Goal: Task Accomplishment & Management: Manage account settings

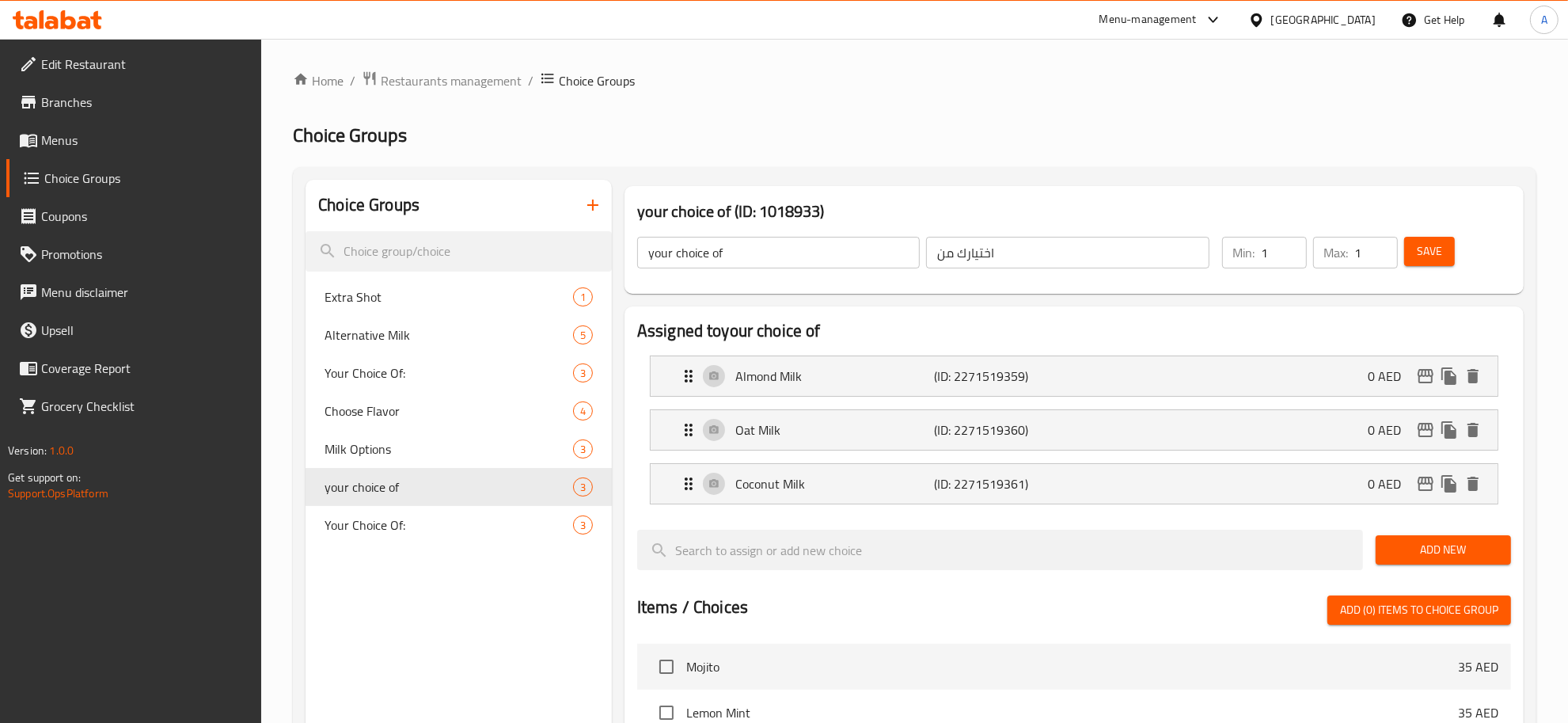
click at [1342, 12] on div "[GEOGRAPHIC_DATA]" at bounding box center [1323, 20] width 104 height 18
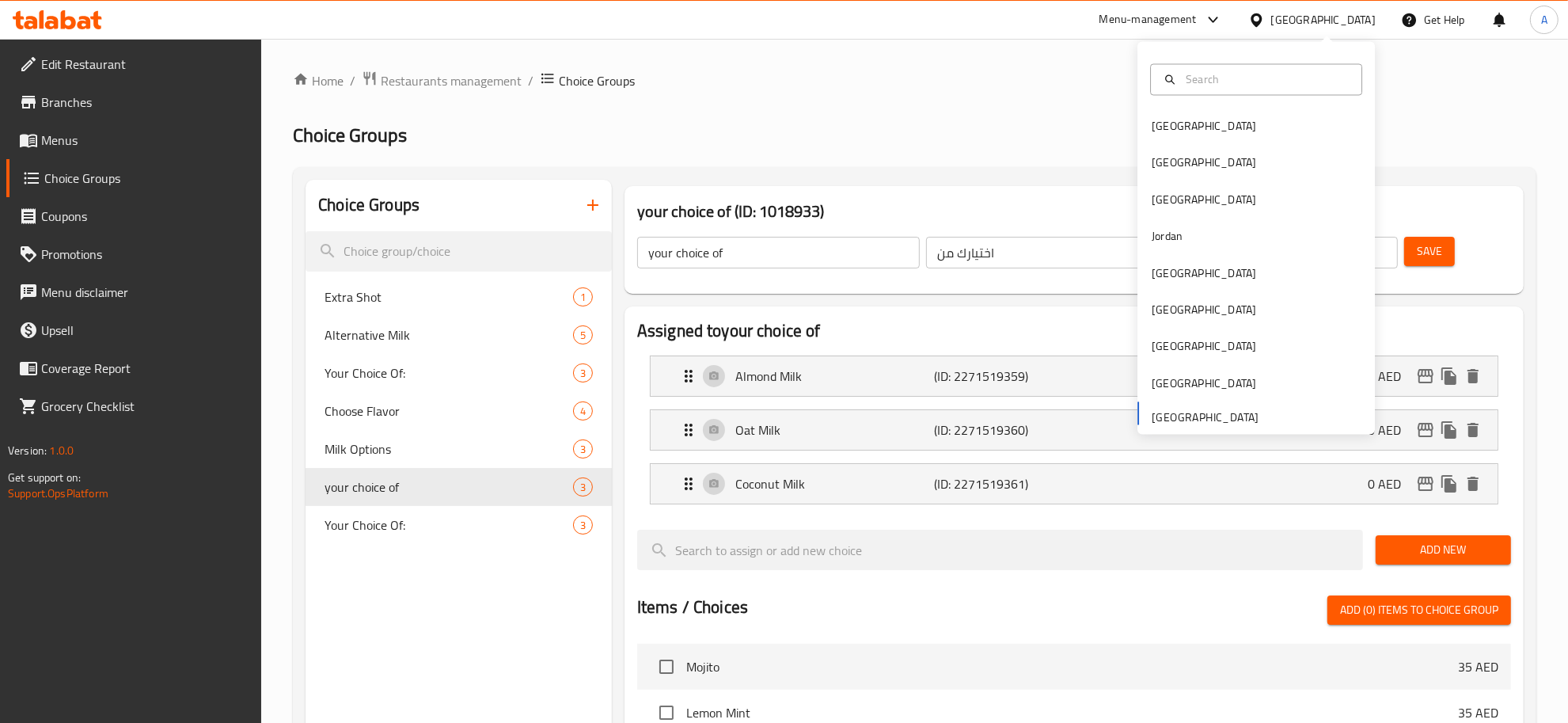
click at [800, 101] on div "Home / Restaurants management / Choice Groups Choice Groups Choice Groups Extra…" at bounding box center [914, 642] width 1244 height 1144
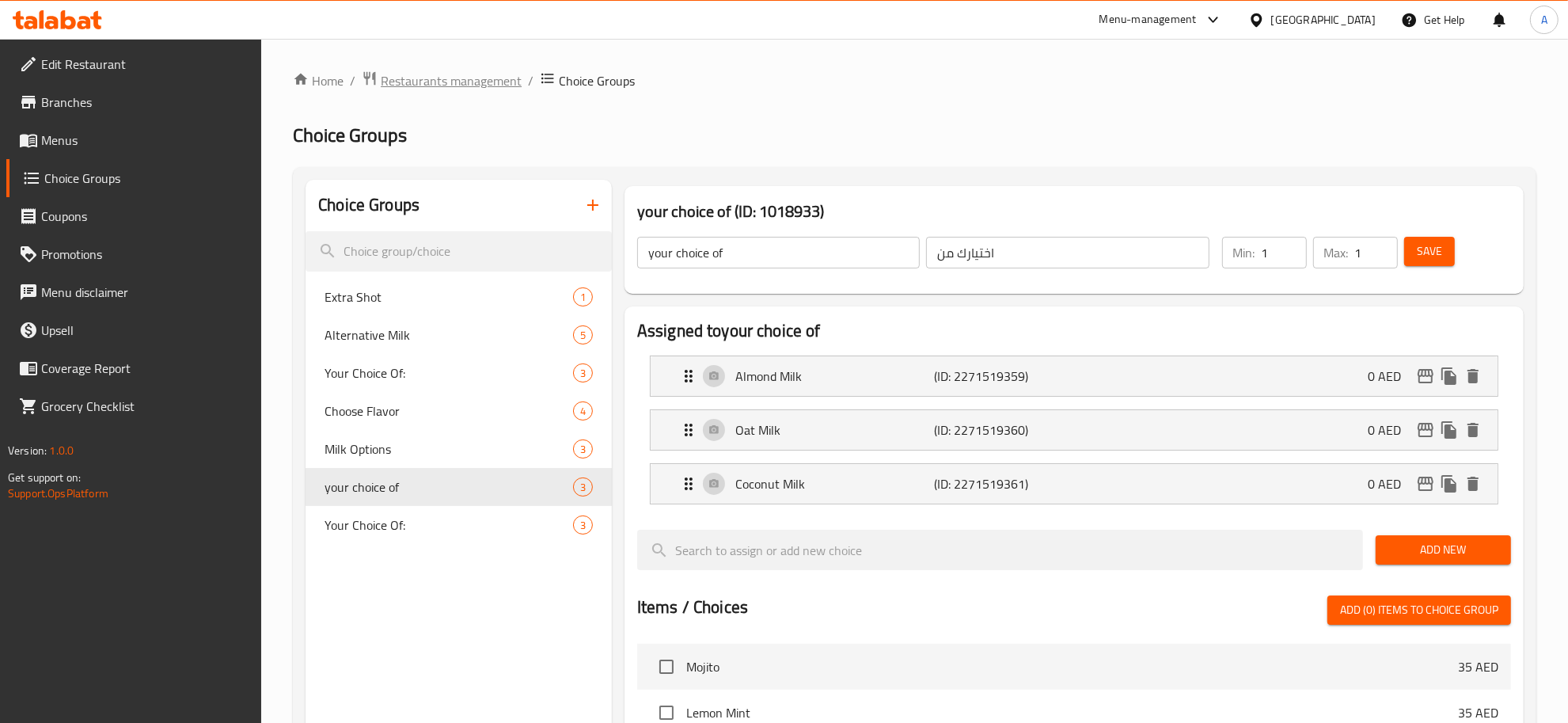
click at [468, 77] on span "Restaurants management" at bounding box center [451, 80] width 141 height 19
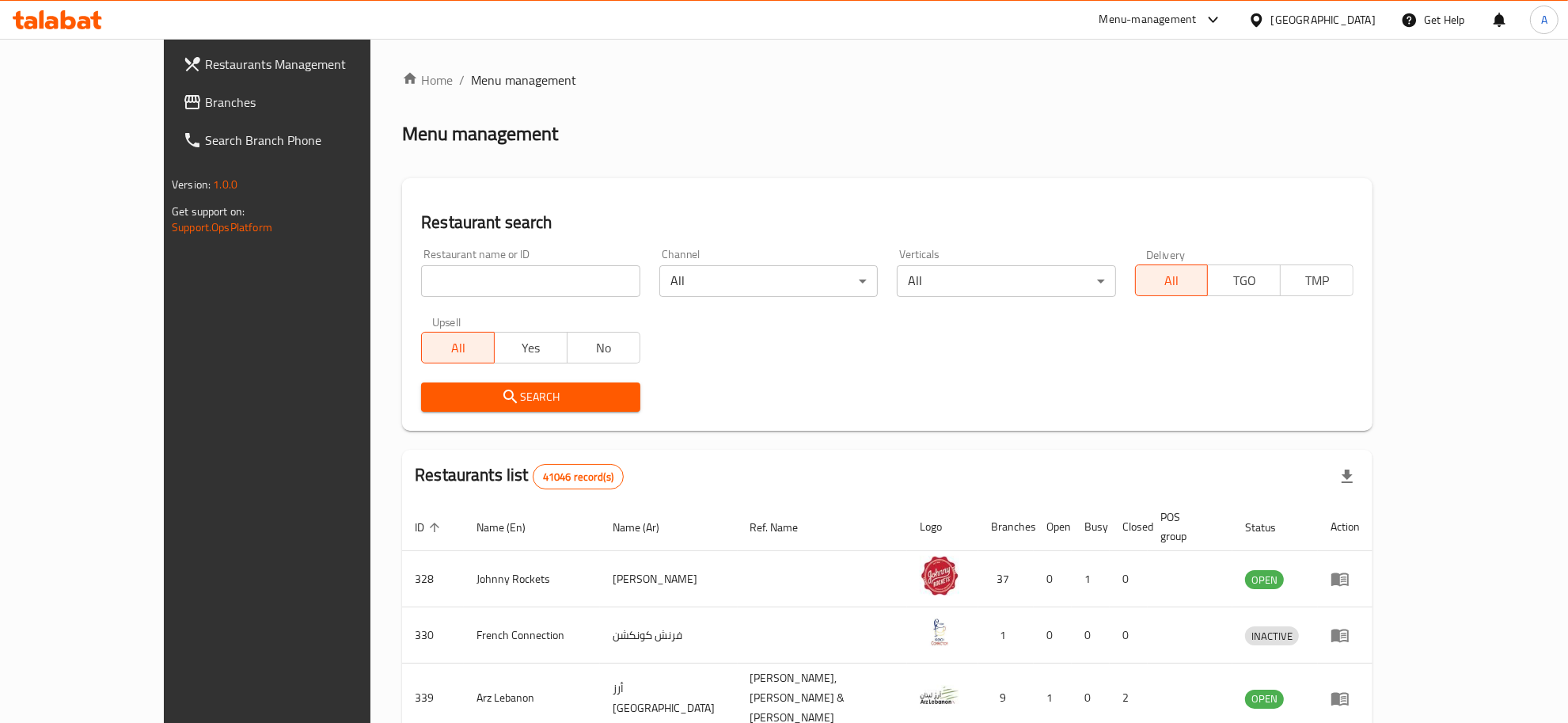
click at [436, 275] on input "search" at bounding box center [531, 281] width 219 height 31
paste input "MASHAKIK AL SHAYEB"
type input "MASHAKIK AL SHAYEB"
click at [412, 414] on div "Search" at bounding box center [530, 396] width 237 height 48
drag, startPoint x: 603, startPoint y: 412, endPoint x: 558, endPoint y: 410, distance: 45.0
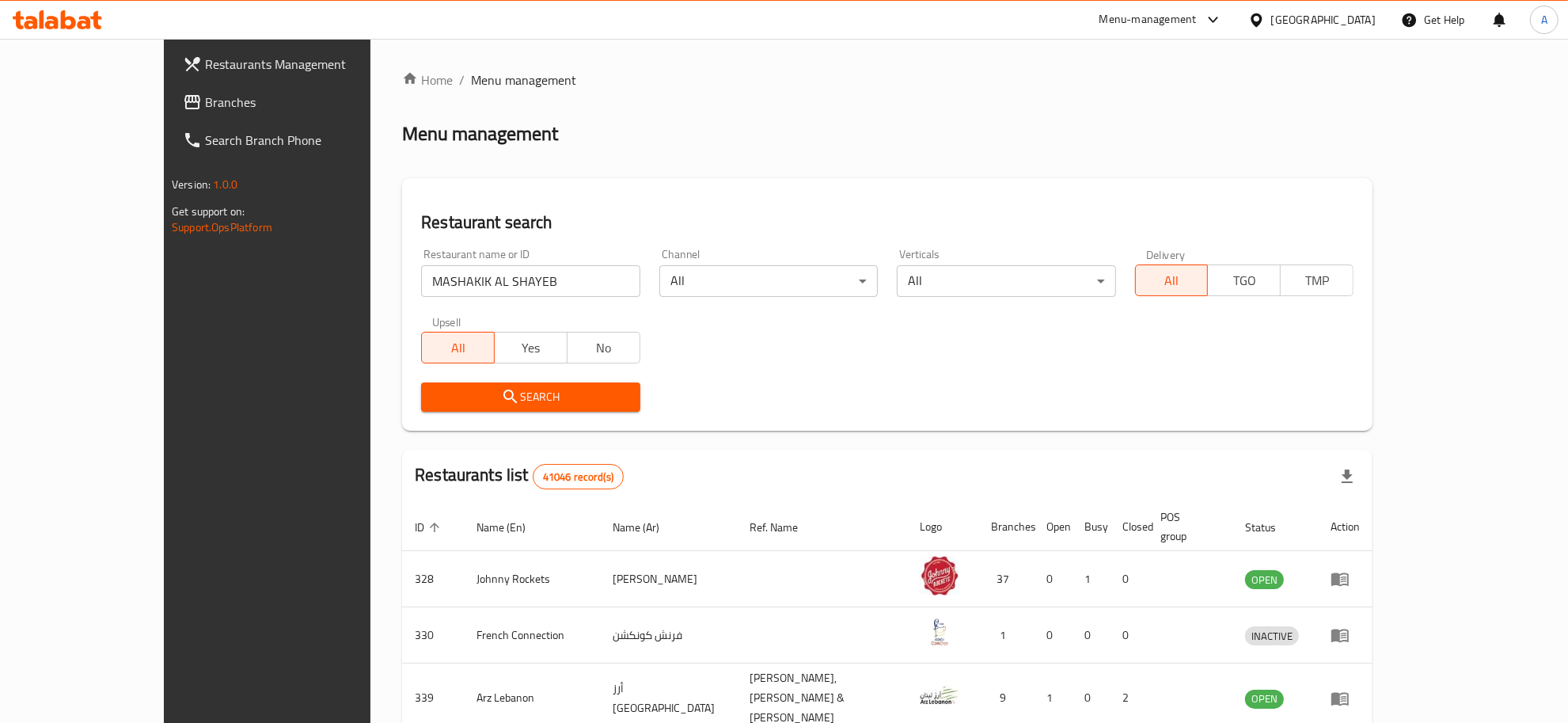
click at [602, 414] on div "Search" at bounding box center [530, 396] width 237 height 48
click at [558, 410] on button "Search" at bounding box center [531, 397] width 219 height 29
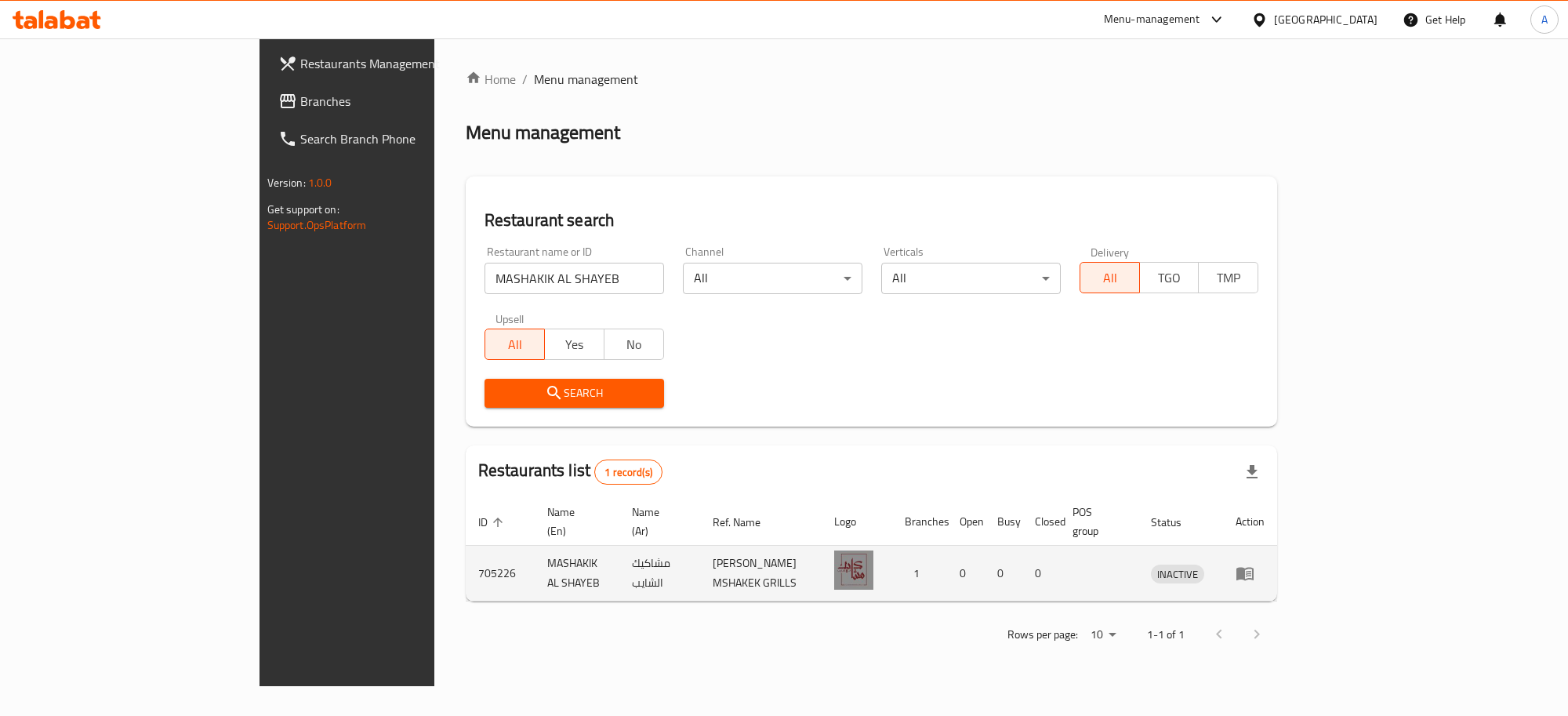
click at [1277, 546] on td "enhanced table" at bounding box center [1250, 574] width 54 height 56
click at [1277, 566] on td "enhanced table" at bounding box center [1250, 574] width 54 height 56
click at [1254, 563] on icon "enhanced table" at bounding box center [1244, 572] width 18 height 18
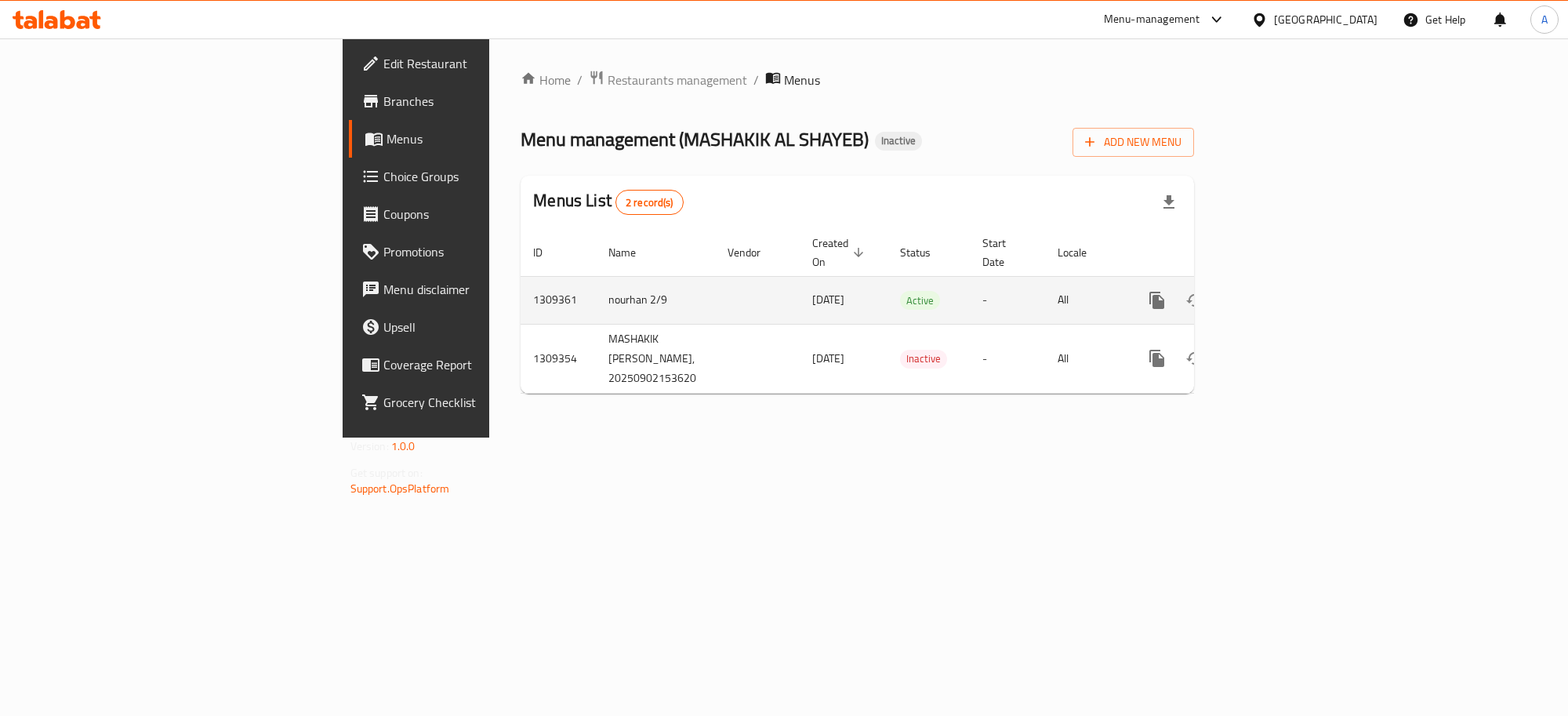
click at [1301, 285] on td "enhanced table" at bounding box center [1213, 300] width 176 height 47
click at [1289, 296] on link "enhanced table" at bounding box center [1269, 300] width 38 height 38
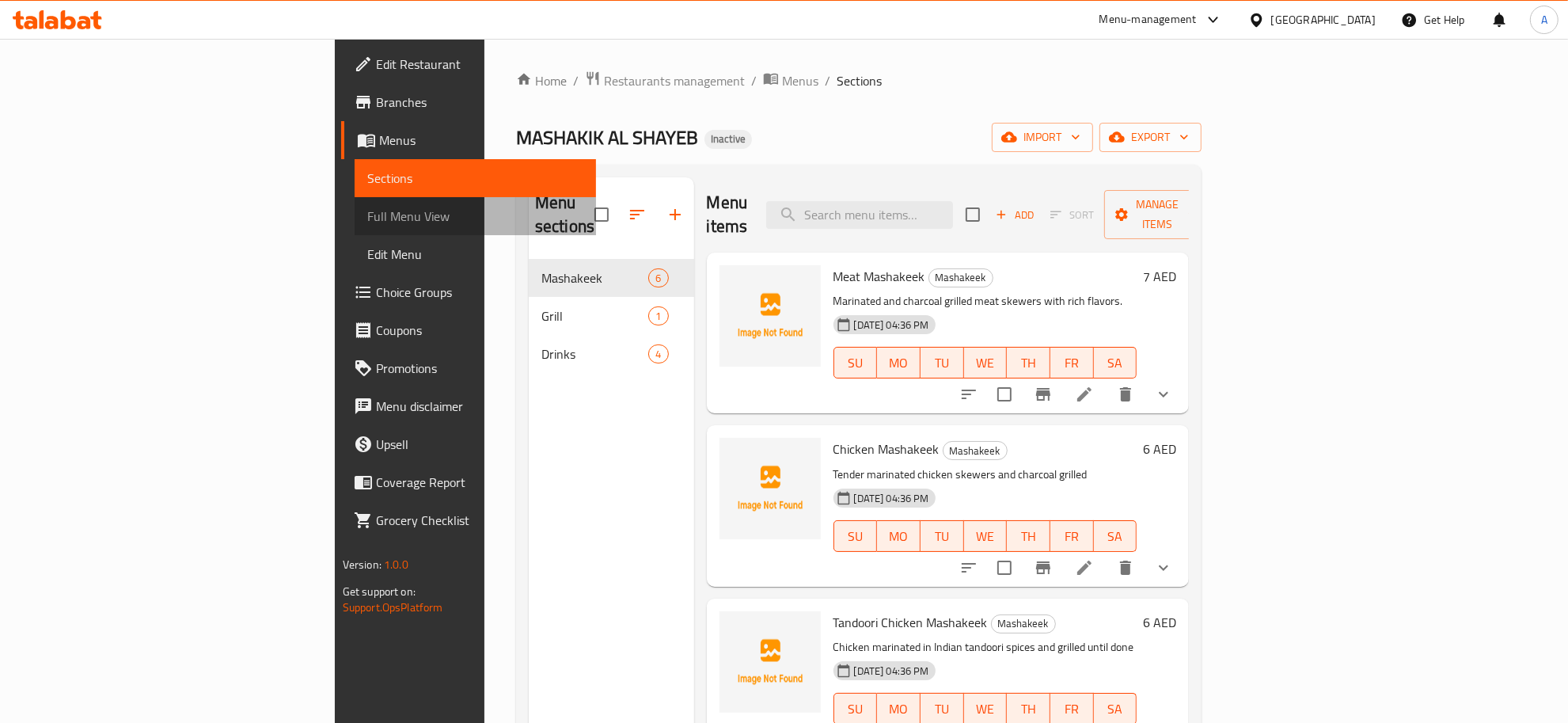
click at [368, 216] on span "Full Menu View" at bounding box center [476, 216] width 217 height 19
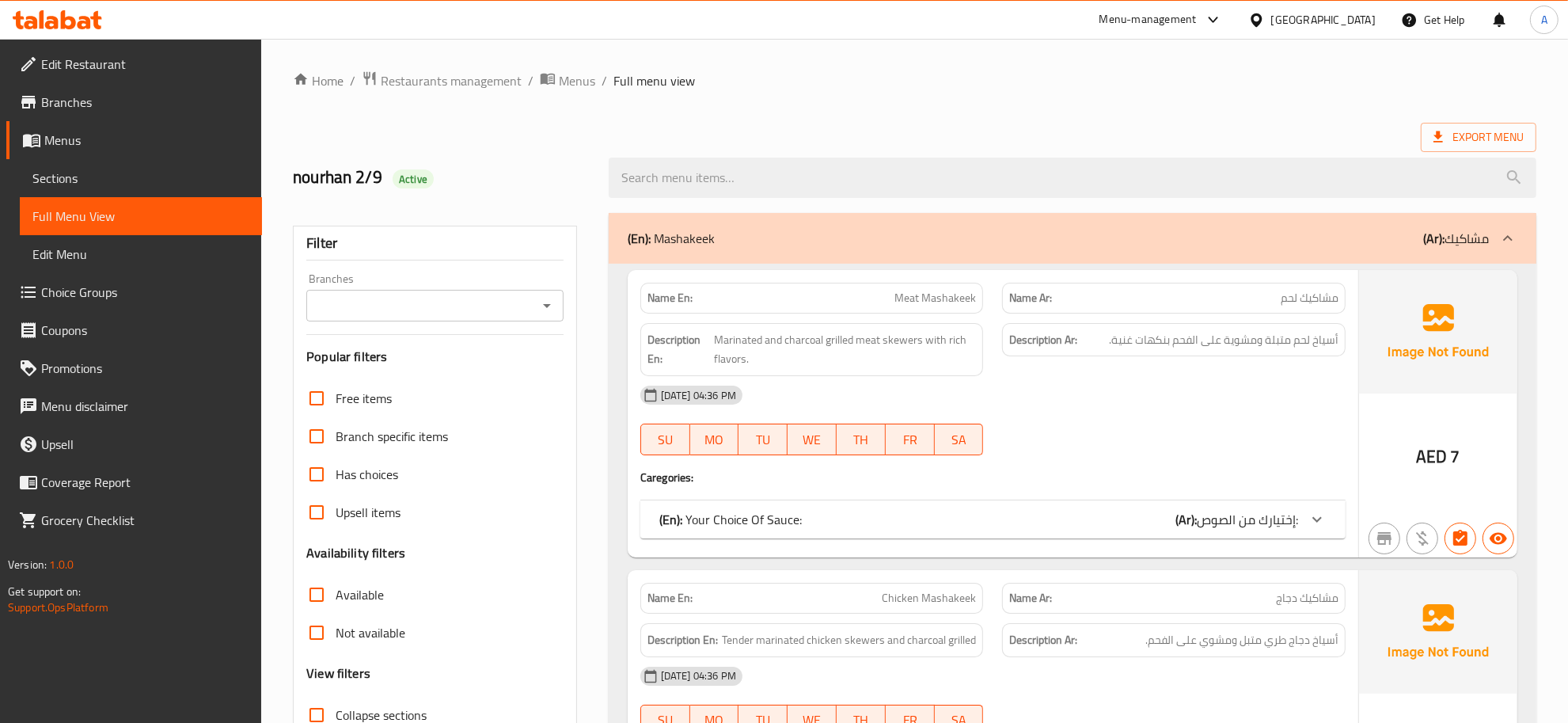
scroll to position [632, 0]
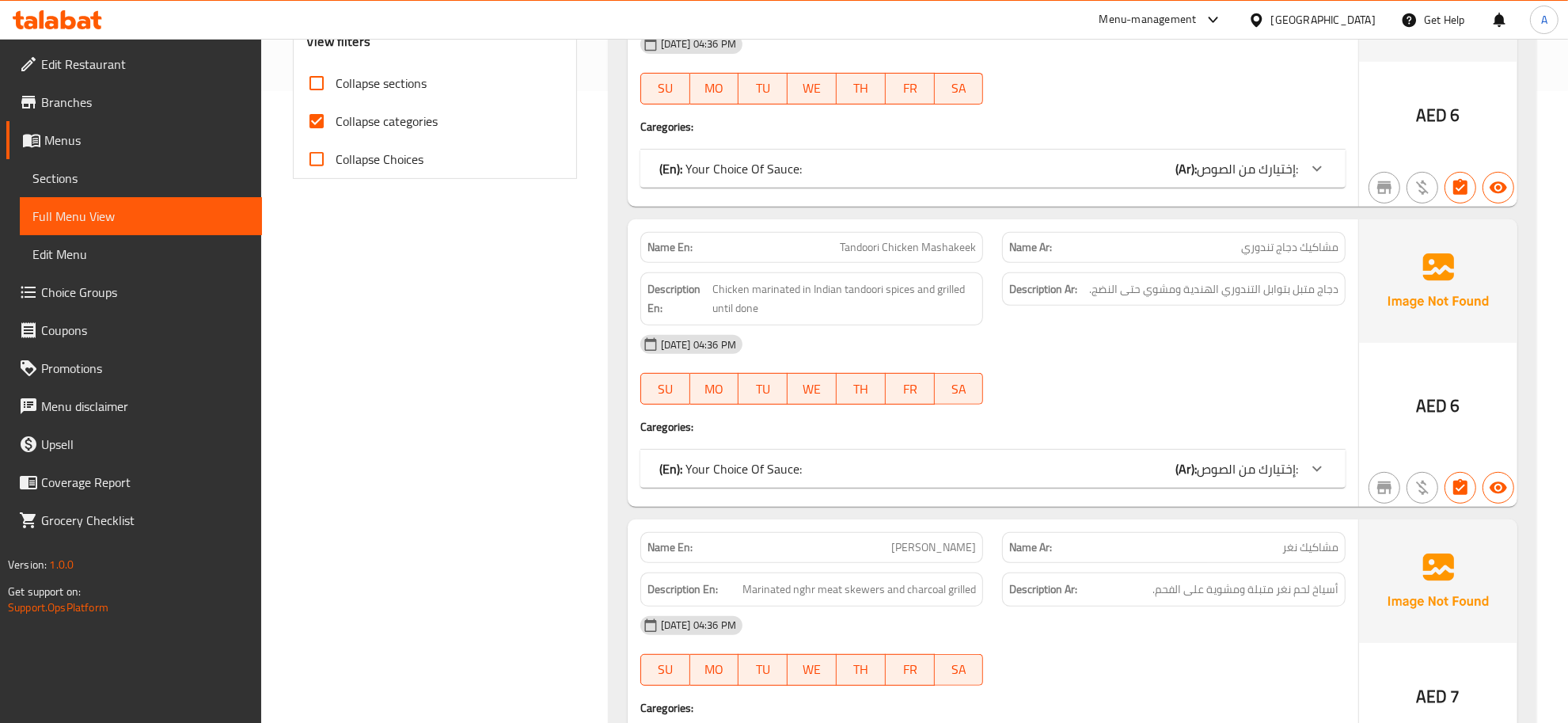
click at [386, 92] on span "Collapse sections" at bounding box center [381, 82] width 91 height 19
click at [336, 92] on input "Collapse sections" at bounding box center [316, 83] width 38 height 38
checkbox input "true"
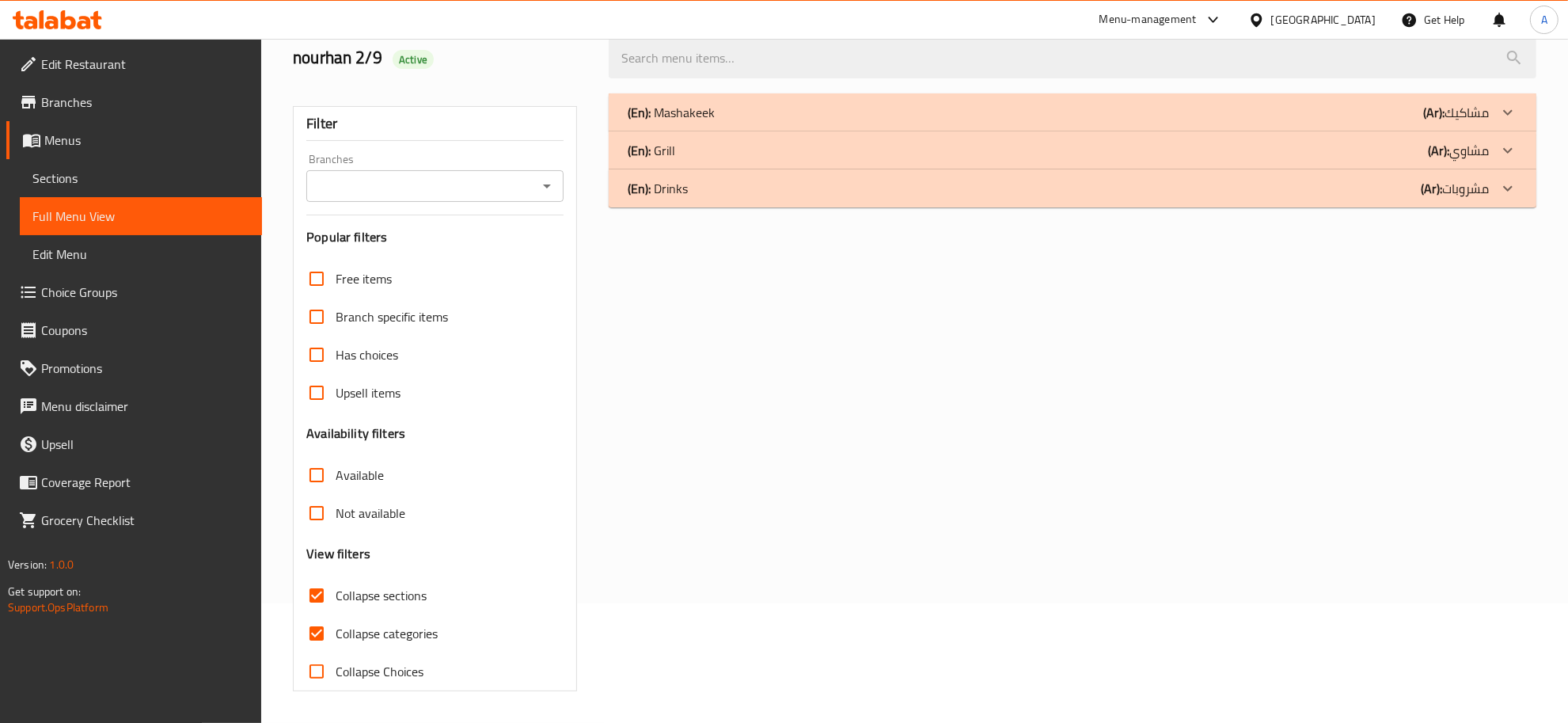
click at [341, 128] on div "Filter Branches Branches Popular filters Free items Branch specific items Has c…" at bounding box center [434, 399] width 284 height 585
click at [350, 631] on span "Collapse categories" at bounding box center [386, 632] width 102 height 19
click at [336, 631] on input "Collapse categories" at bounding box center [316, 633] width 38 height 38
checkbox input "false"
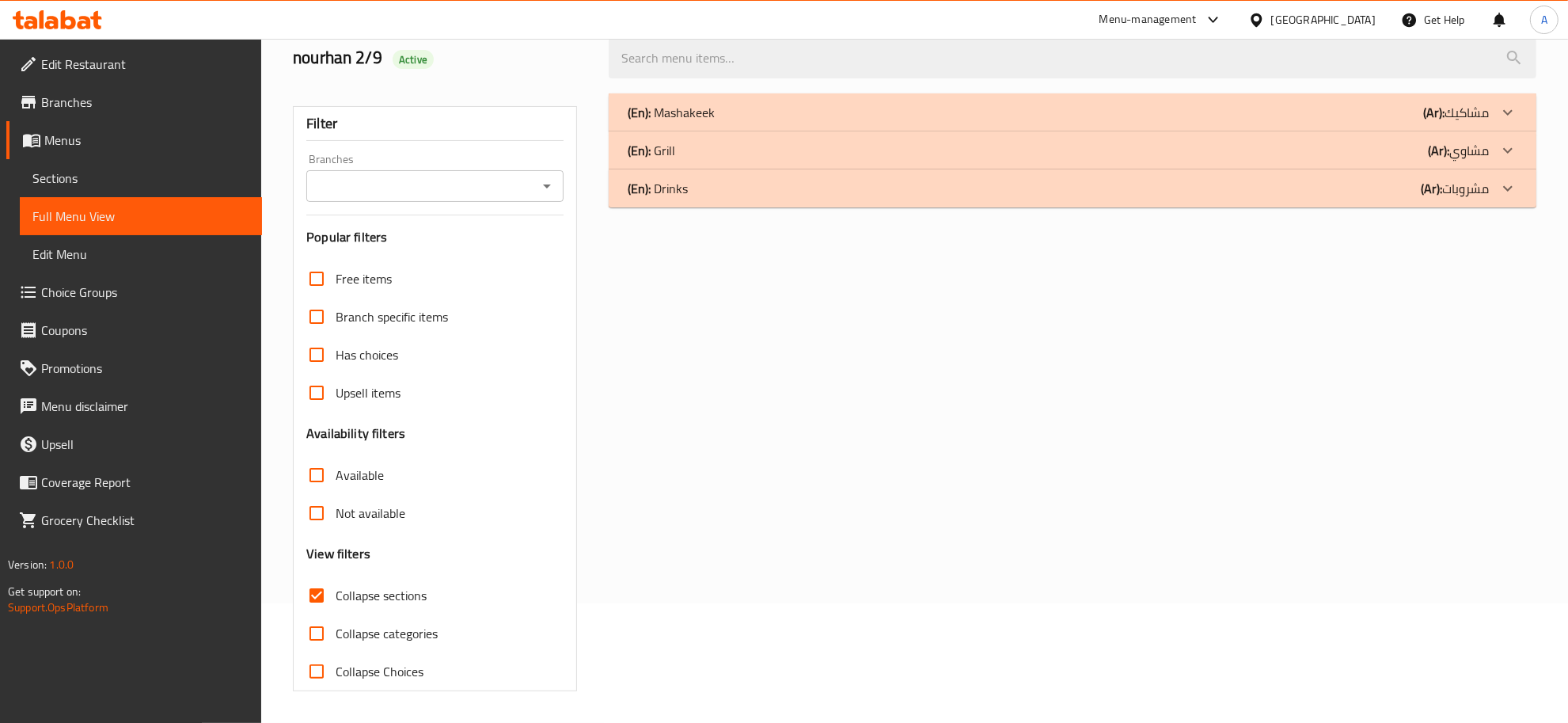
click at [1374, 111] on div "(En): Mashakeek (Ar): مشاكيك" at bounding box center [1058, 111] width 862 height 19
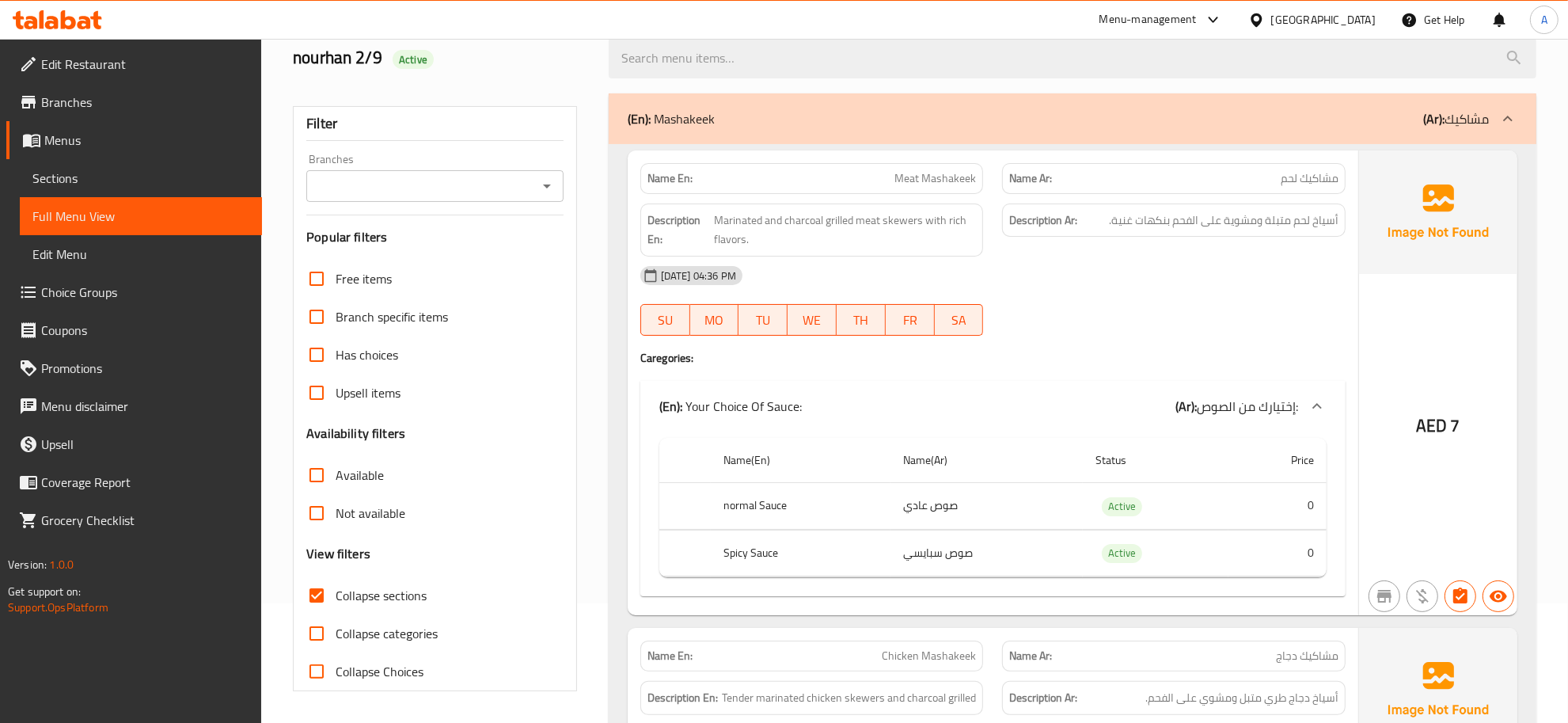
click at [1014, 487] on td "صوص عادي" at bounding box center [986, 506] width 192 height 47
click at [943, 502] on td "صوص عادي" at bounding box center [986, 506] width 192 height 47
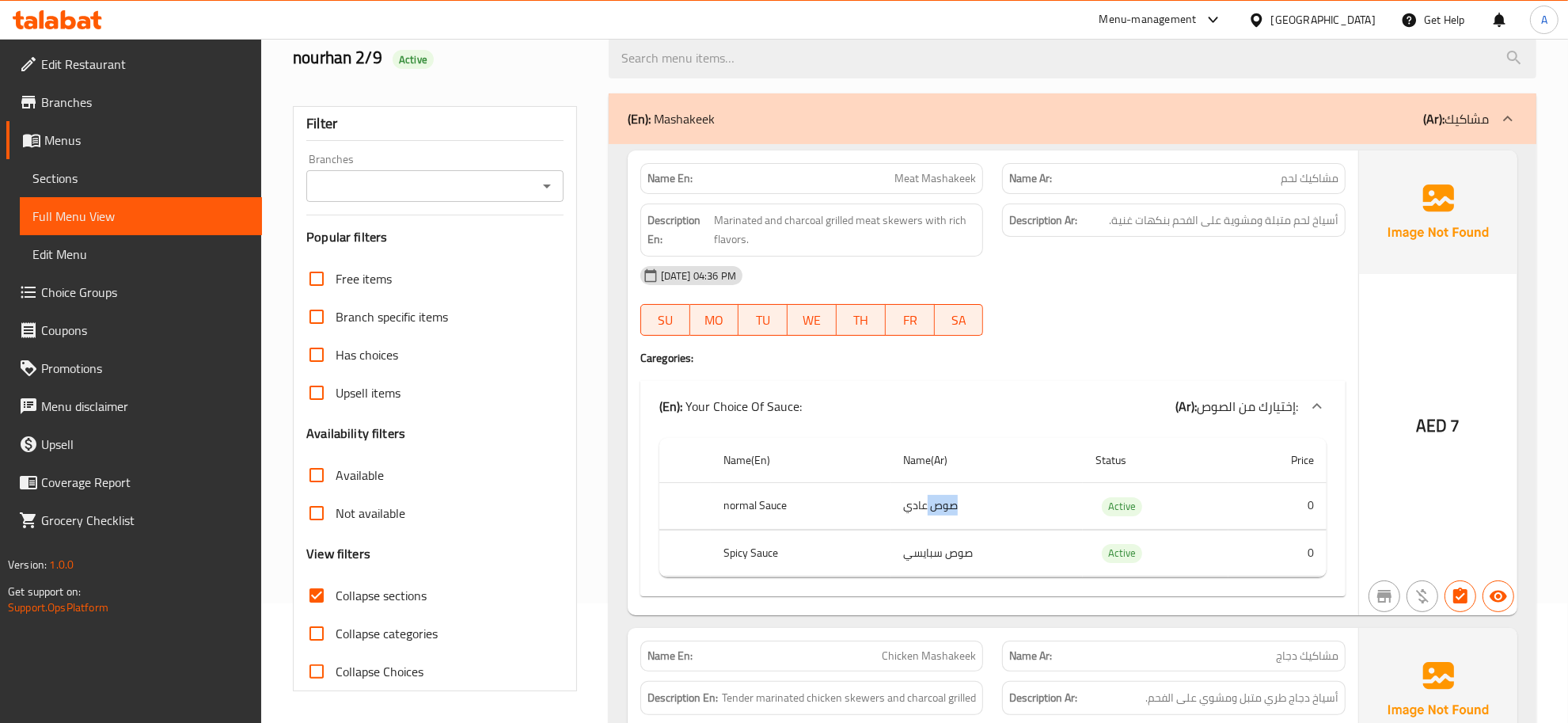
click at [986, 498] on td "صوص عادي" at bounding box center [986, 506] width 192 height 47
click at [943, 571] on td "صوص سبايسي" at bounding box center [986, 553] width 192 height 47
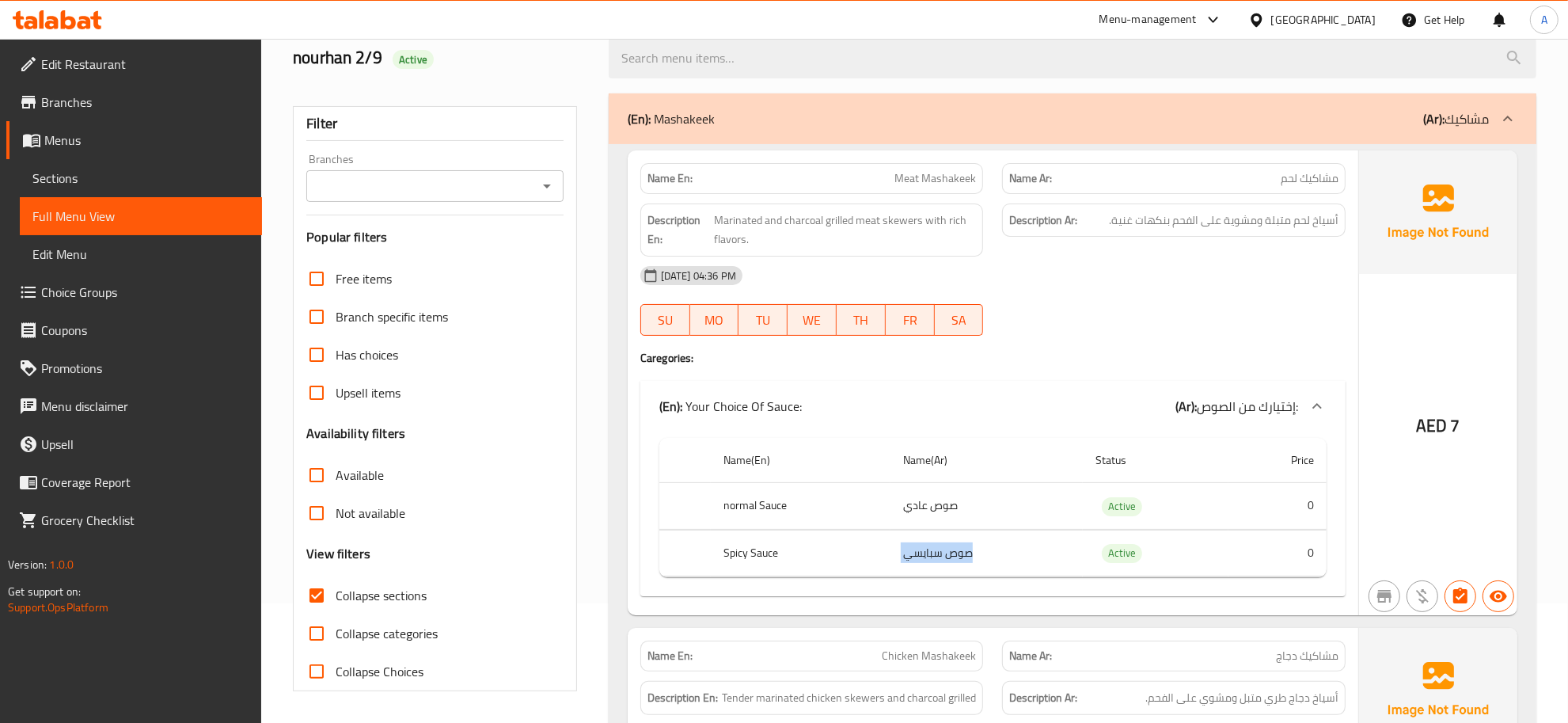
click at [943, 571] on td "صوص سبايسي" at bounding box center [986, 553] width 192 height 47
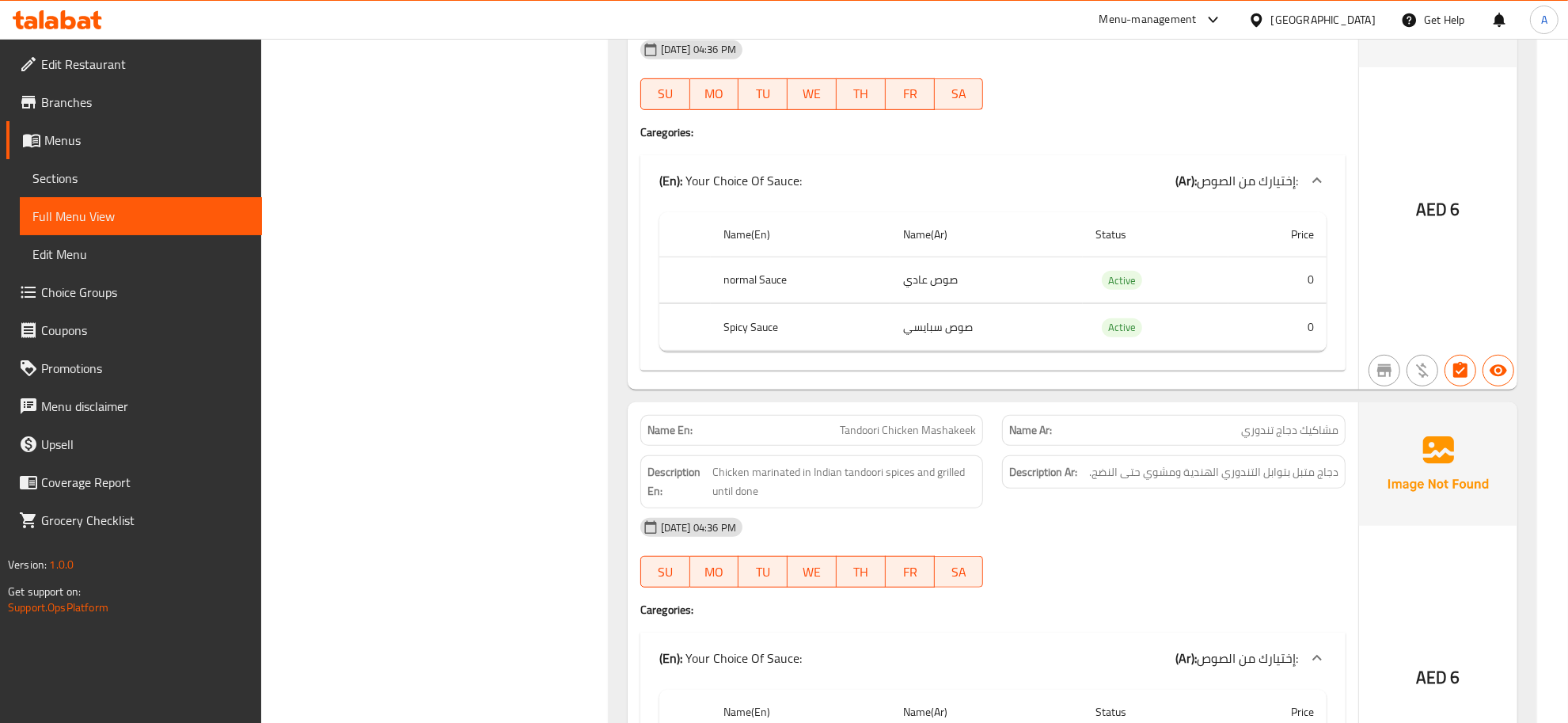
scroll to position [648, 0]
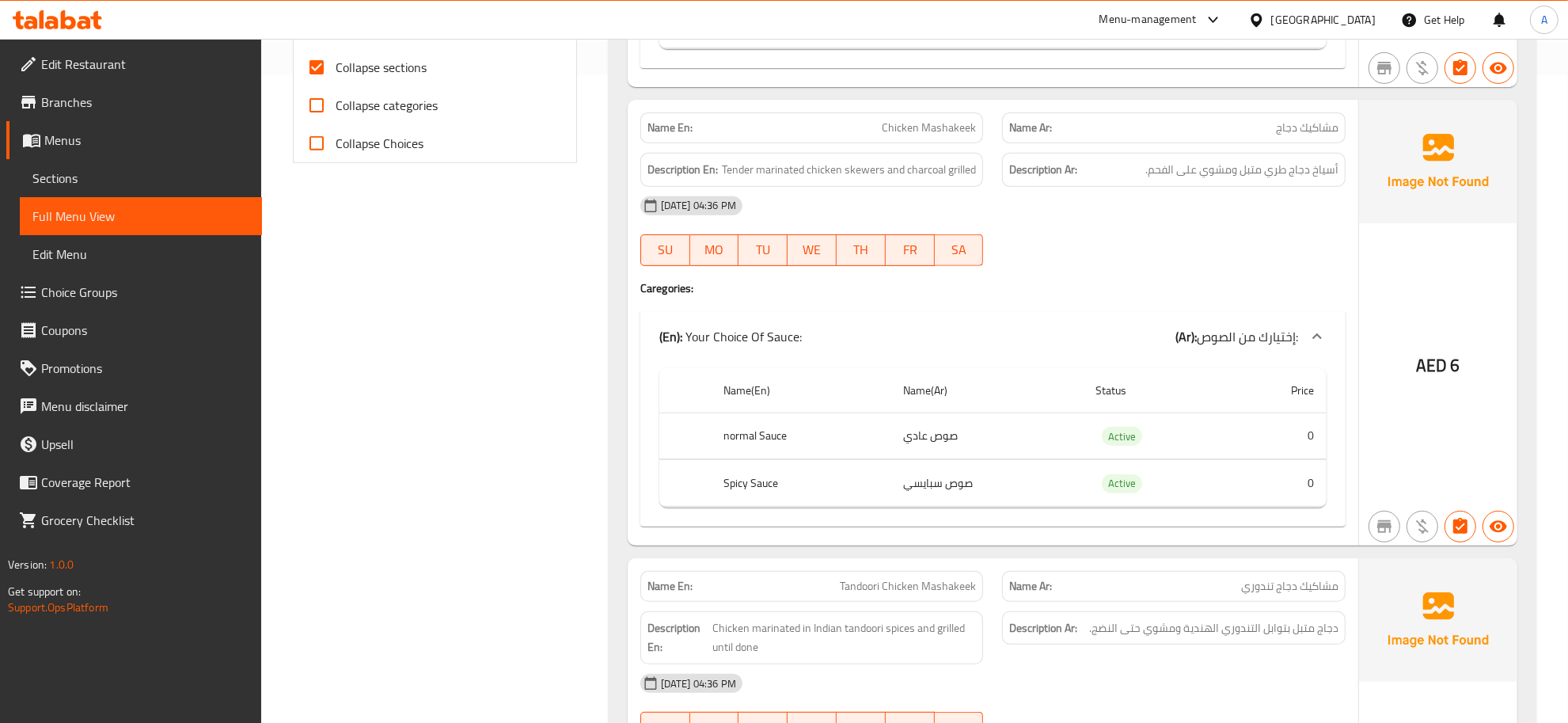
click at [888, 199] on div "02-09-2025 04:36 PM" at bounding box center [993, 206] width 724 height 38
click at [891, 190] on div "02-09-2025 04:36 PM" at bounding box center [993, 206] width 724 height 38
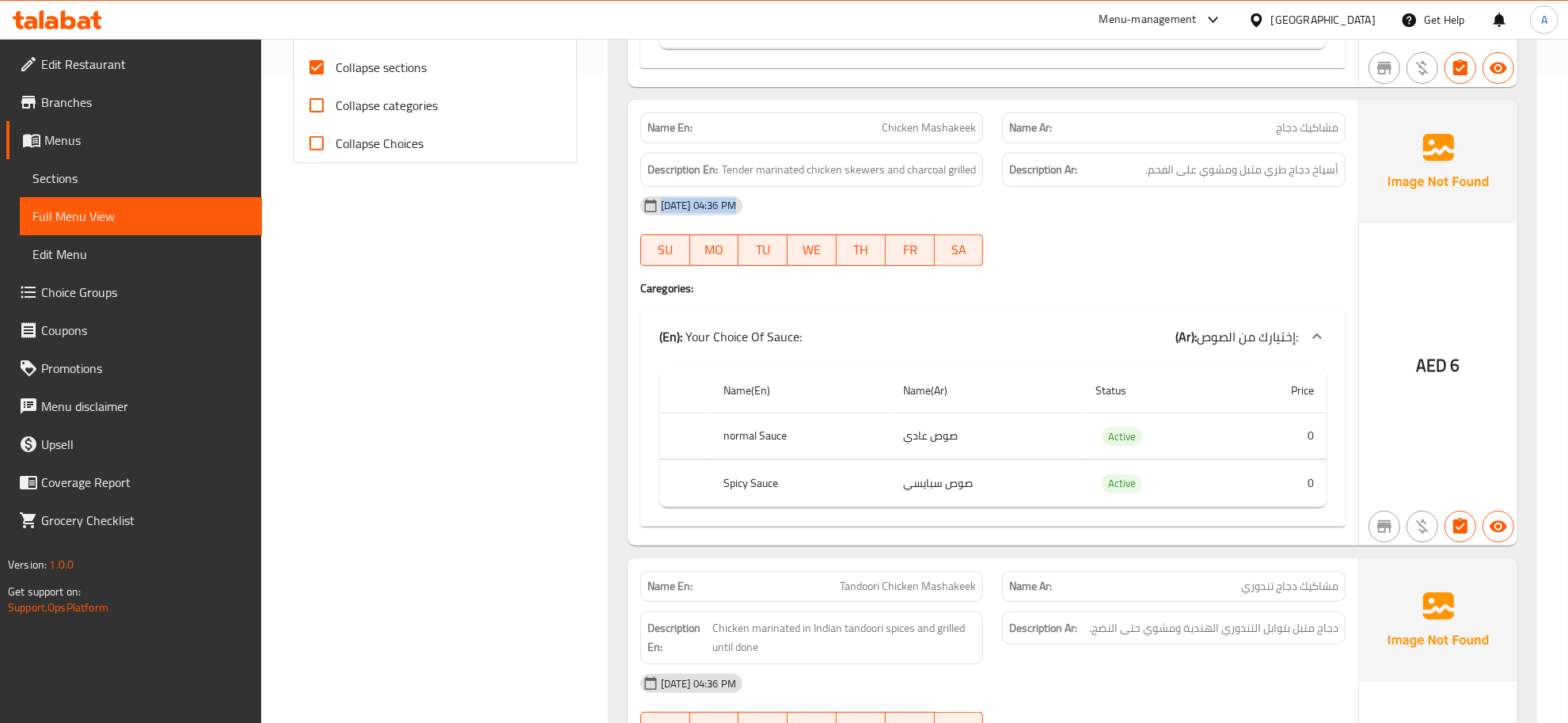
click at [891, 190] on div "02-09-2025 04:36 PM" at bounding box center [993, 206] width 724 height 38
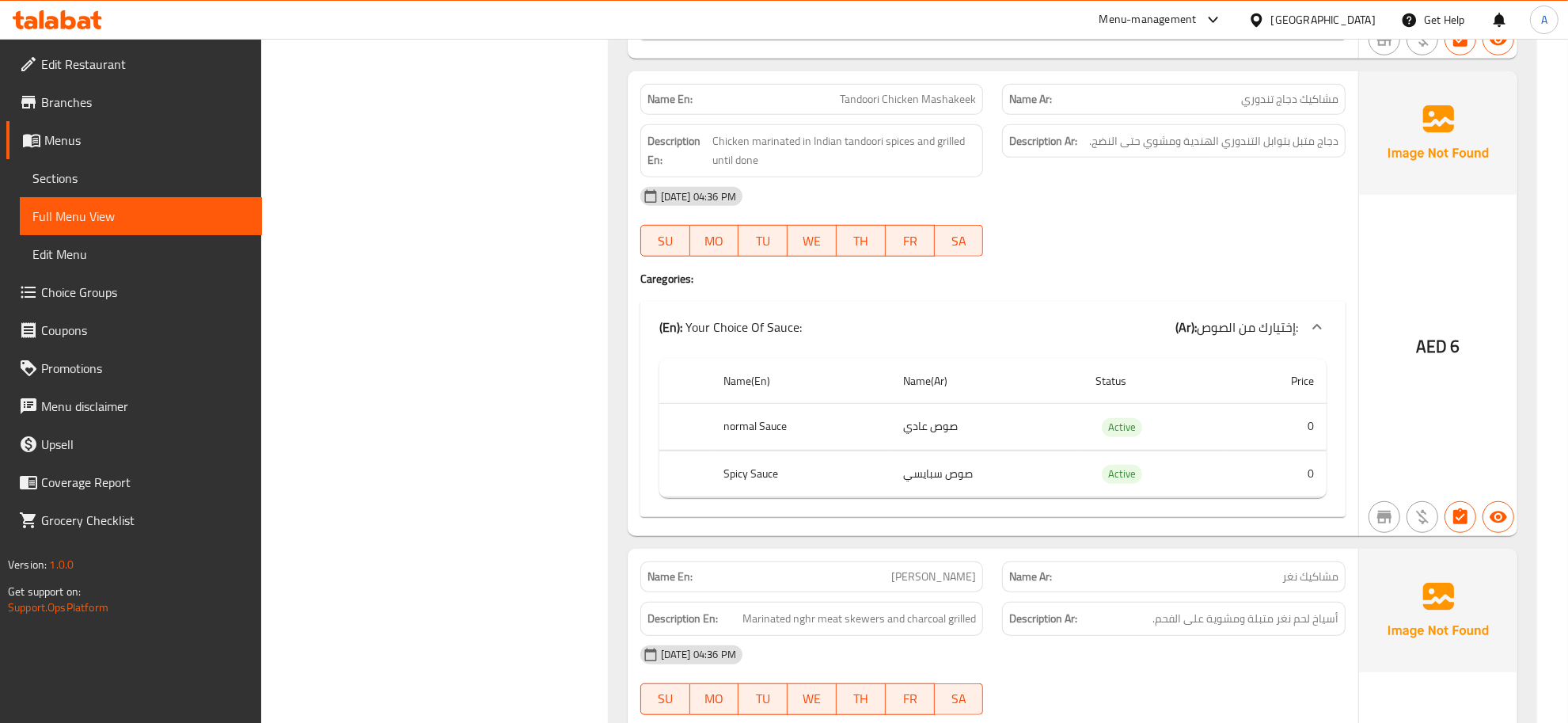
scroll to position [1121, 0]
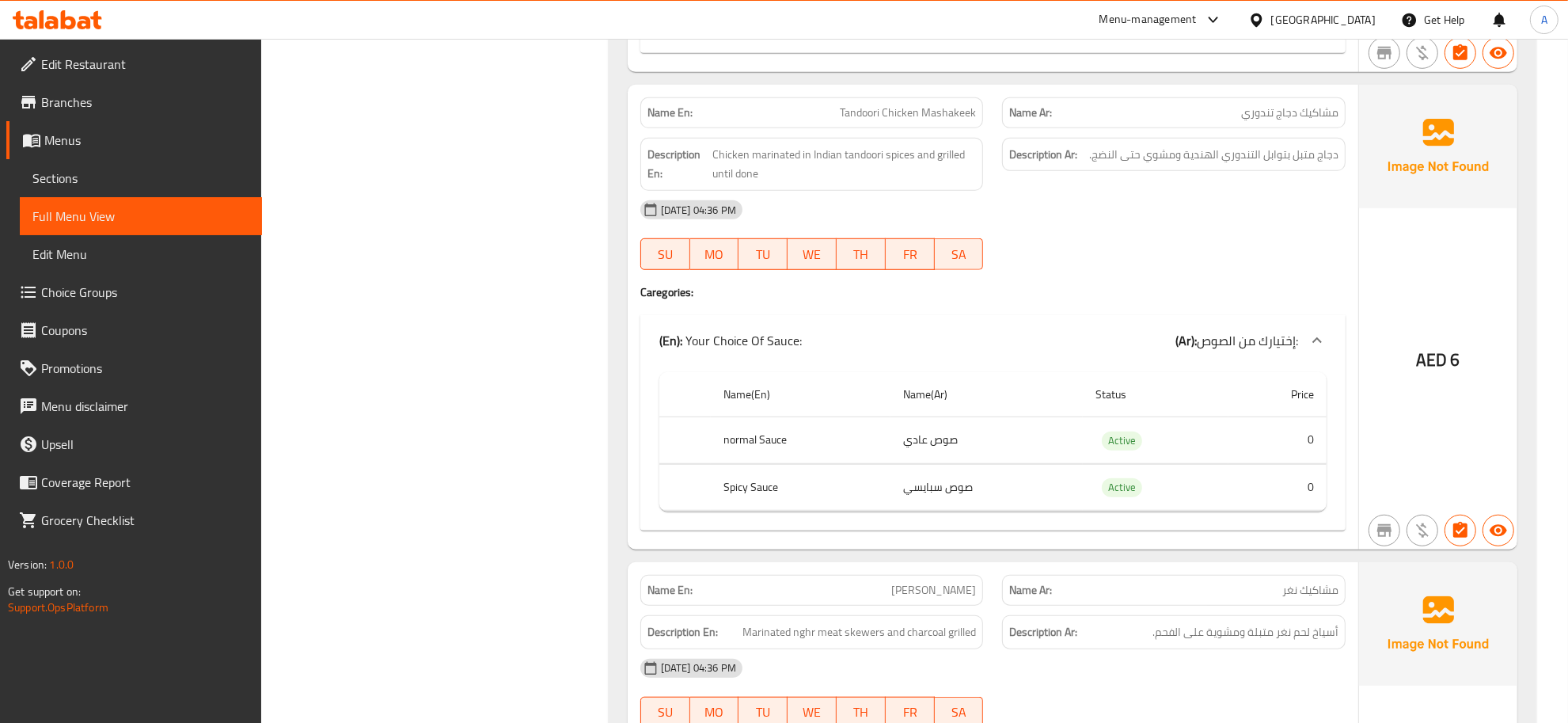
click at [891, 107] on span "Tandoori Chicken Mashakeek" at bounding box center [908, 112] width 137 height 17
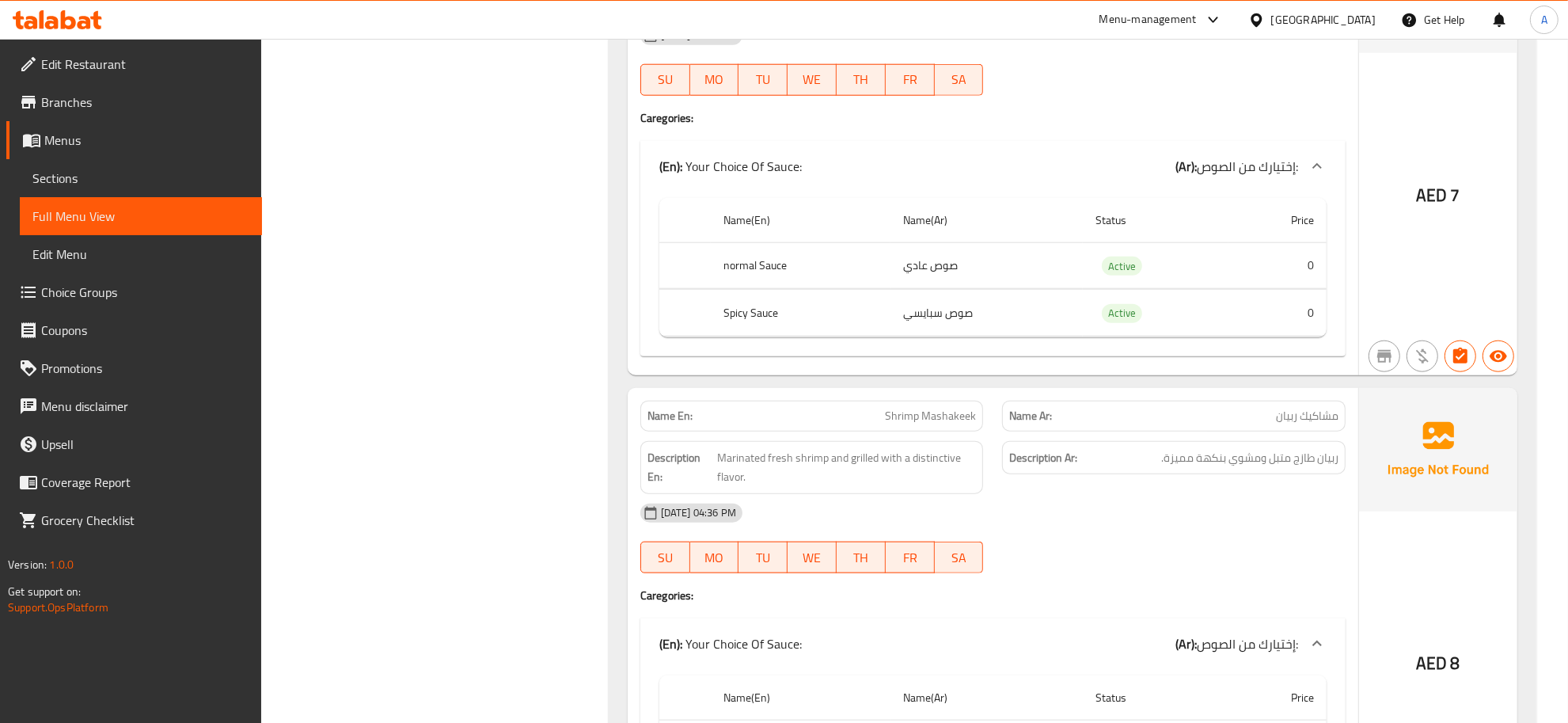
scroll to position [1422, 0]
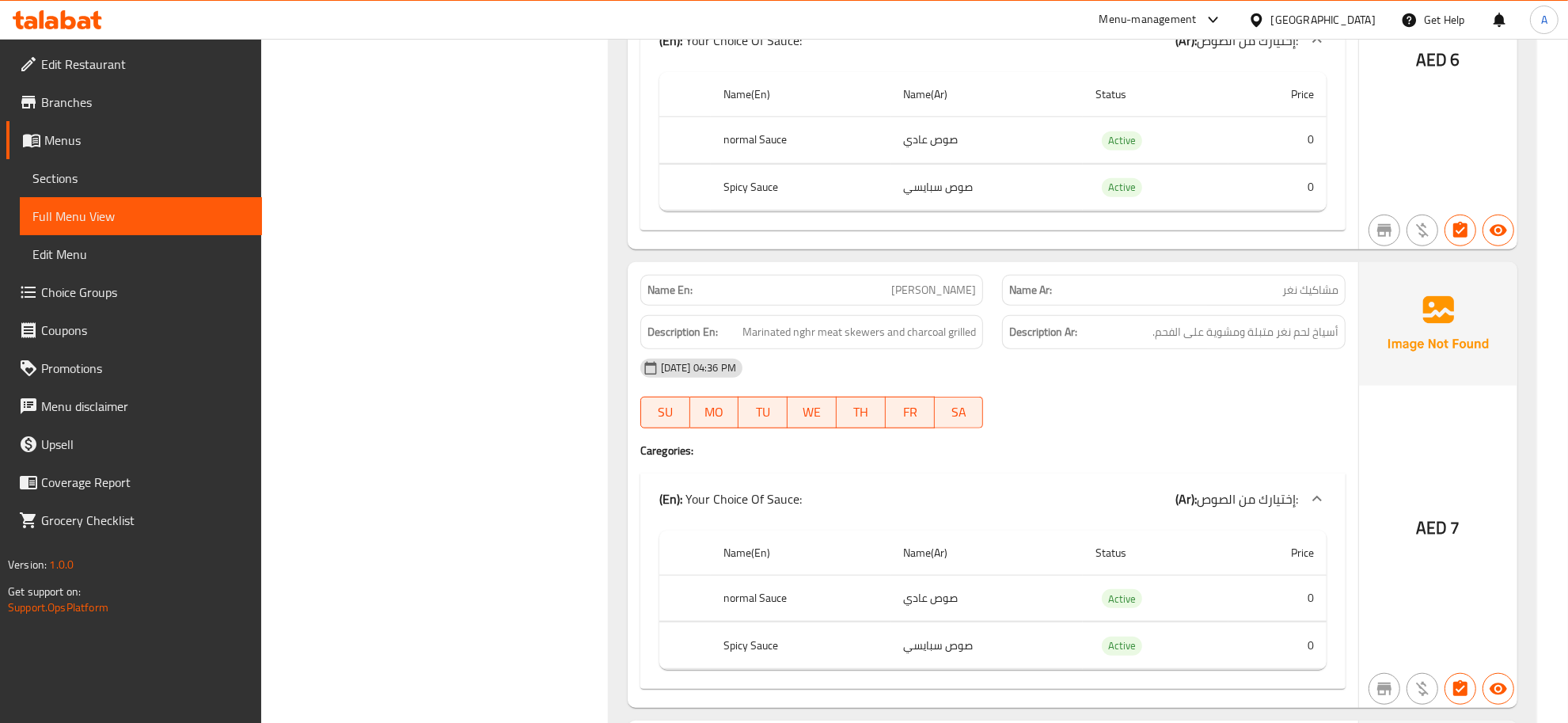
click at [1318, 298] on span "مشاكيك نغر" at bounding box center [1311, 290] width 57 height 17
click at [1318, 296] on span "مشاكيك نغر" at bounding box center [1311, 290] width 57 height 17
click at [1304, 290] on span "مشاكيك نغر" at bounding box center [1311, 290] width 57 height 17
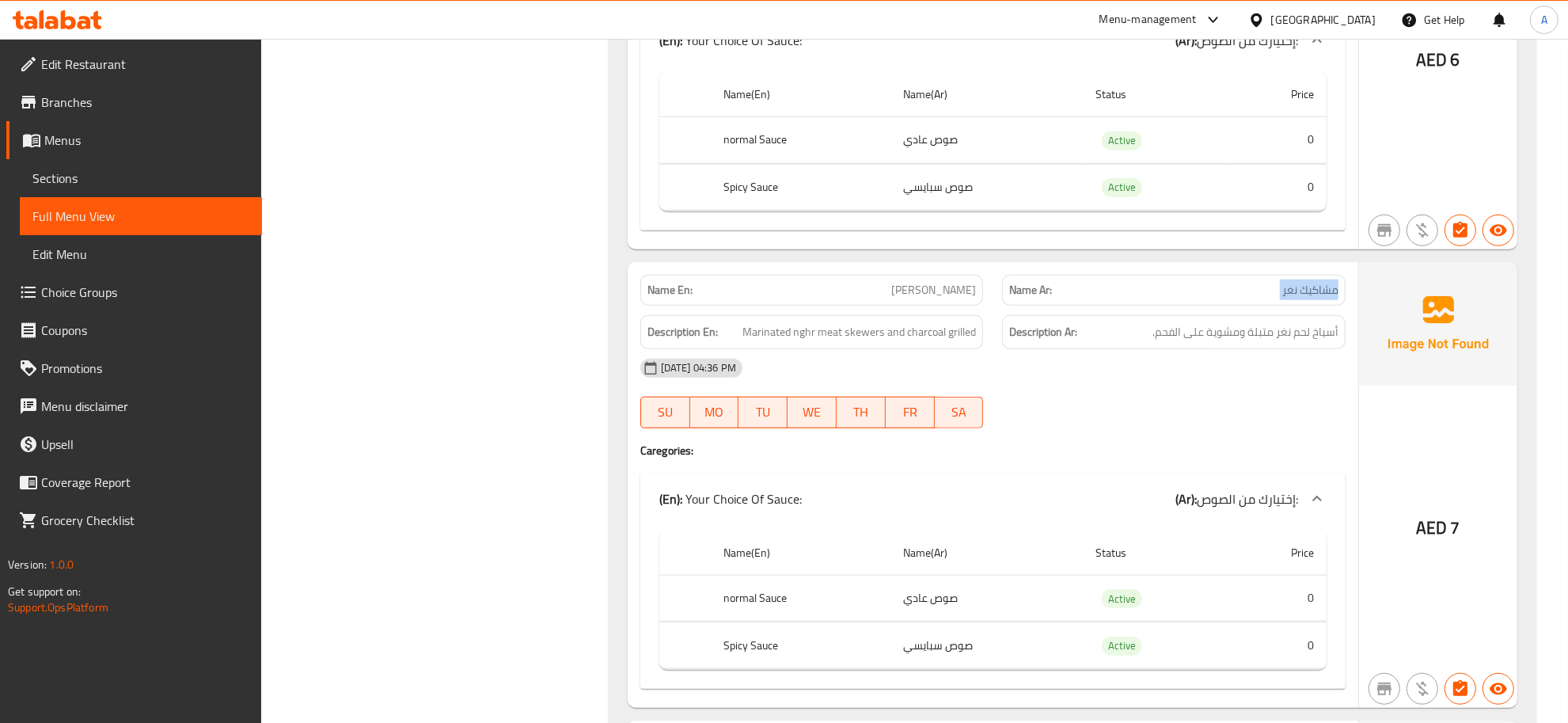
copy span "مشاكيك نغر"
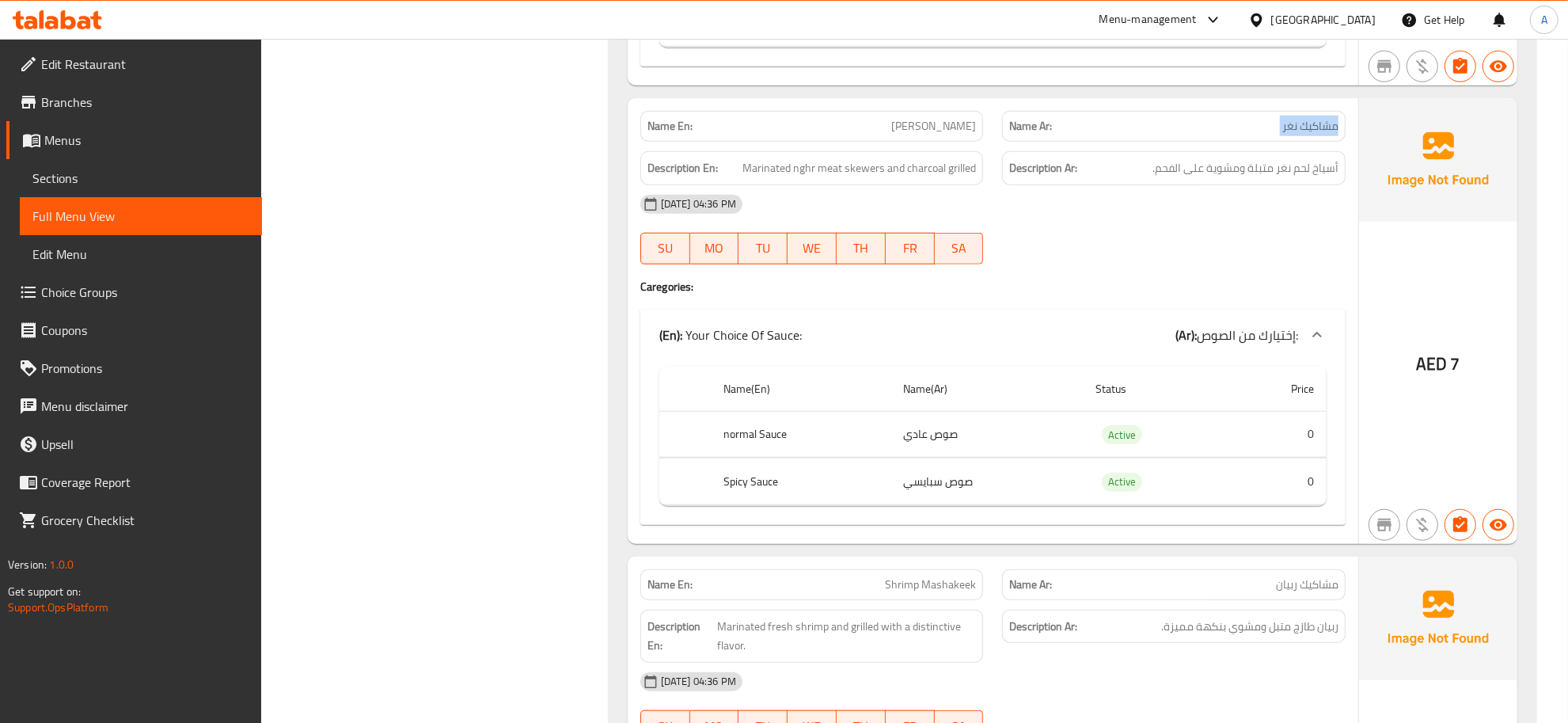
scroll to position [1618, 0]
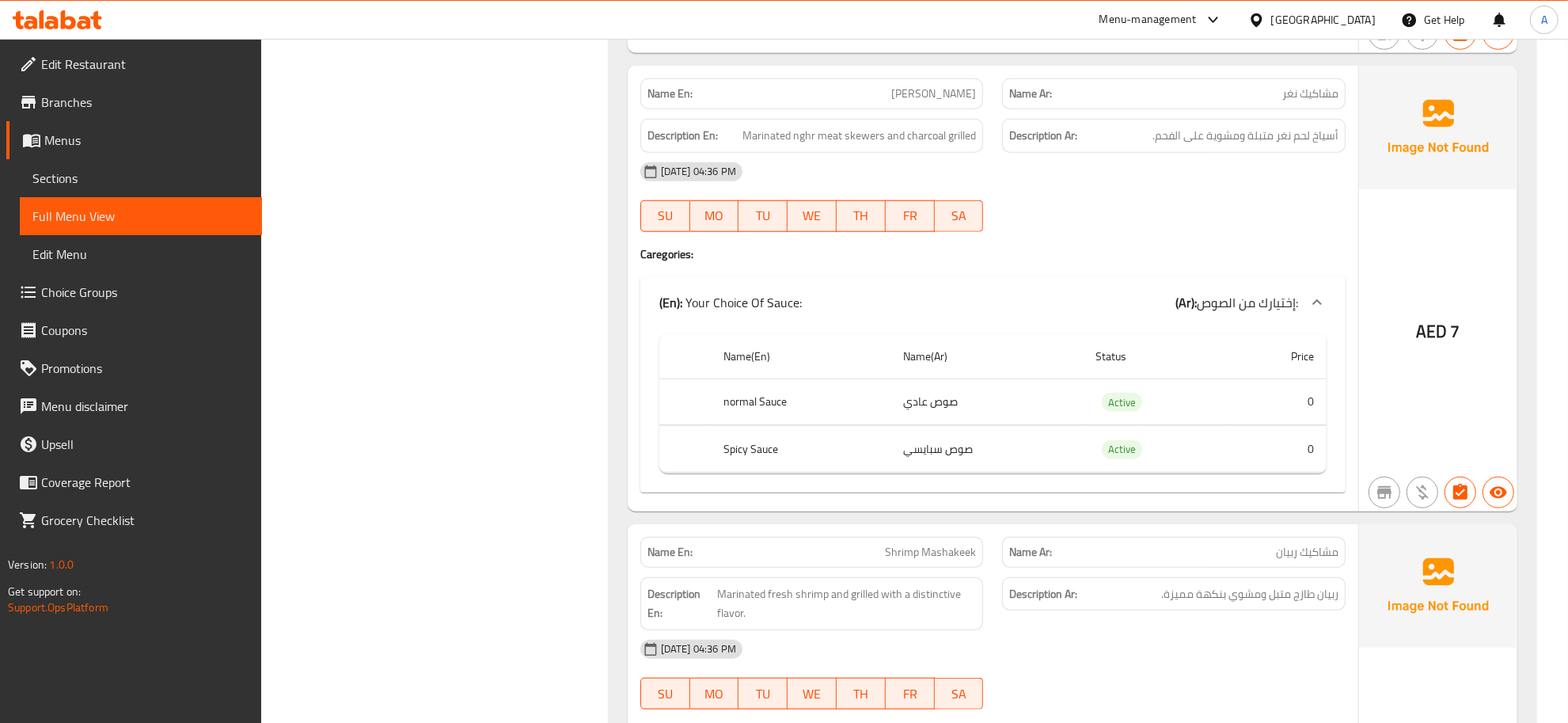
click at [932, 80] on div "Name En: Nghr Mashakeek" at bounding box center [813, 94] width 363 height 50
copy span "Nghr Mashakeek"
click at [944, 76] on div "Name En: Nghr Mashakeek" at bounding box center [813, 94] width 363 height 50
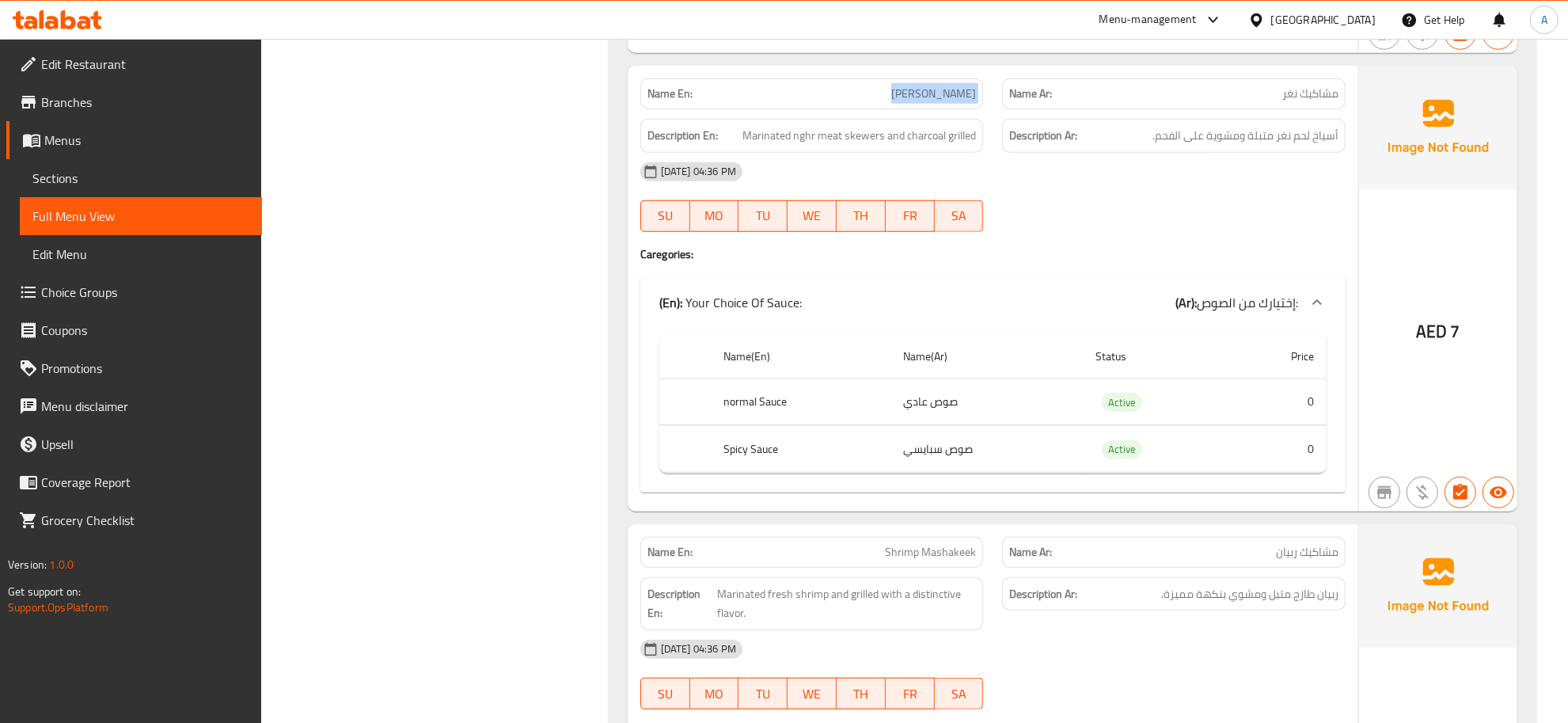
click at [944, 76] on div "Name En: Nghr Mashakeek" at bounding box center [813, 94] width 363 height 50
click at [933, 120] on div "Description En: Marinated nghr meat skewers and charcoal grilled" at bounding box center [813, 136] width 363 height 53
click at [933, 109] on div "Name En: Nghr Mashakeek" at bounding box center [812, 94] width 343 height 31
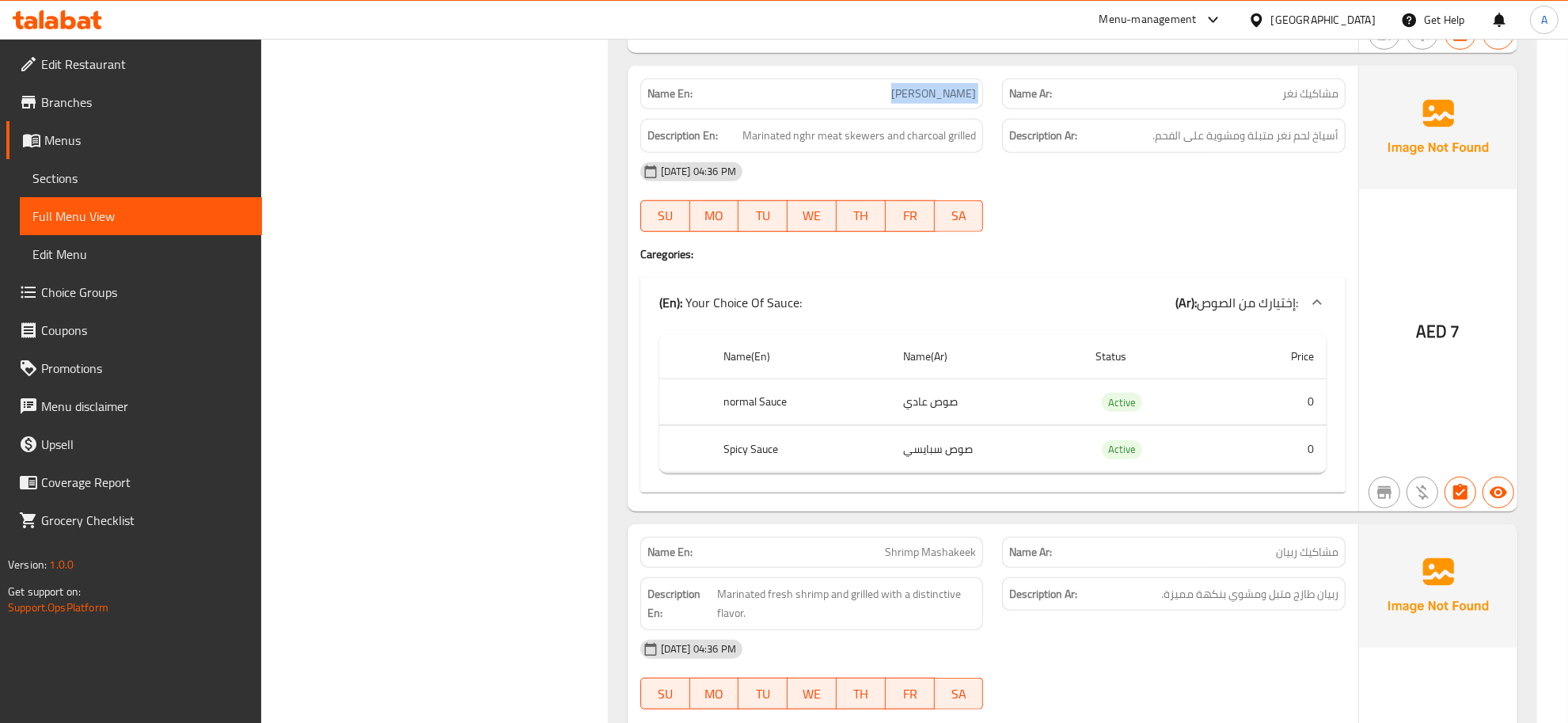
copy span "Nghr Mashakeek"
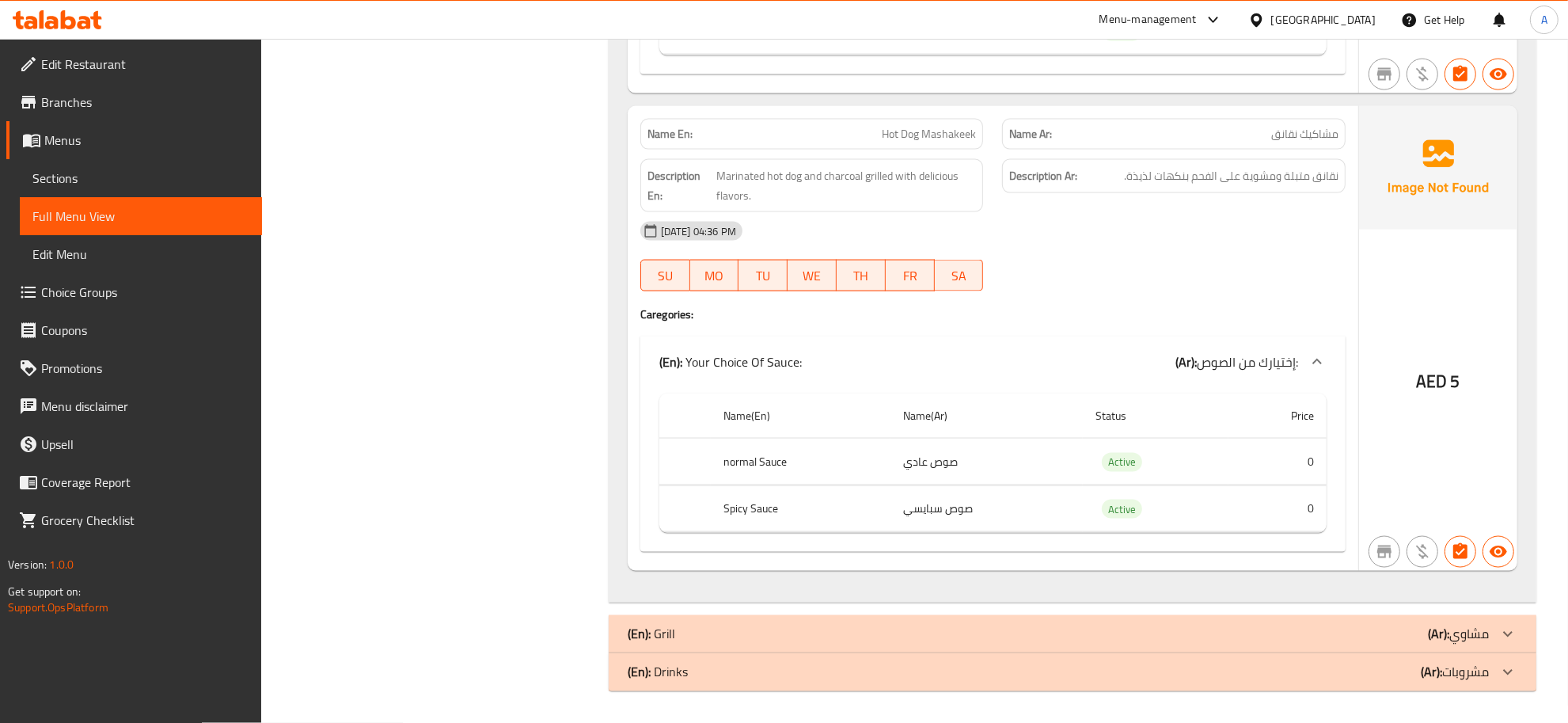
scroll to position [2527, 0]
click at [810, 181] on span "Marinated hot dog and charcoal grilled with delicious flavors." at bounding box center [846, 185] width 261 height 39
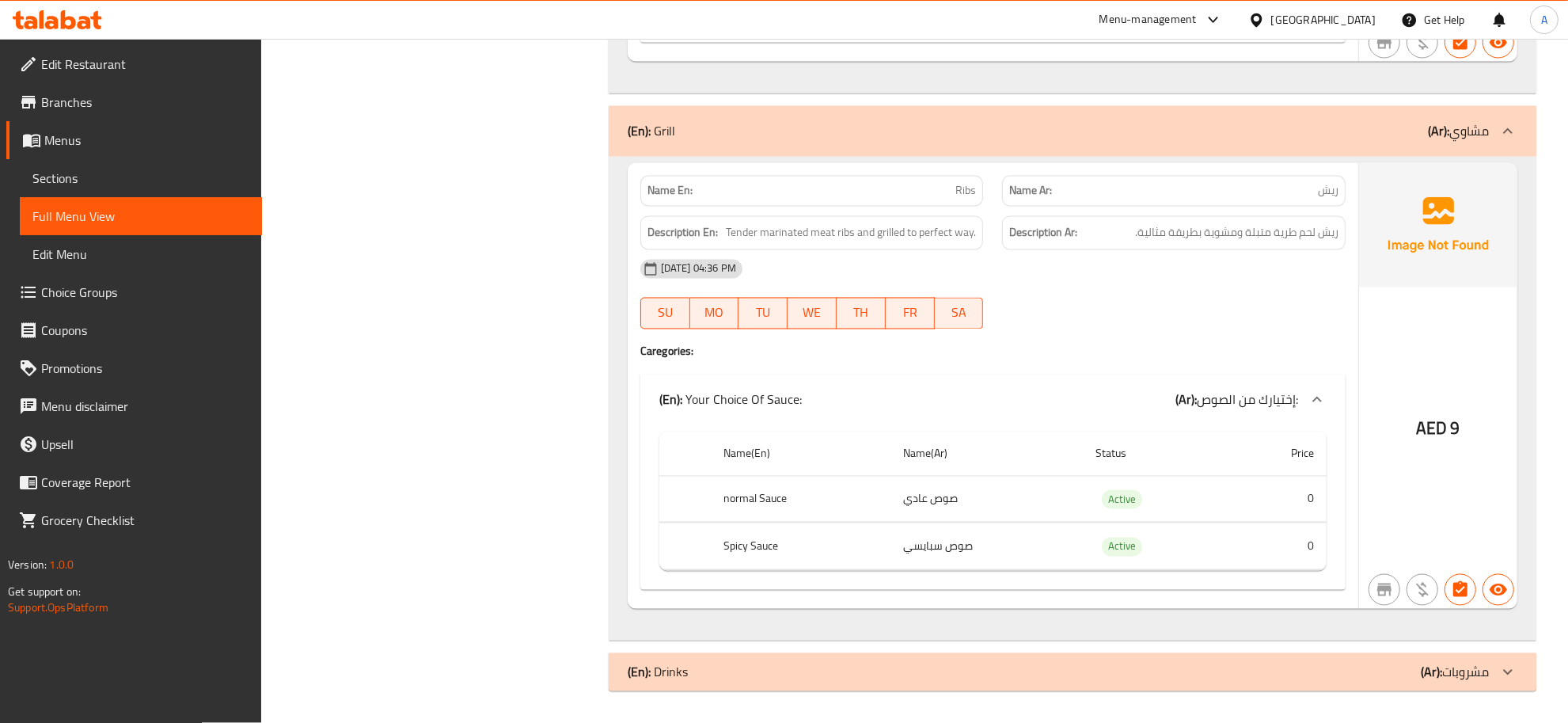
scroll to position [3038, 0]
drag, startPoint x: 860, startPoint y: 476, endPoint x: 1065, endPoint y: 575, distance: 227.7
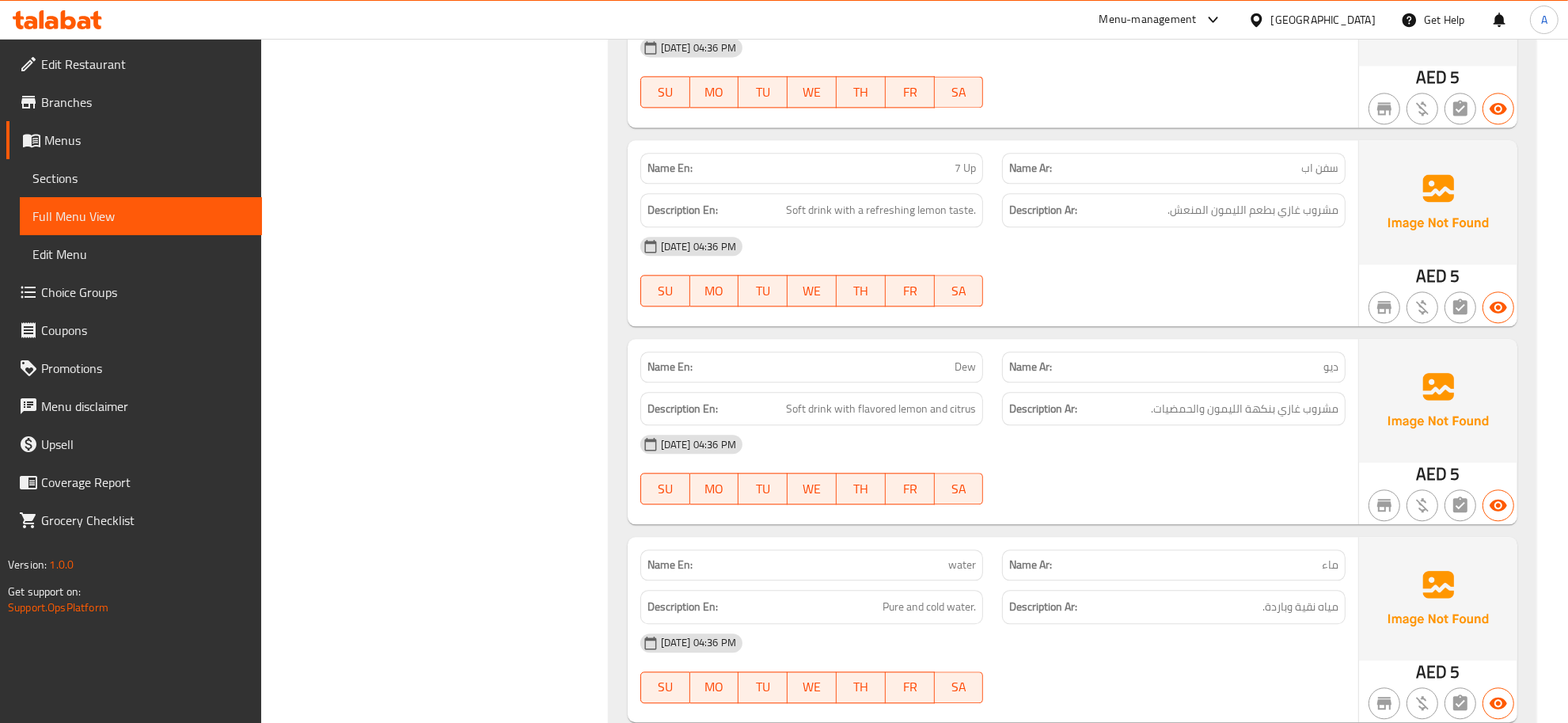
scroll to position [3836, 0]
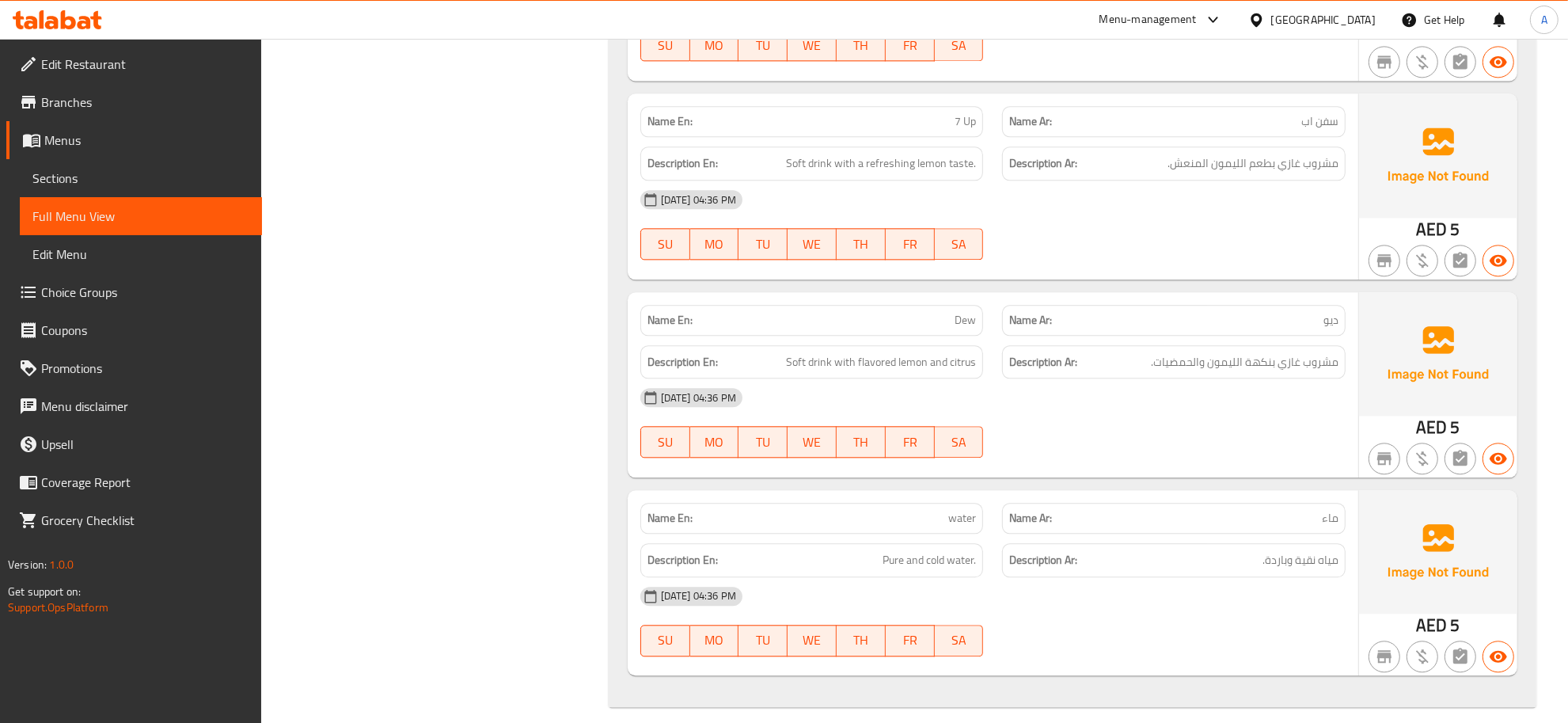
click at [920, 172] on span "Soft drink with a refreshing lemon taste." at bounding box center [881, 163] width 190 height 20
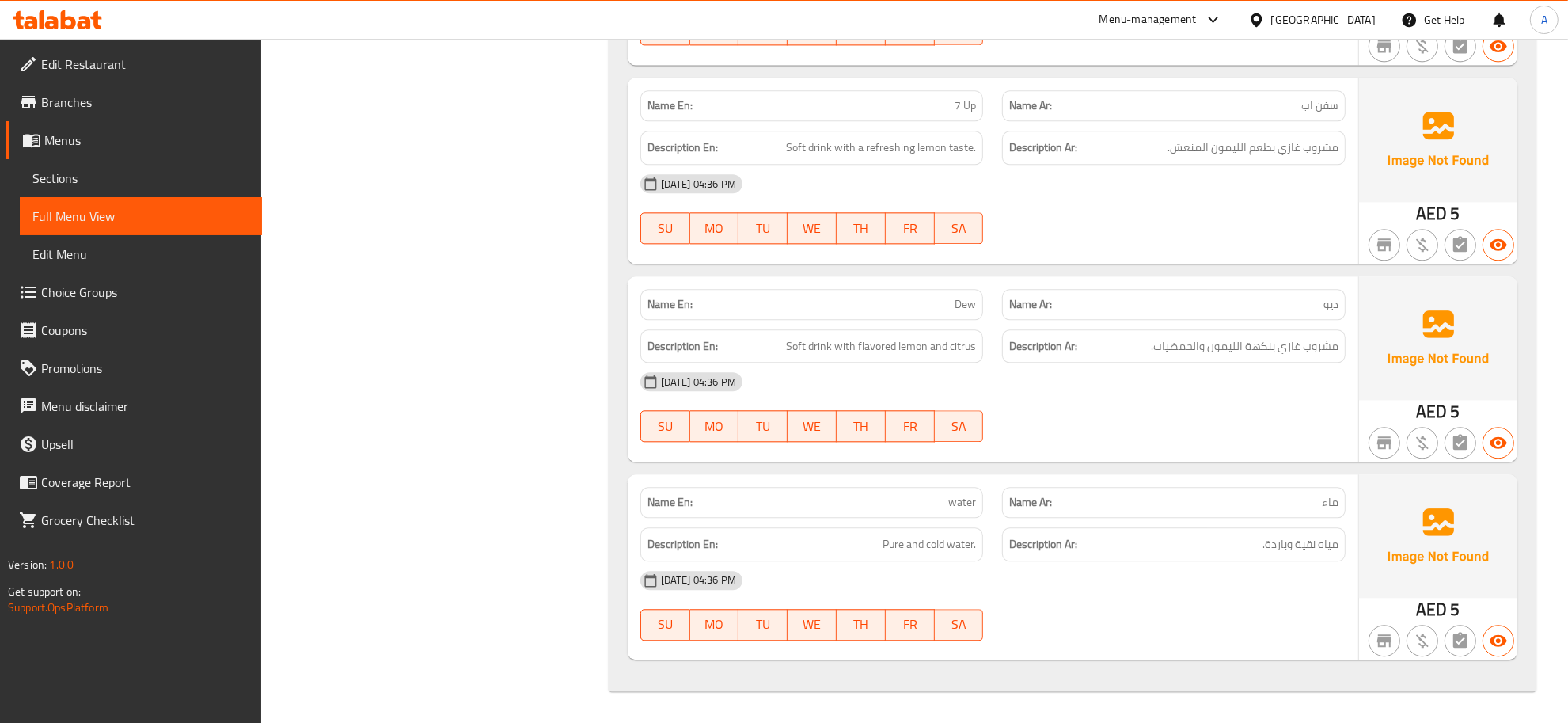
click at [863, 338] on span "Soft drink with flavored lemon and citrus" at bounding box center [881, 346] width 190 height 20
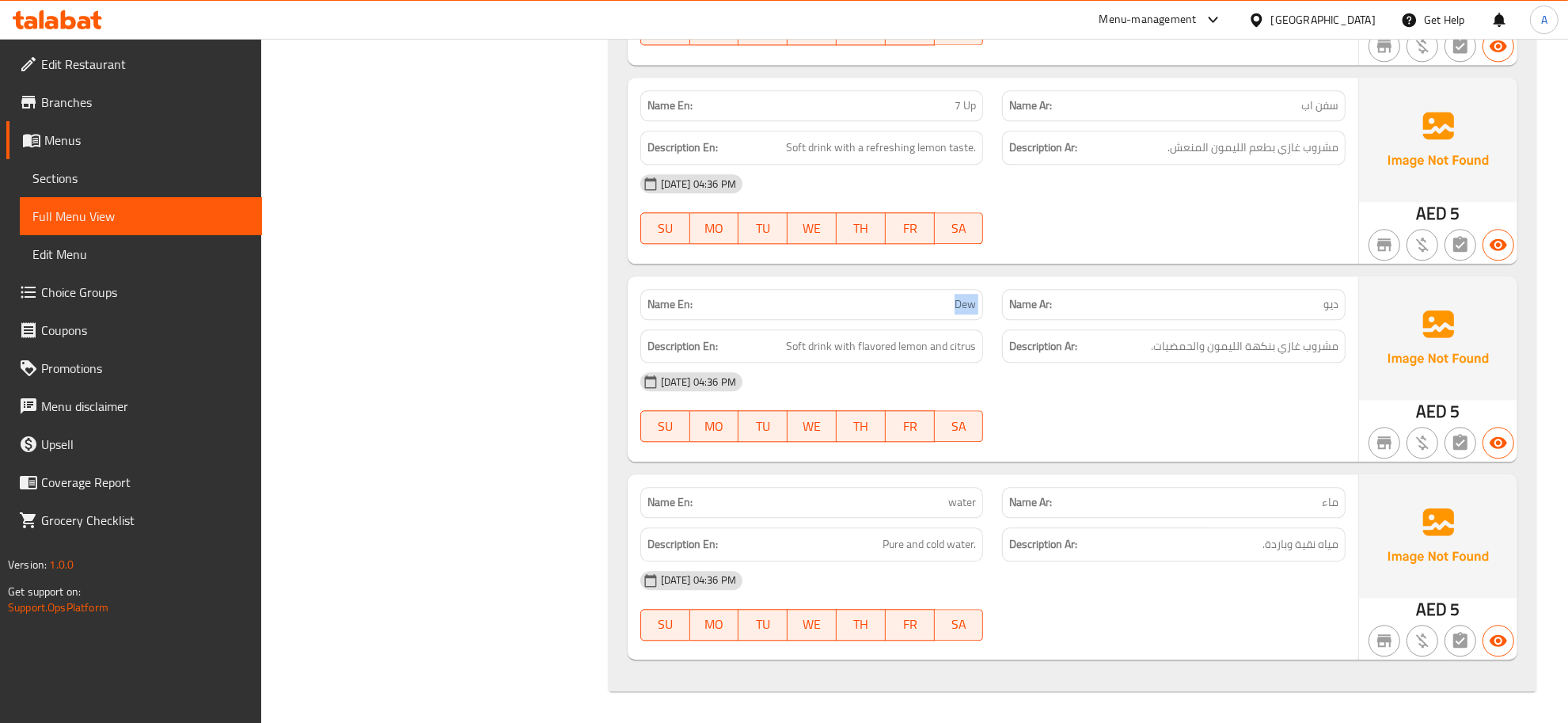
copy span "Dew"
click at [68, 104] on span "Branches" at bounding box center [144, 101] width 208 height 19
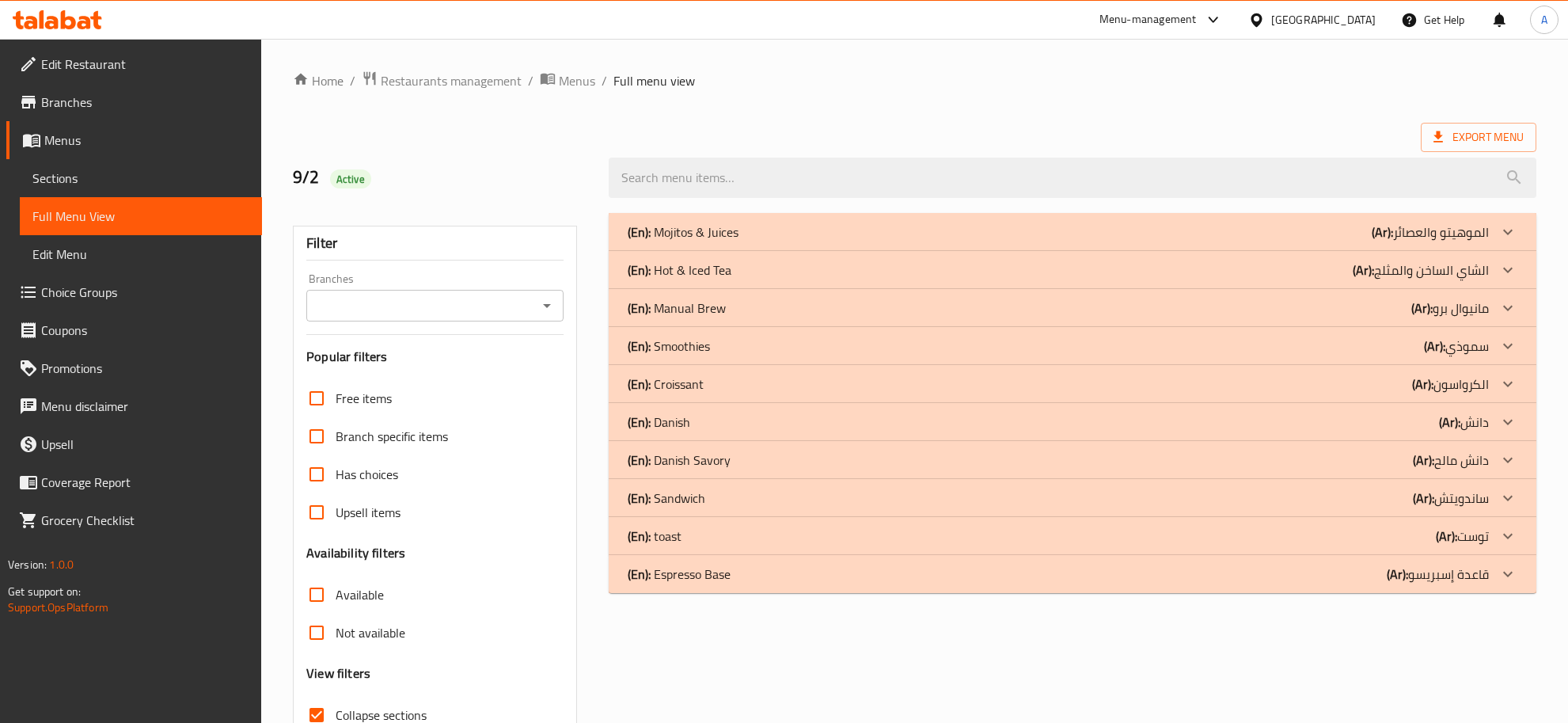
scroll to position [115, 0]
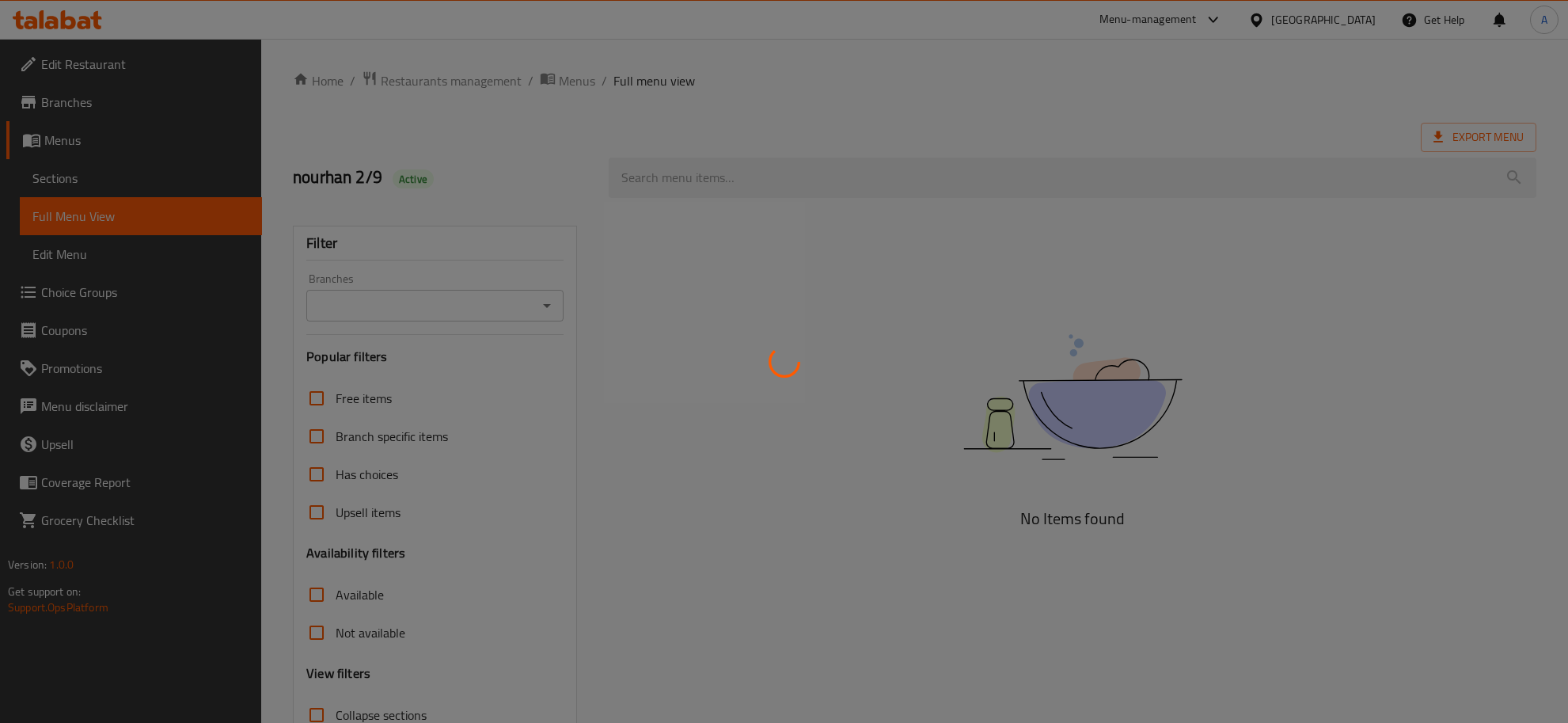
scroll to position [115, 0]
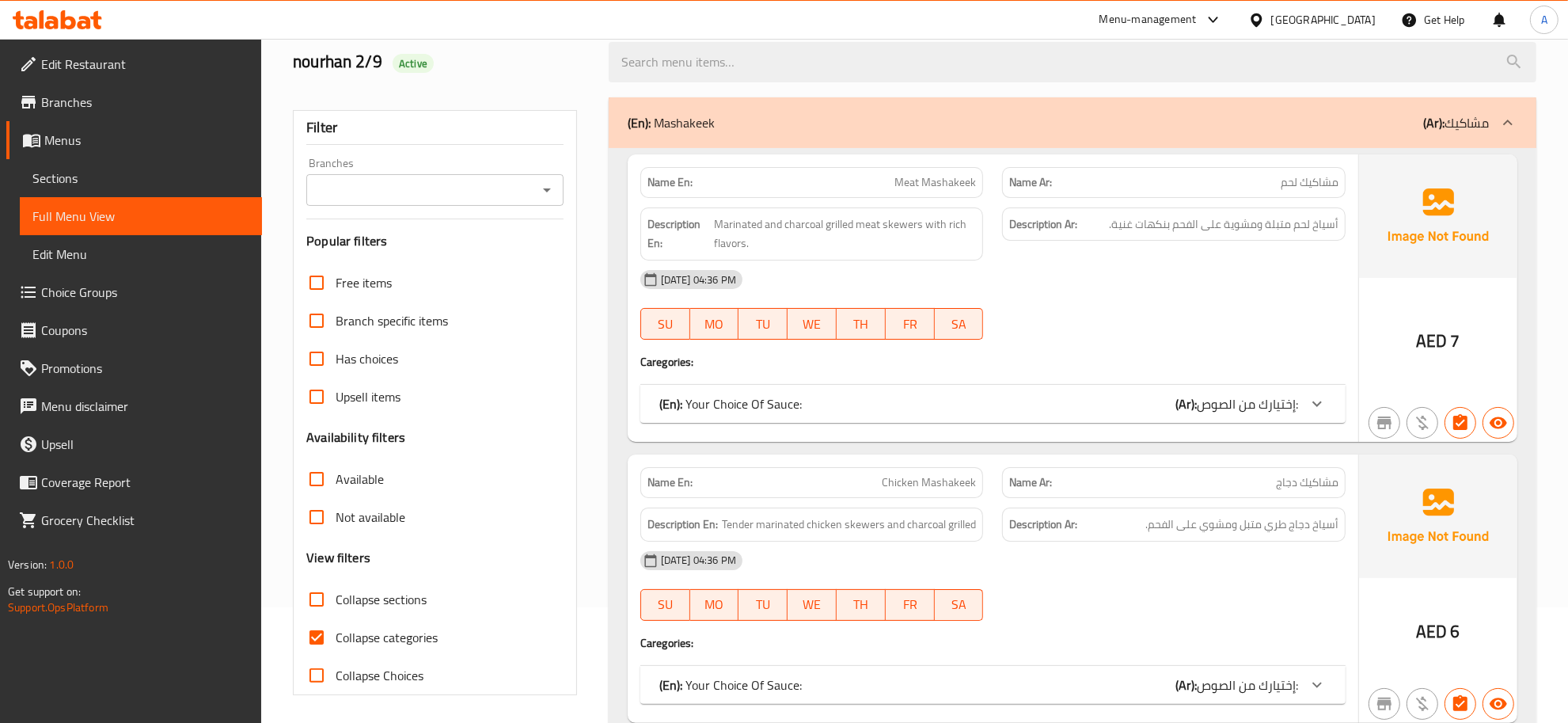
click at [128, 171] on span "Sections" at bounding box center [141, 178] width 217 height 19
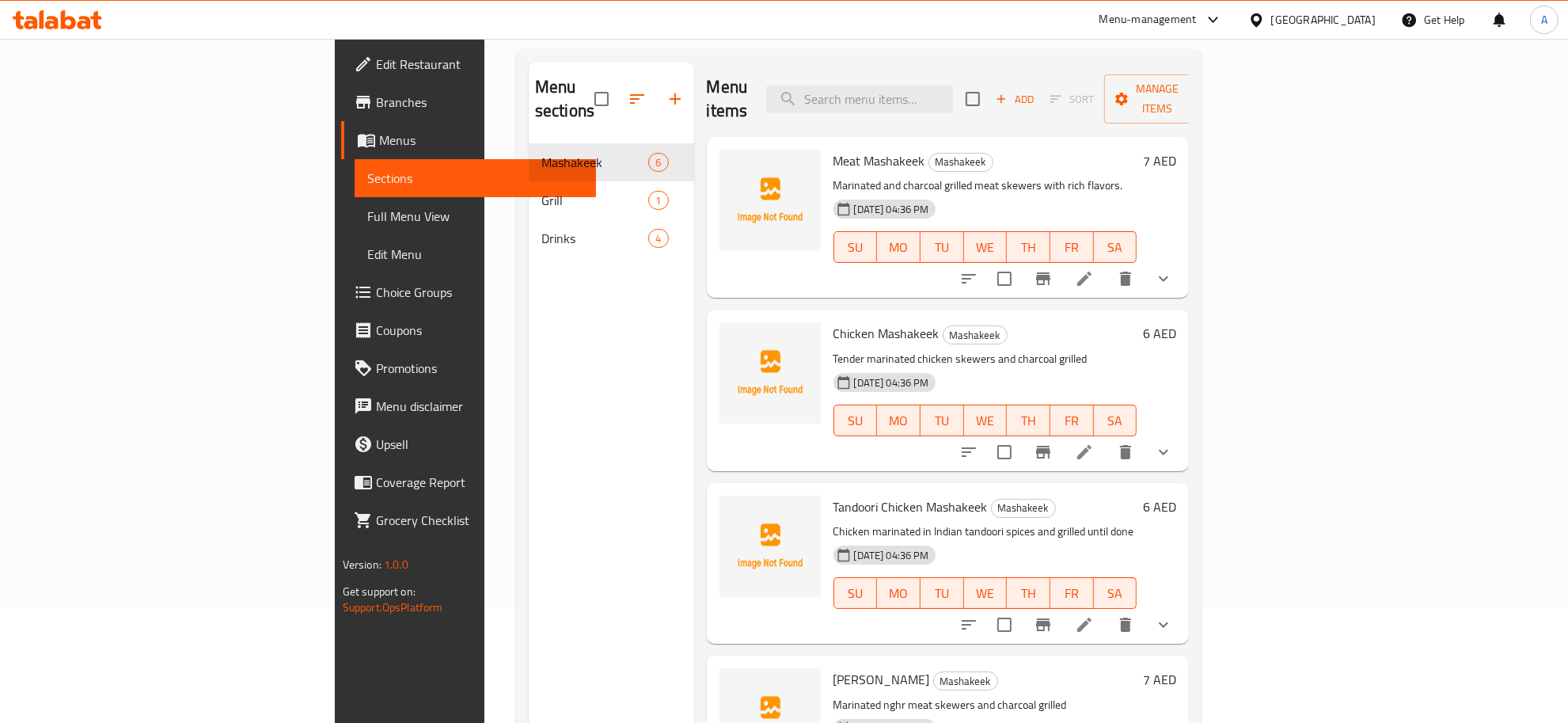
click at [996, 137] on div "Meat Mashakeek Mashakeek Marinated and charcoal grilled meat skewers with rich …" at bounding box center [948, 217] width 483 height 161
paste input "Nghr Mashakeek"
click at [953, 94] on input "Nghr Mashakeek" at bounding box center [860, 100] width 187 height 27
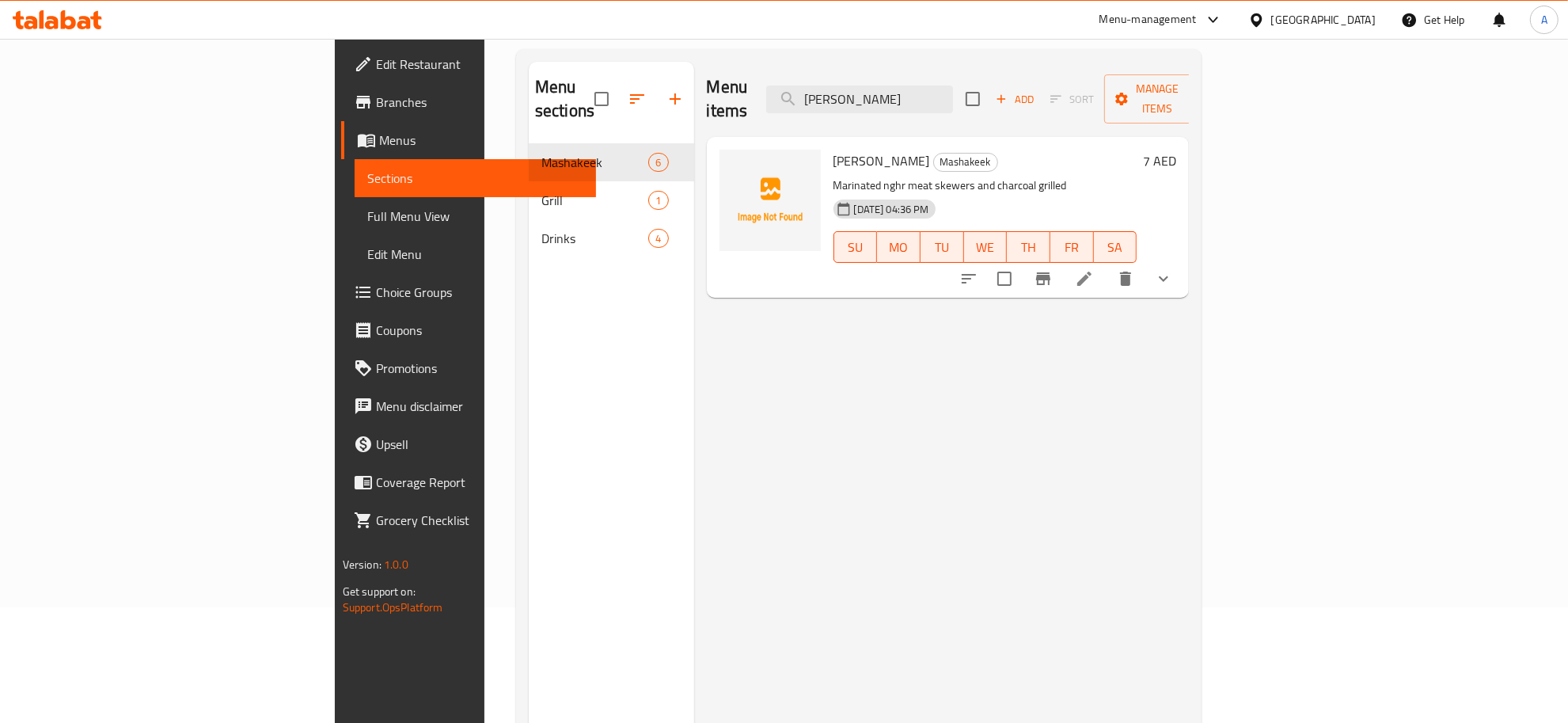
type input "Nghr Mashakeek"
click at [1092, 271] on icon at bounding box center [1084, 278] width 15 height 15
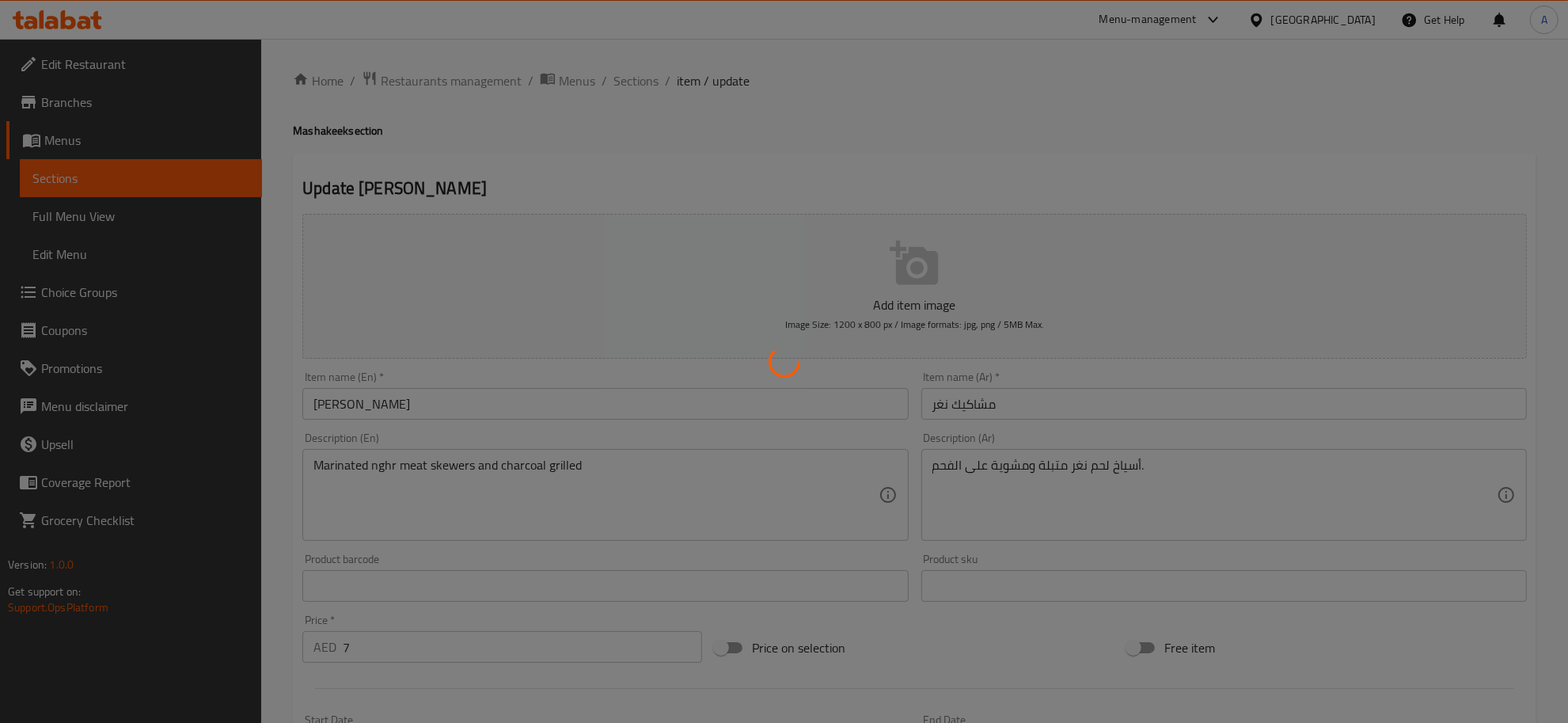
click at [334, 428] on div at bounding box center [784, 361] width 1568 height 723
drag, startPoint x: 322, startPoint y: 418, endPoint x: 321, endPoint y: 409, distance: 9.1
click at [321, 416] on div at bounding box center [784, 361] width 1568 height 723
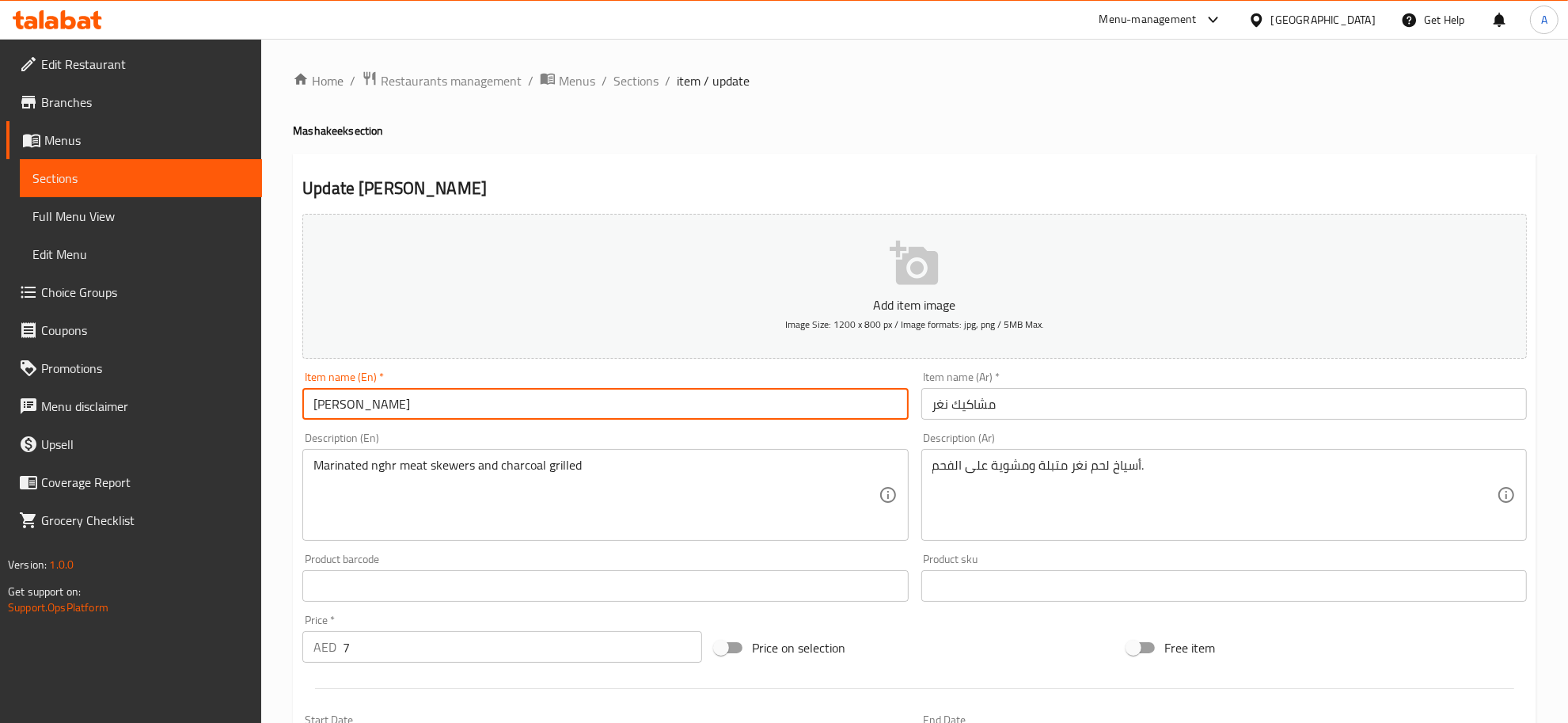
click at [321, 409] on input "Nghr Mashakeek" at bounding box center [605, 404] width 606 height 31
click at [326, 406] on input "Nghr Mashakeek" at bounding box center [605, 404] width 606 height 31
click at [326, 408] on input "NShr Mashakeek" at bounding box center [605, 404] width 606 height 31
click at [329, 400] on input "Squid Mashakeek" at bounding box center [605, 404] width 606 height 31
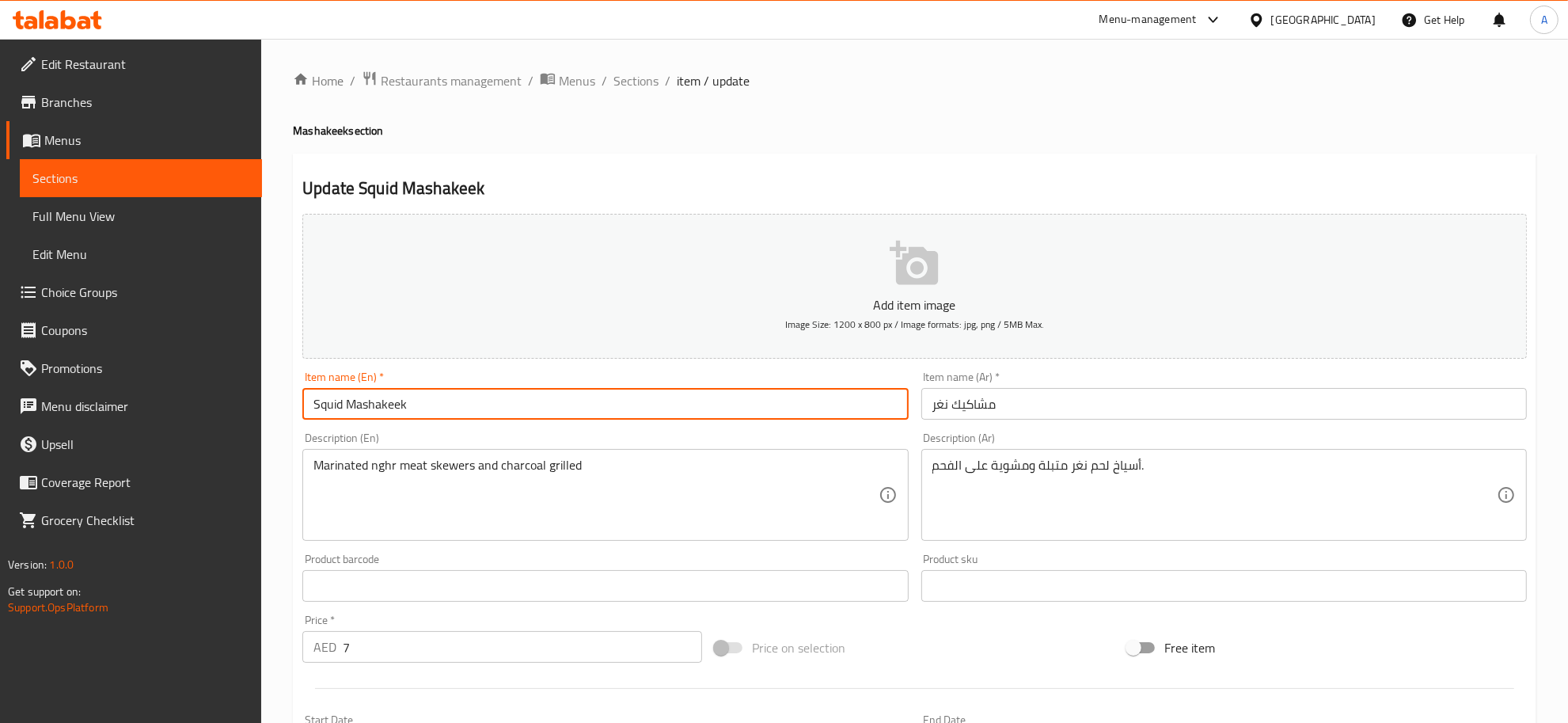
click at [329, 400] on input "Squid Mashakeek" at bounding box center [605, 404] width 606 height 31
type input "Squid Mashakeek"
click at [418, 468] on textarea "Marinated nghr meat skewers and charcoal grilled" at bounding box center [595, 495] width 565 height 75
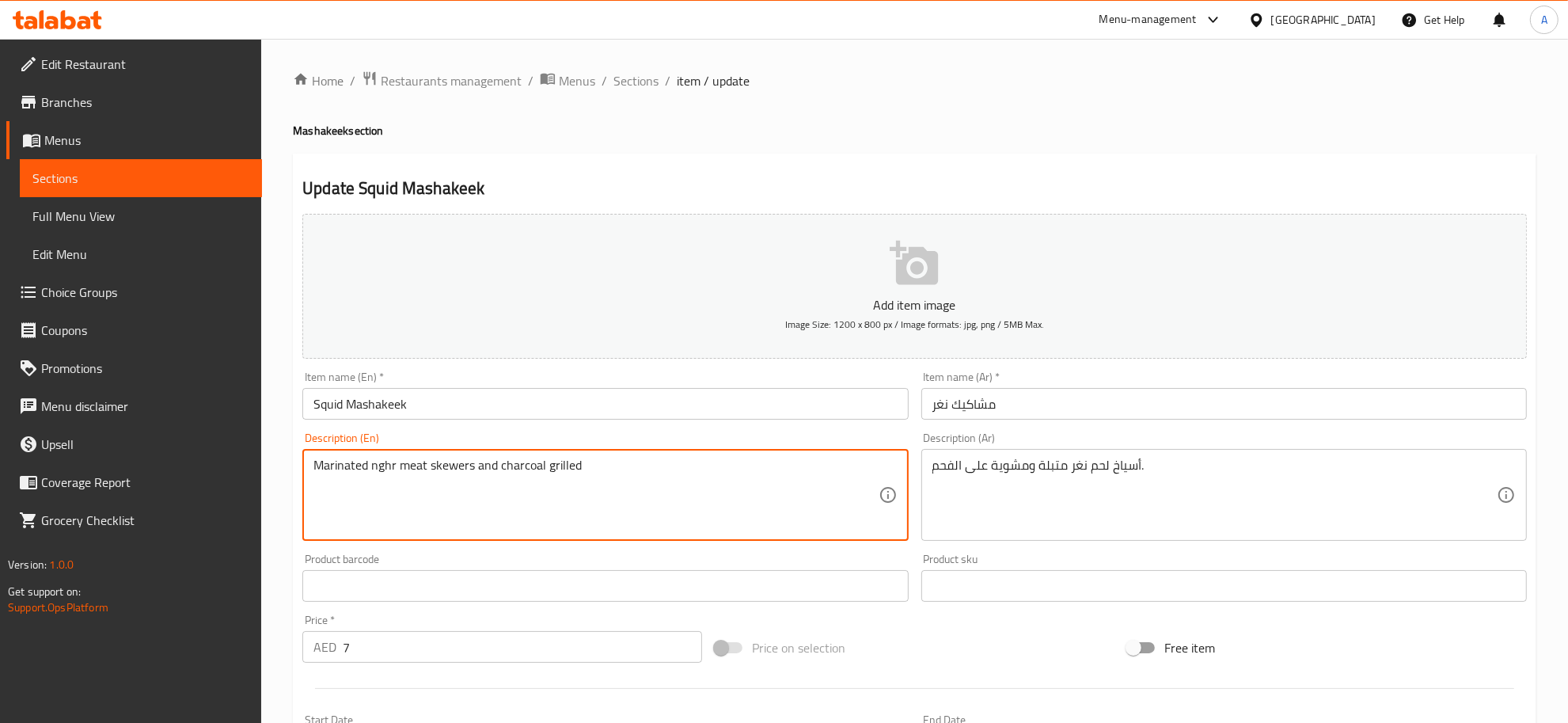
click at [384, 454] on div "Marinated nghr meat skewers and charcoal grilled Description (En)" at bounding box center [605, 495] width 606 height 92
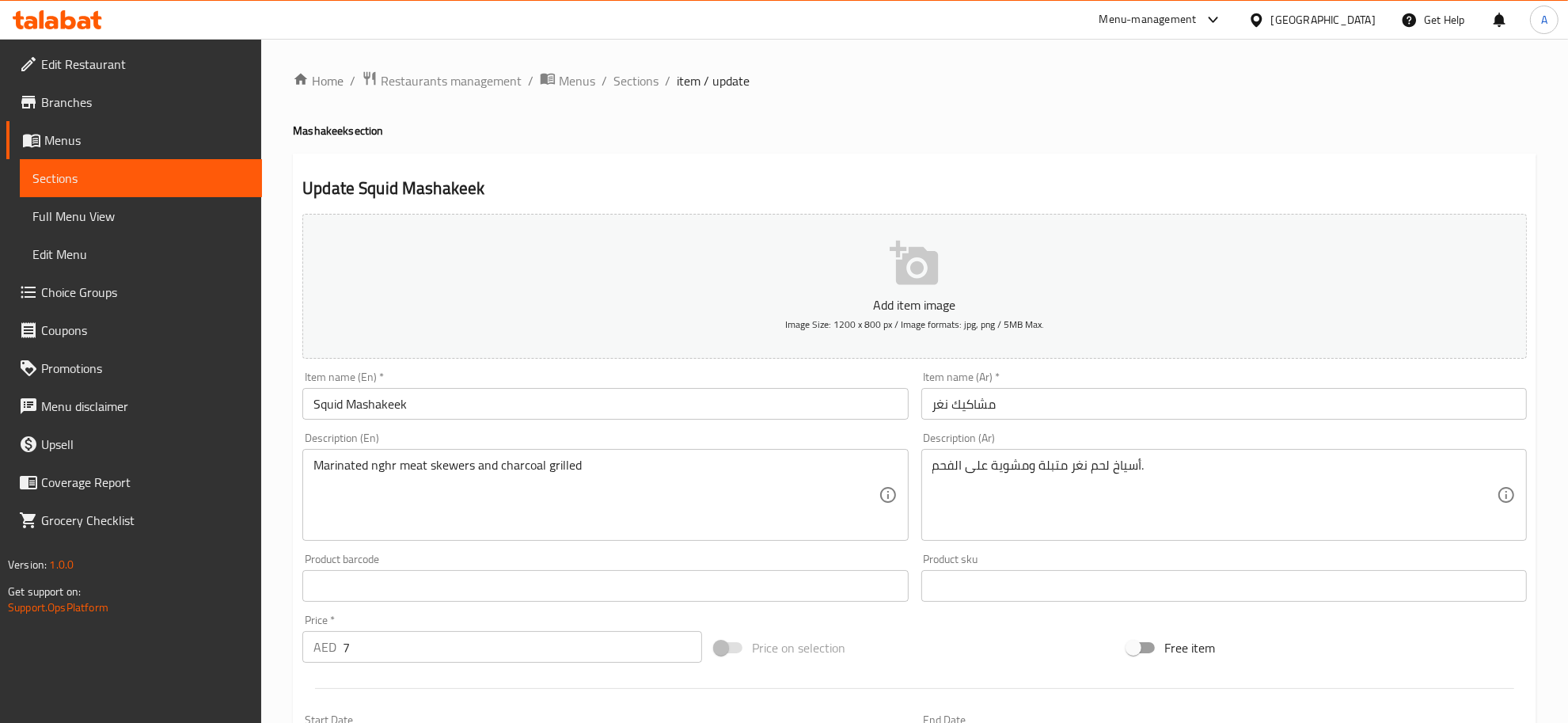
click at [384, 454] on div "Marinated nghr meat skewers and charcoal grilled Description (En)" at bounding box center [605, 495] width 606 height 92
paste textarea "Squid"
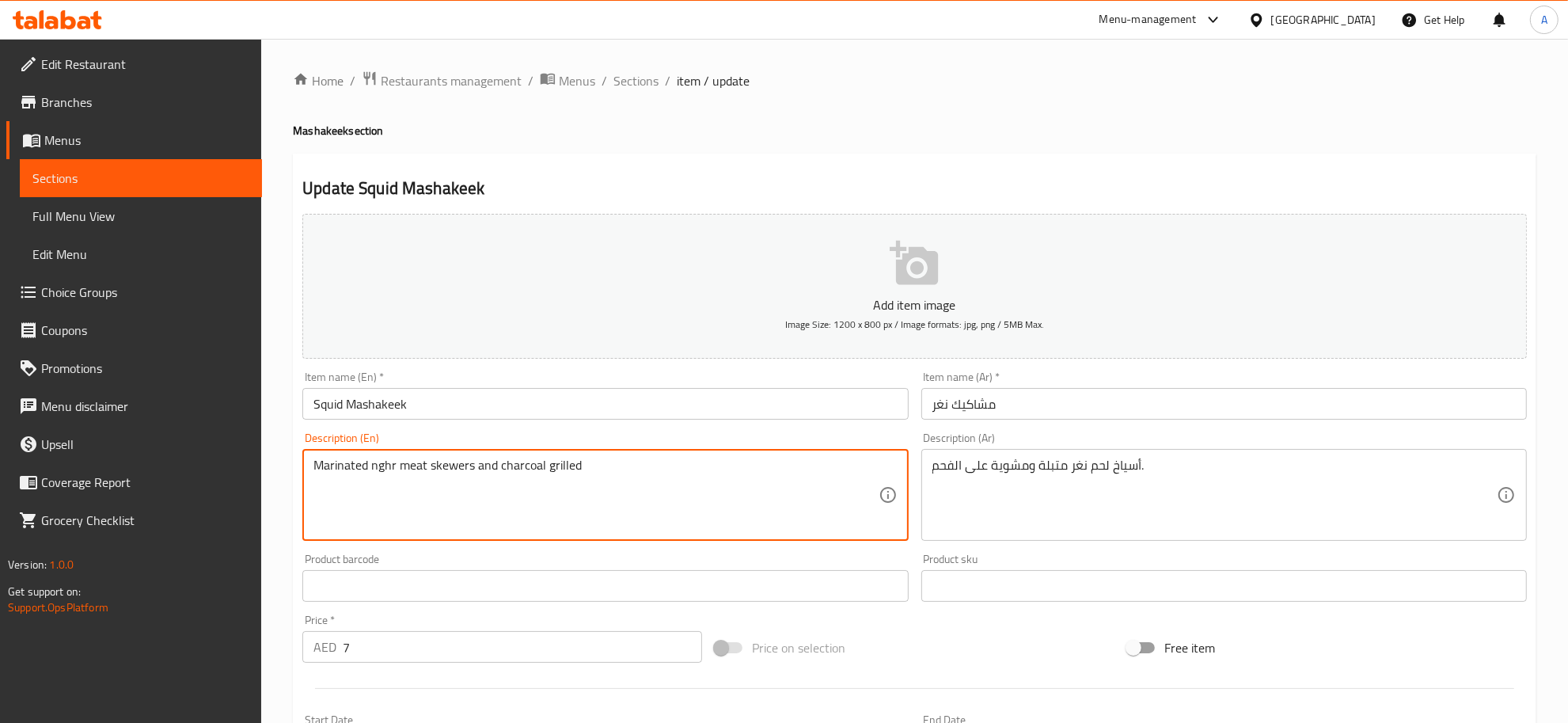
click at [386, 479] on textarea "Marinated nghr meat skewers and charcoal grilled" at bounding box center [595, 495] width 565 height 75
paste textarea "Squid"
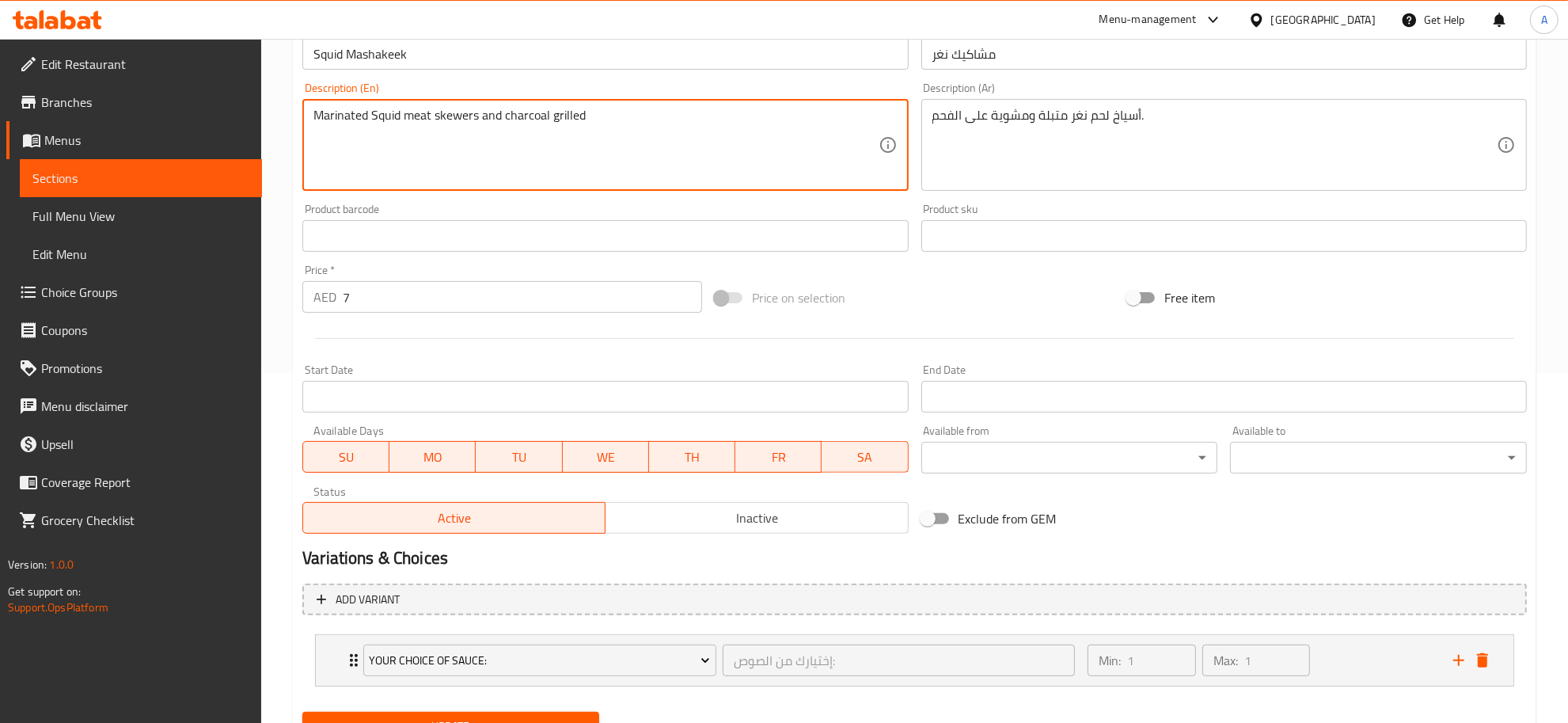
scroll to position [421, 0]
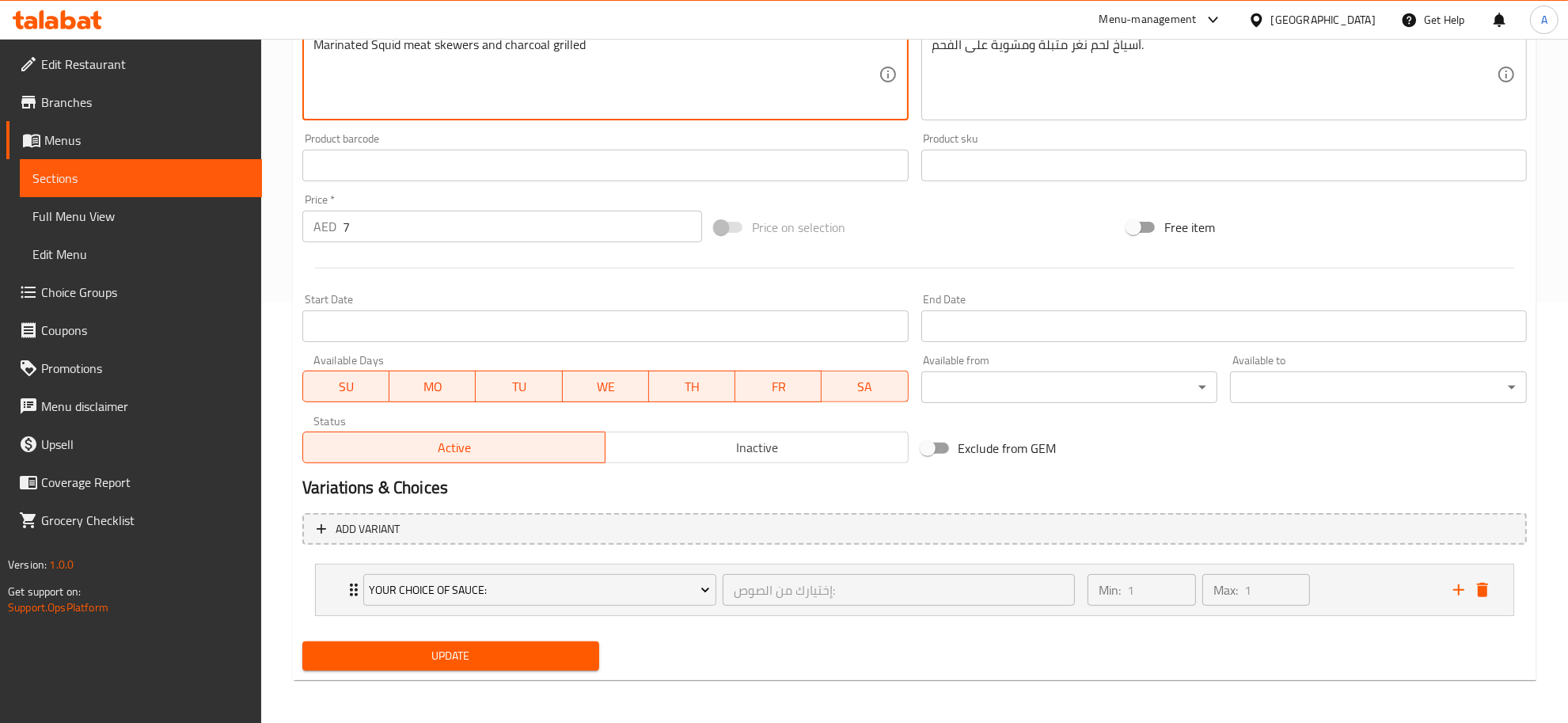
type textarea "Marinated Squid meat skewers and charcoal grilled"
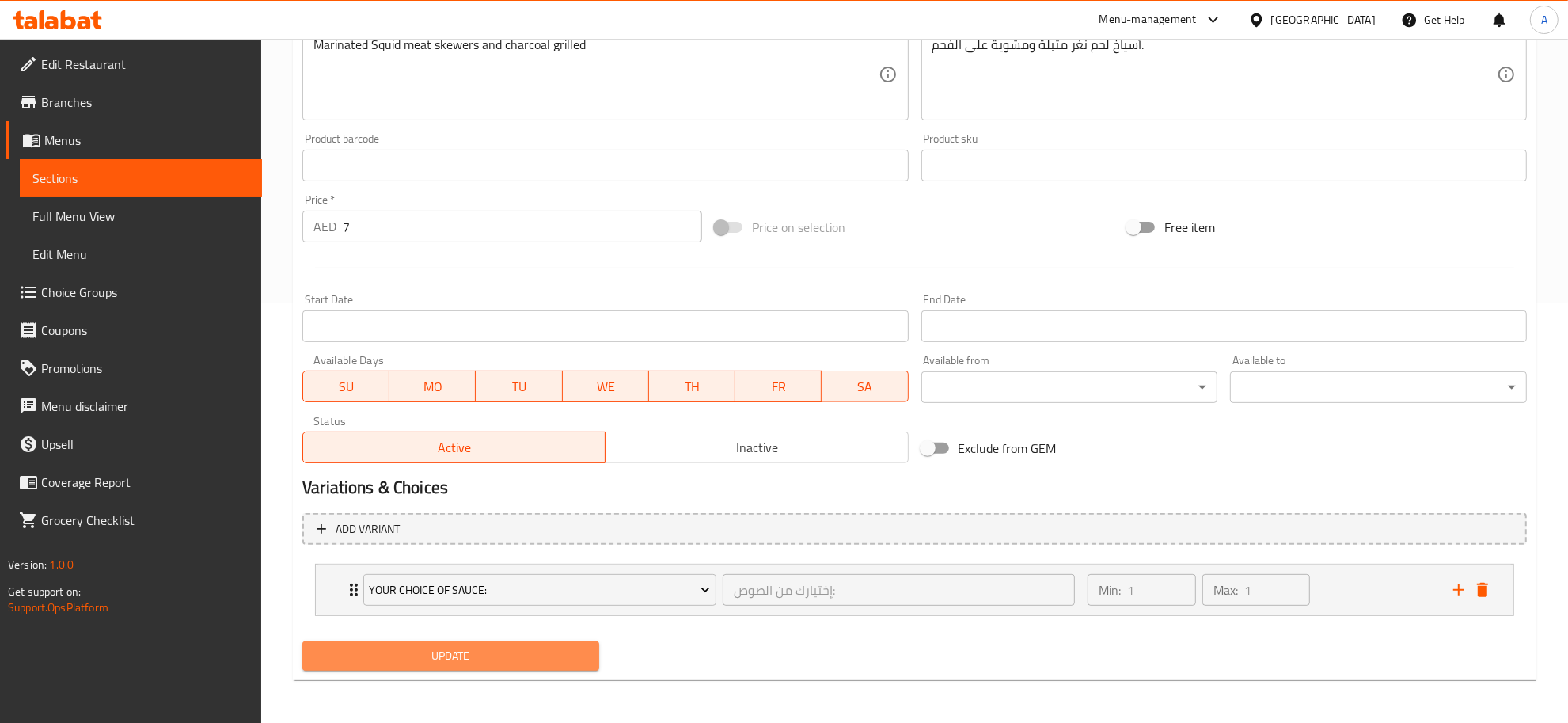
click at [489, 665] on span "Update" at bounding box center [451, 656] width 271 height 20
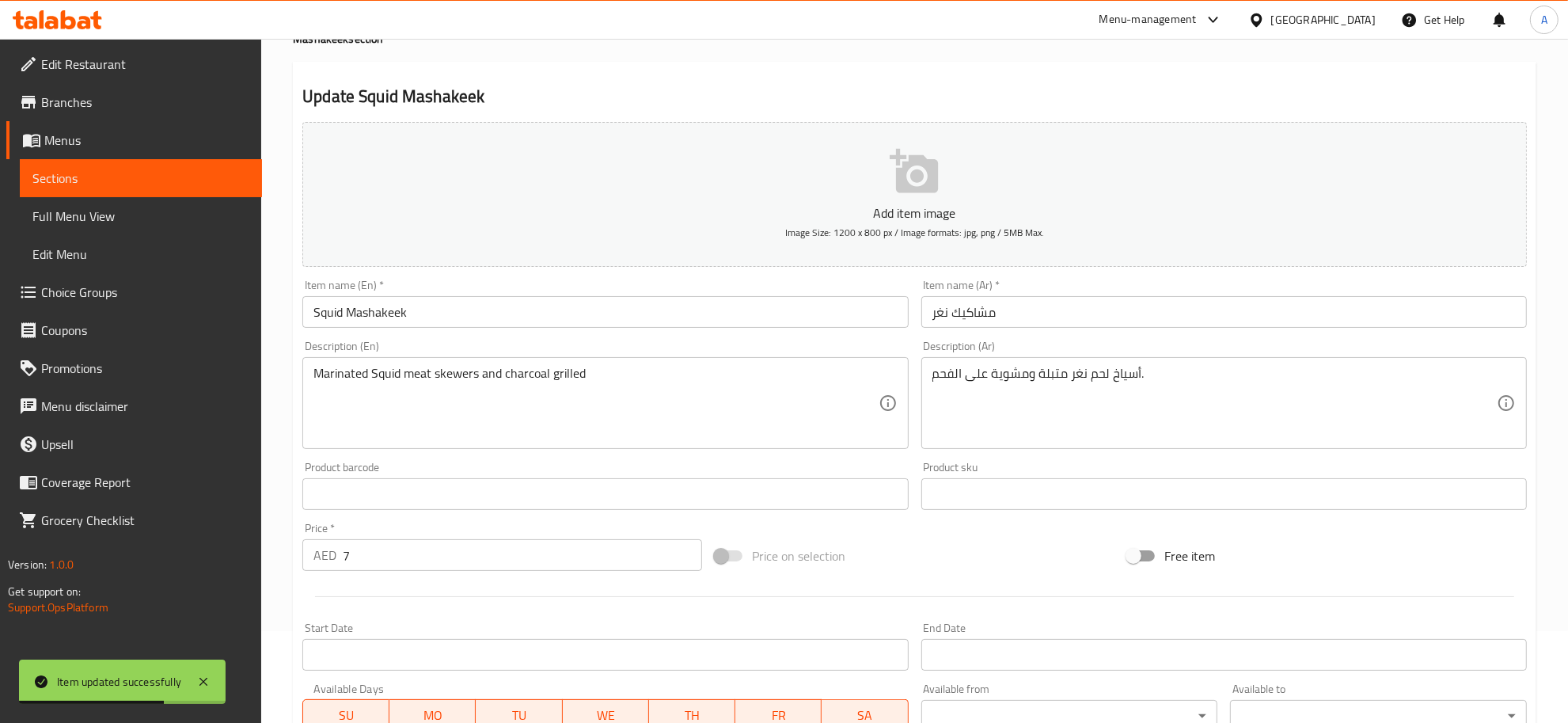
scroll to position [0, 0]
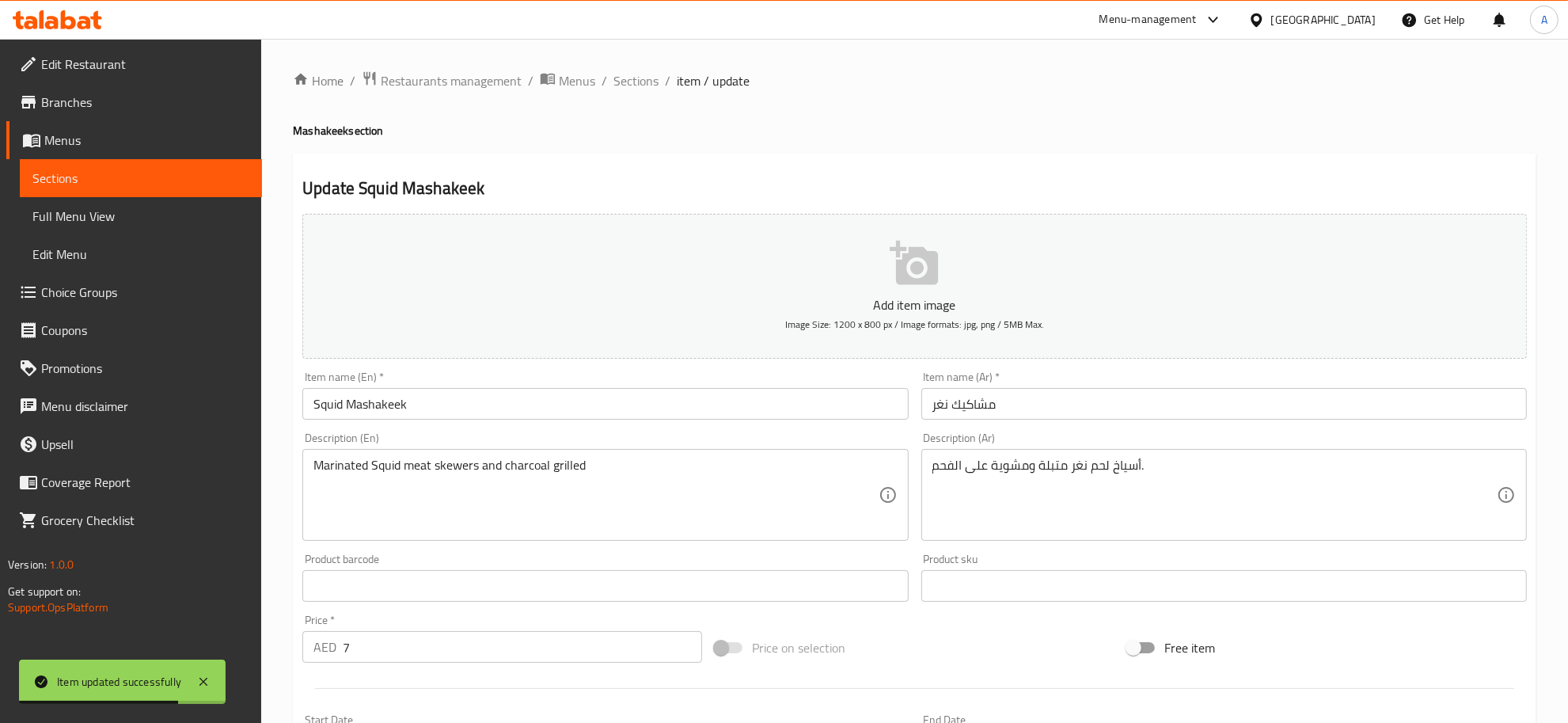
drag, startPoint x: 638, startPoint y: 87, endPoint x: 665, endPoint y: 101, distance: 30.4
click at [638, 87] on span "Sections" at bounding box center [636, 80] width 45 height 19
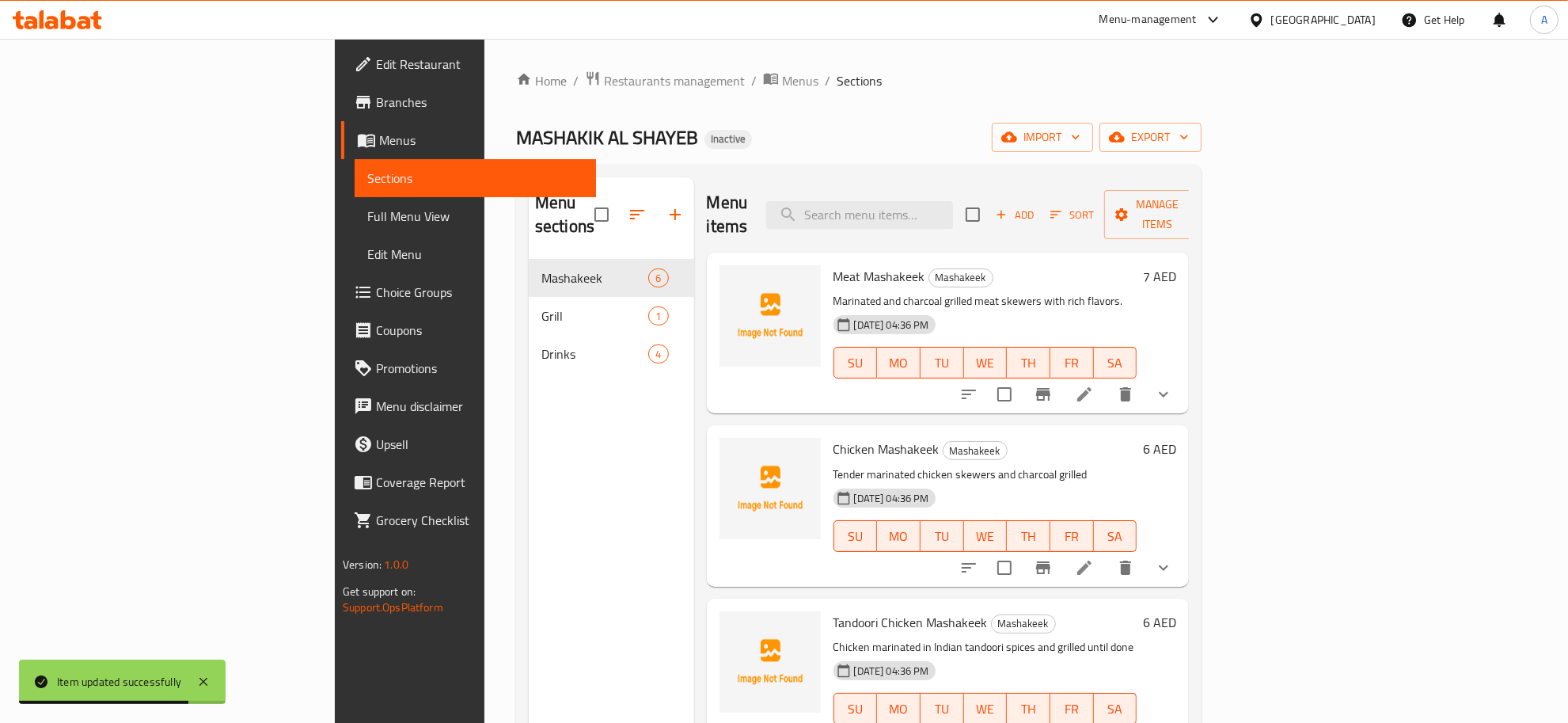
click at [947, 224] on div "Menu items Add Sort Manage items" at bounding box center [948, 215] width 483 height 75
click at [952, 222] on div "Menu items Add Sort Manage items" at bounding box center [948, 215] width 483 height 75
click at [953, 211] on input "search" at bounding box center [860, 215] width 187 height 27
paste input "Dew"
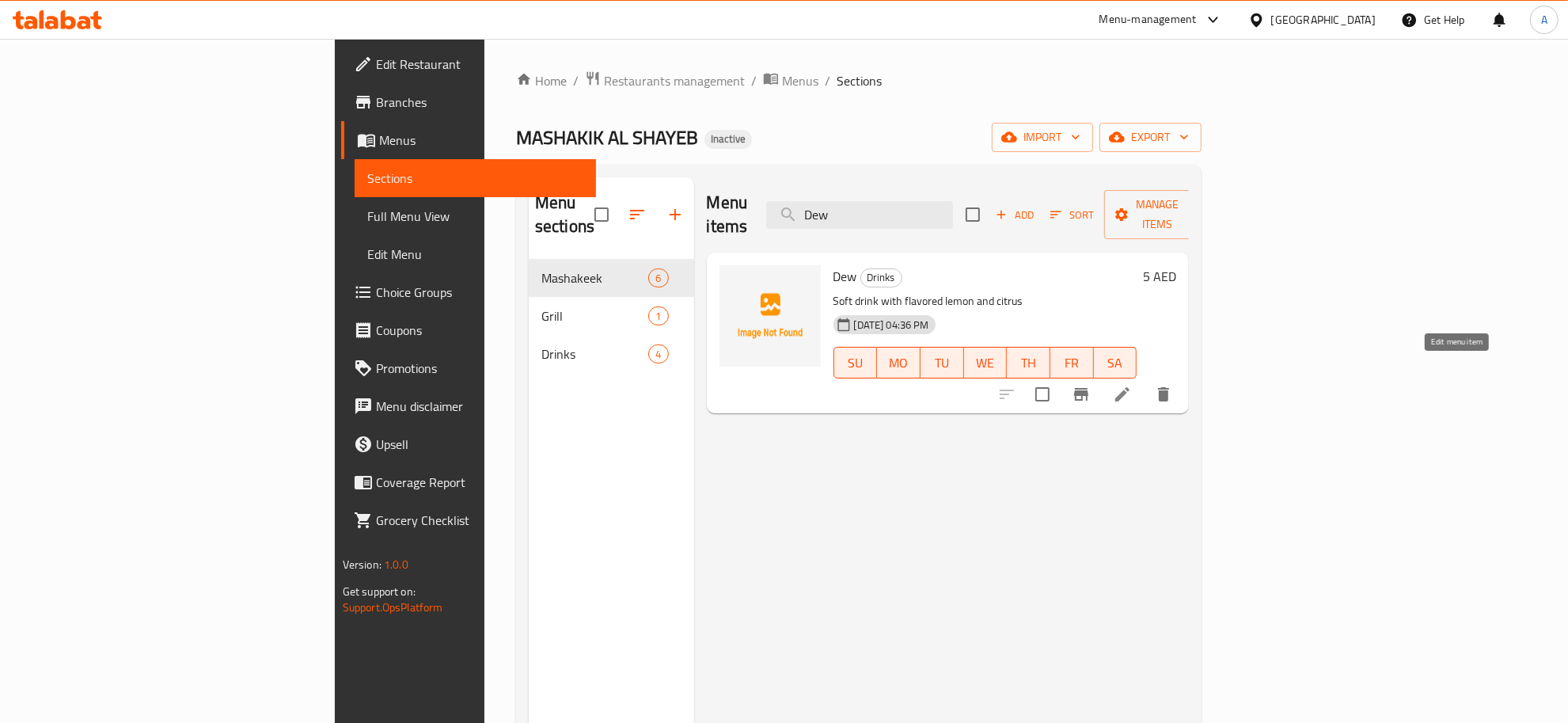
type input "Dew"
click at [1132, 384] on icon at bounding box center [1122, 393] width 19 height 19
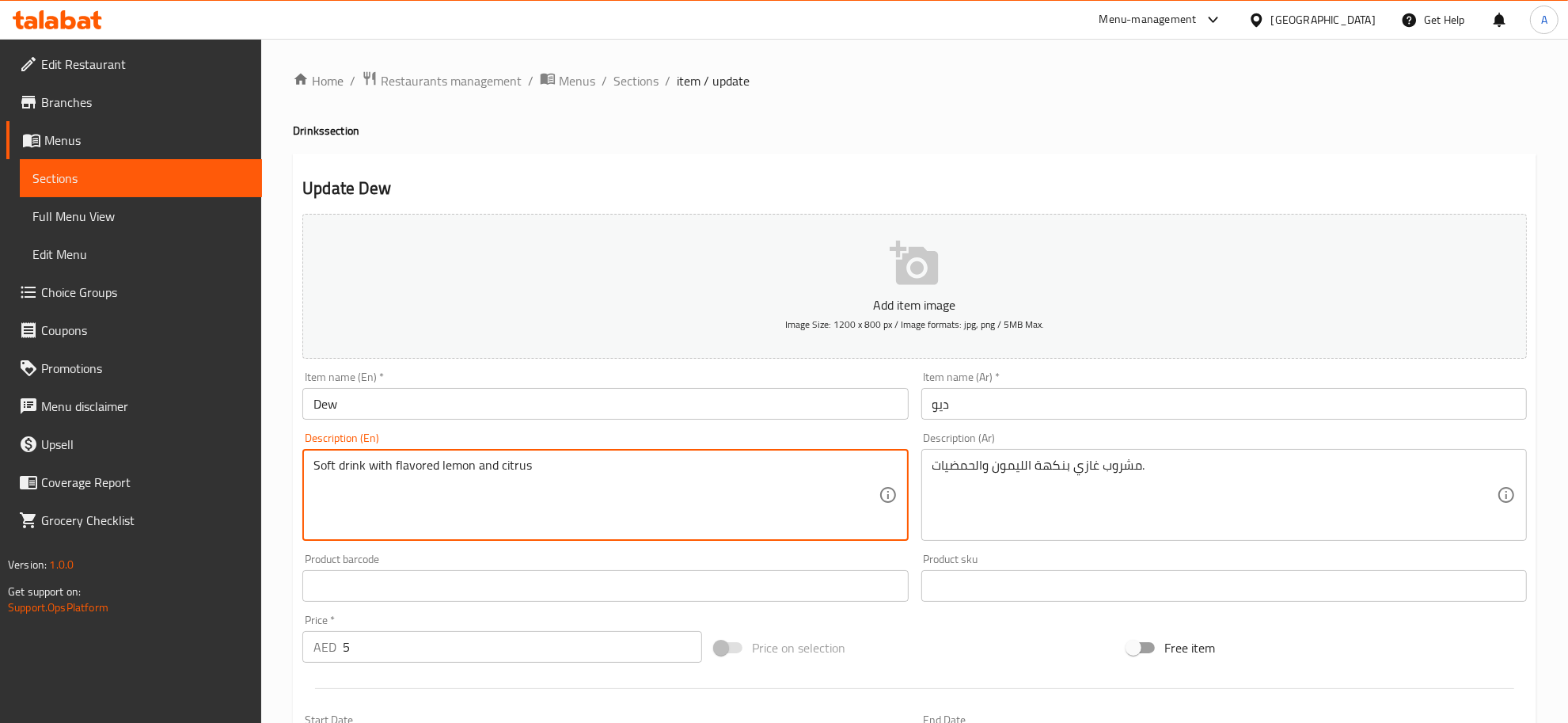
click at [427, 460] on textarea "Soft drink with flavored lemon and citrus" at bounding box center [595, 495] width 565 height 75
click at [563, 473] on textarea "Soft drink with lemon and citrus" at bounding box center [595, 495] width 565 height 75
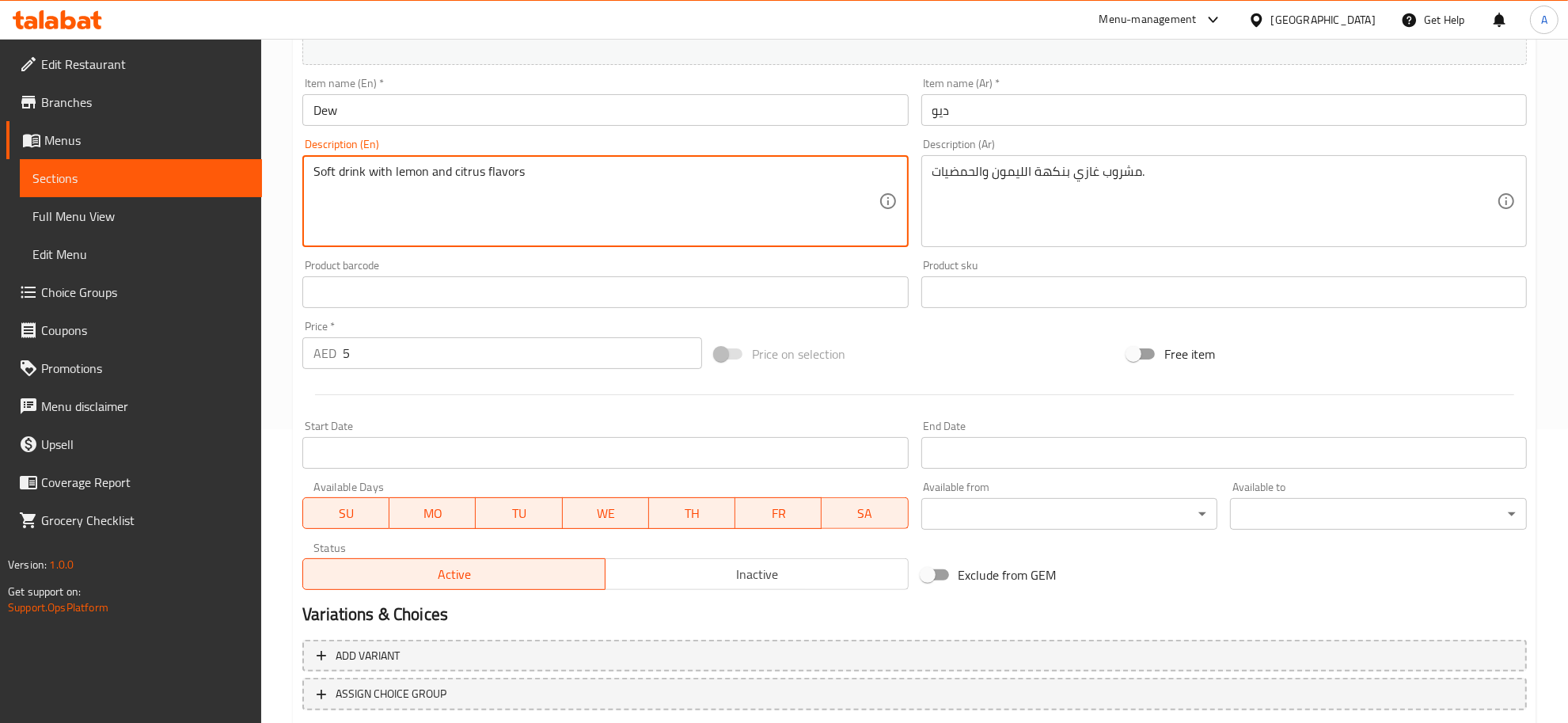
scroll to position [392, 0]
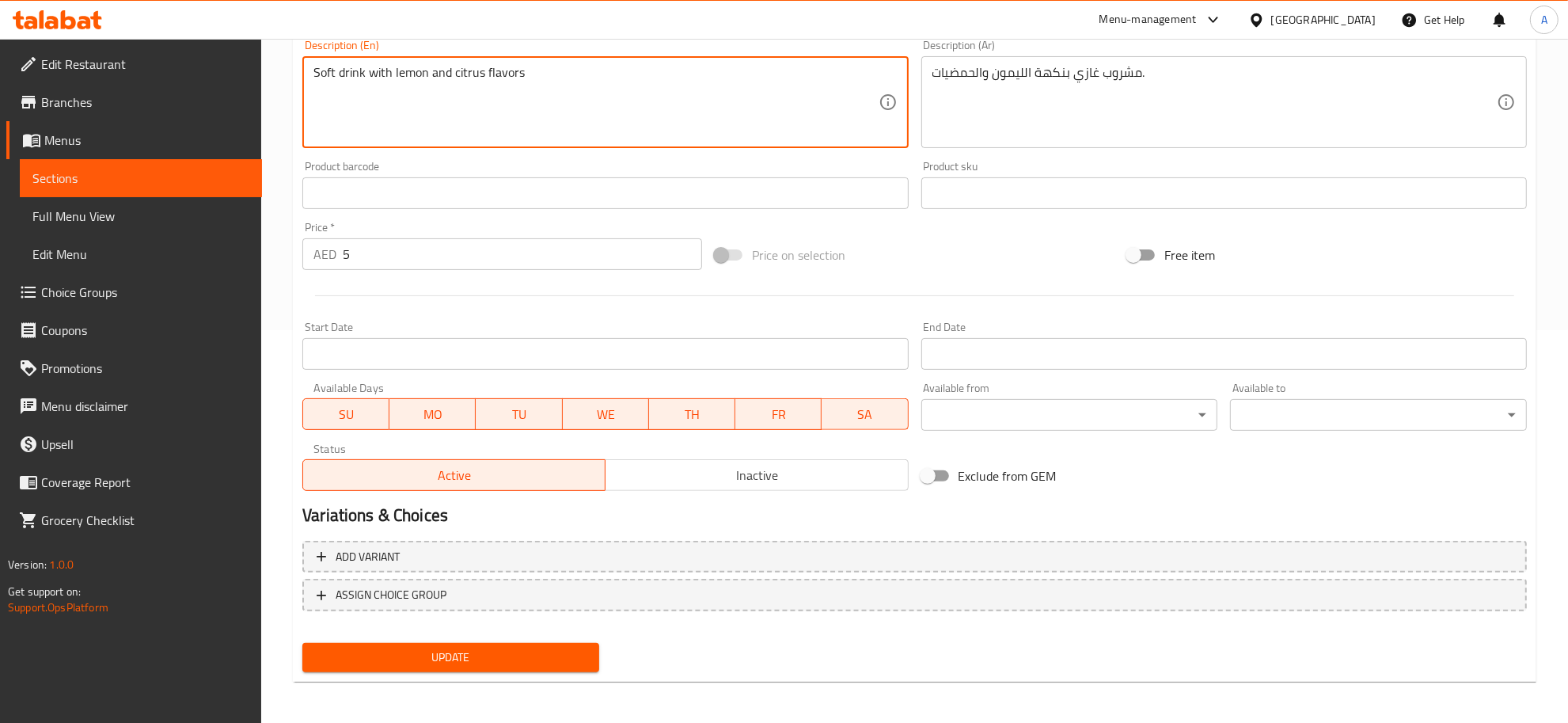
click at [515, 69] on textarea "Soft drink with lemon and citrus flavors" at bounding box center [595, 102] width 565 height 75
drag, startPoint x: 517, startPoint y: 69, endPoint x: 531, endPoint y: 75, distance: 15.2
click at [531, 75] on textarea "Soft drink with lemon and citrus flavors" at bounding box center [595, 102] width 565 height 75
type textarea "Soft drink with lemon and citrus flavor"
click at [511, 655] on span "Update" at bounding box center [451, 658] width 271 height 20
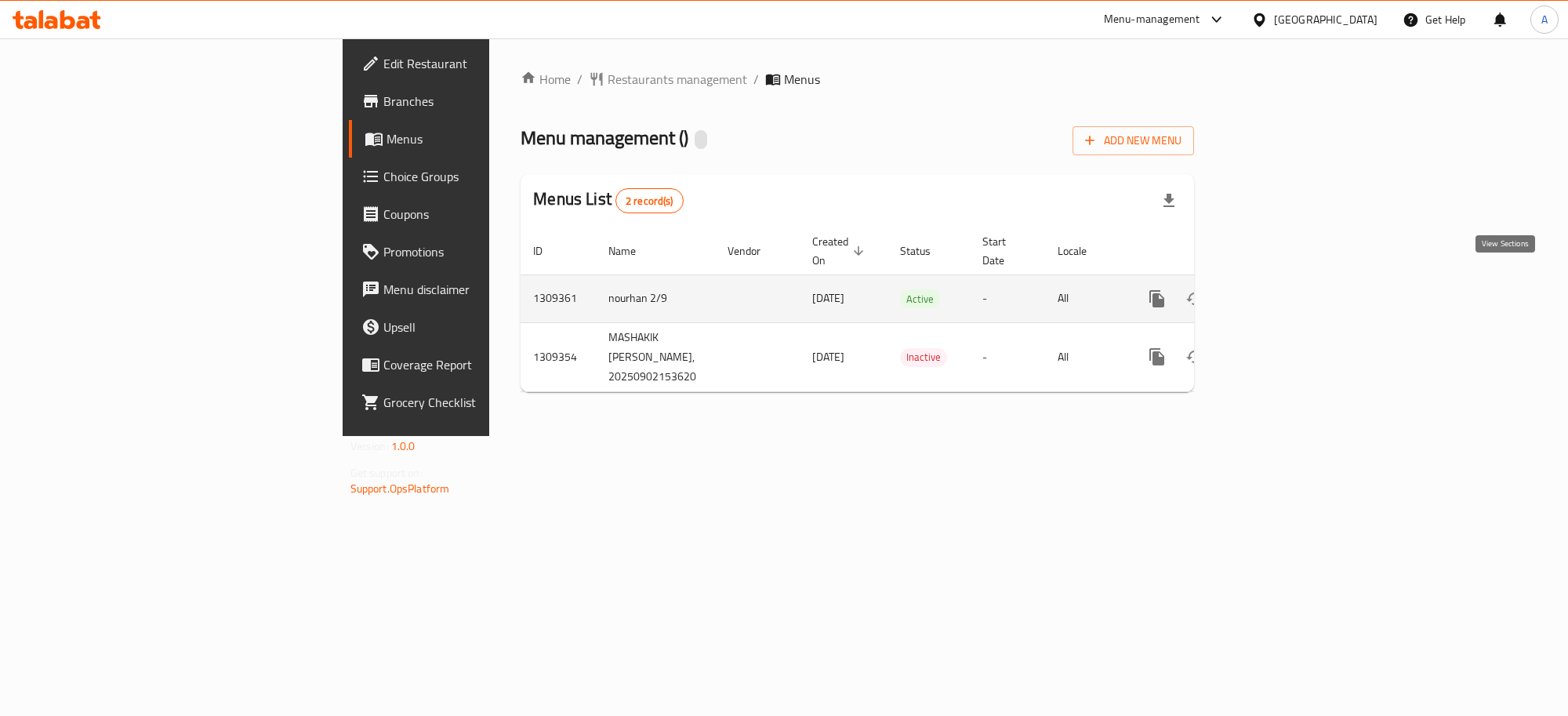
click at [1279, 289] on icon "enhanced table" at bounding box center [1269, 298] width 18 height 18
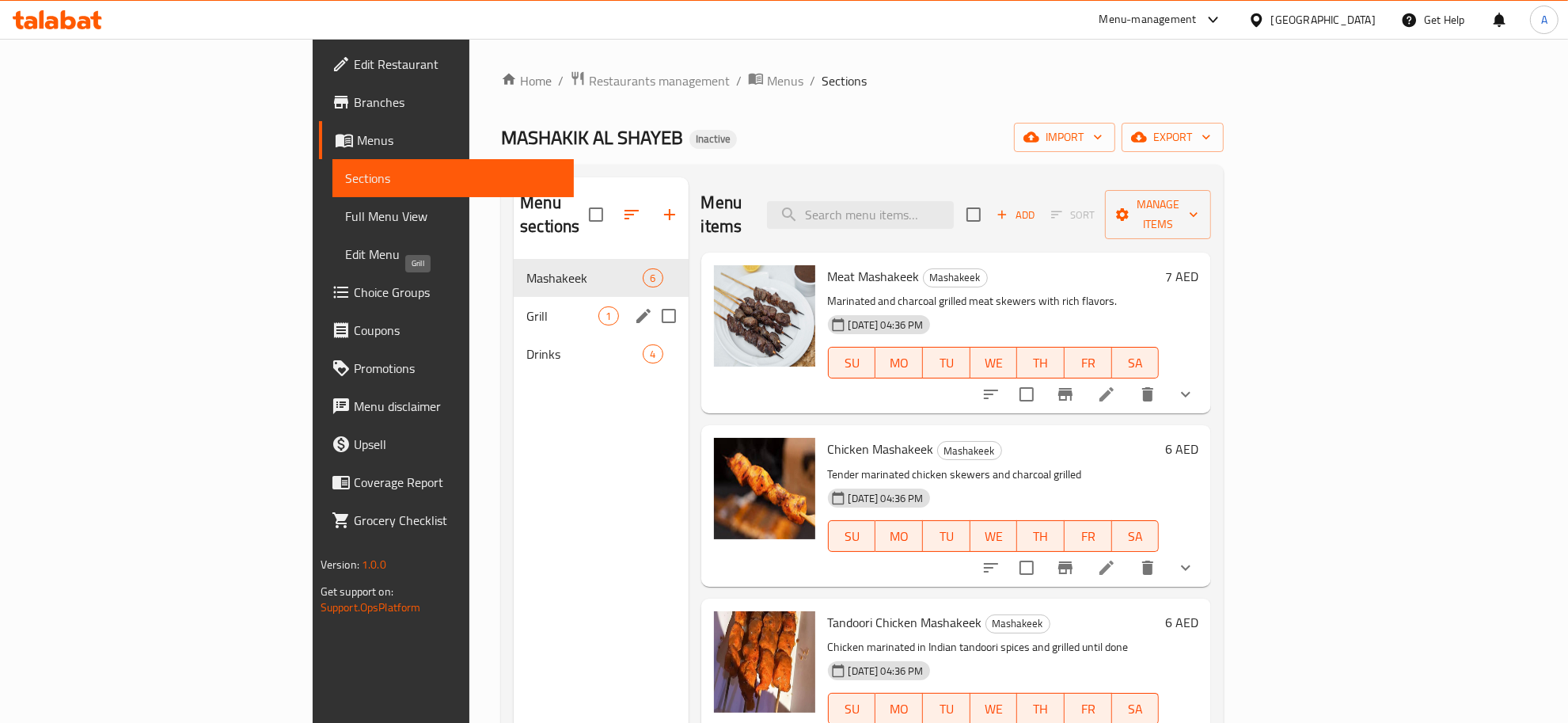
click at [527, 306] on span "Grill" at bounding box center [563, 315] width 72 height 19
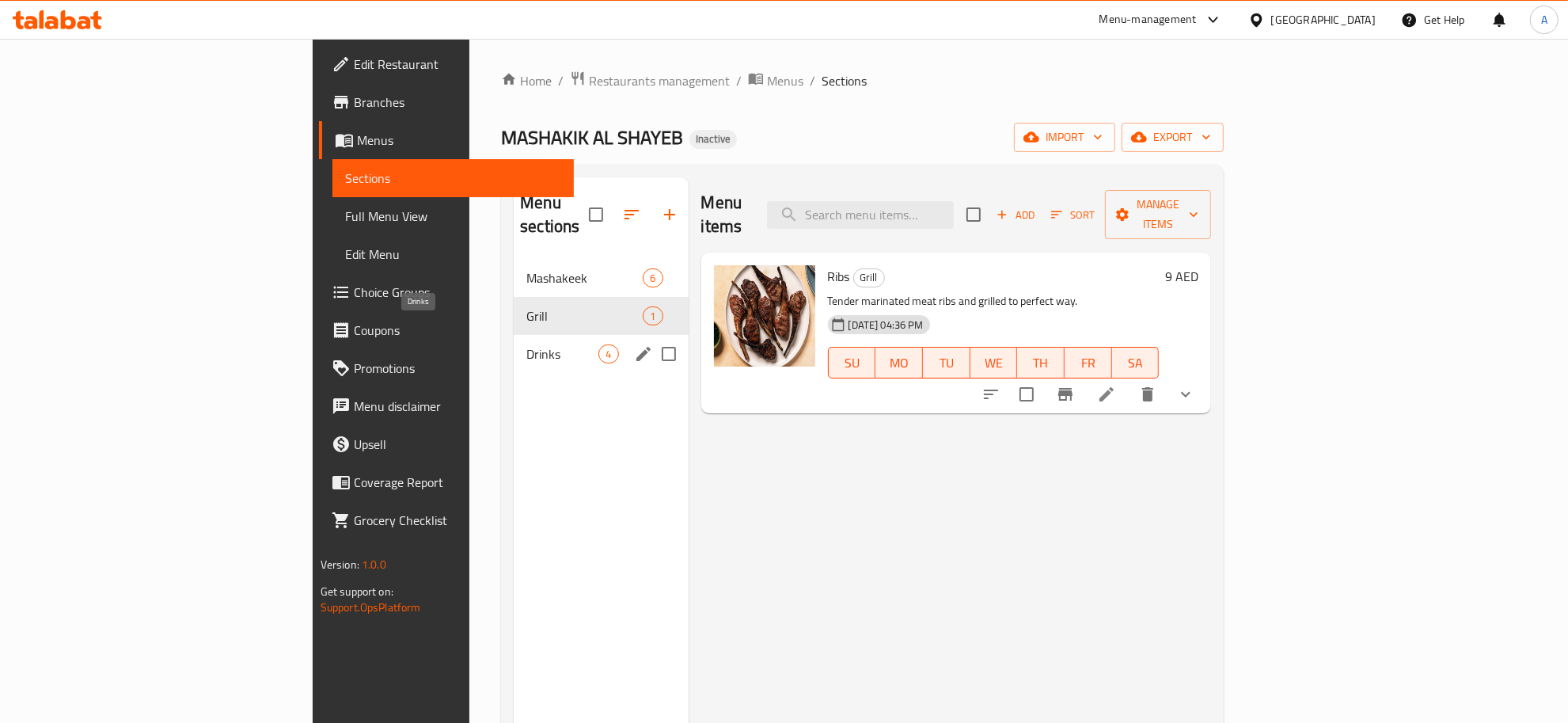
click at [527, 344] on span "Drinks" at bounding box center [563, 353] width 72 height 19
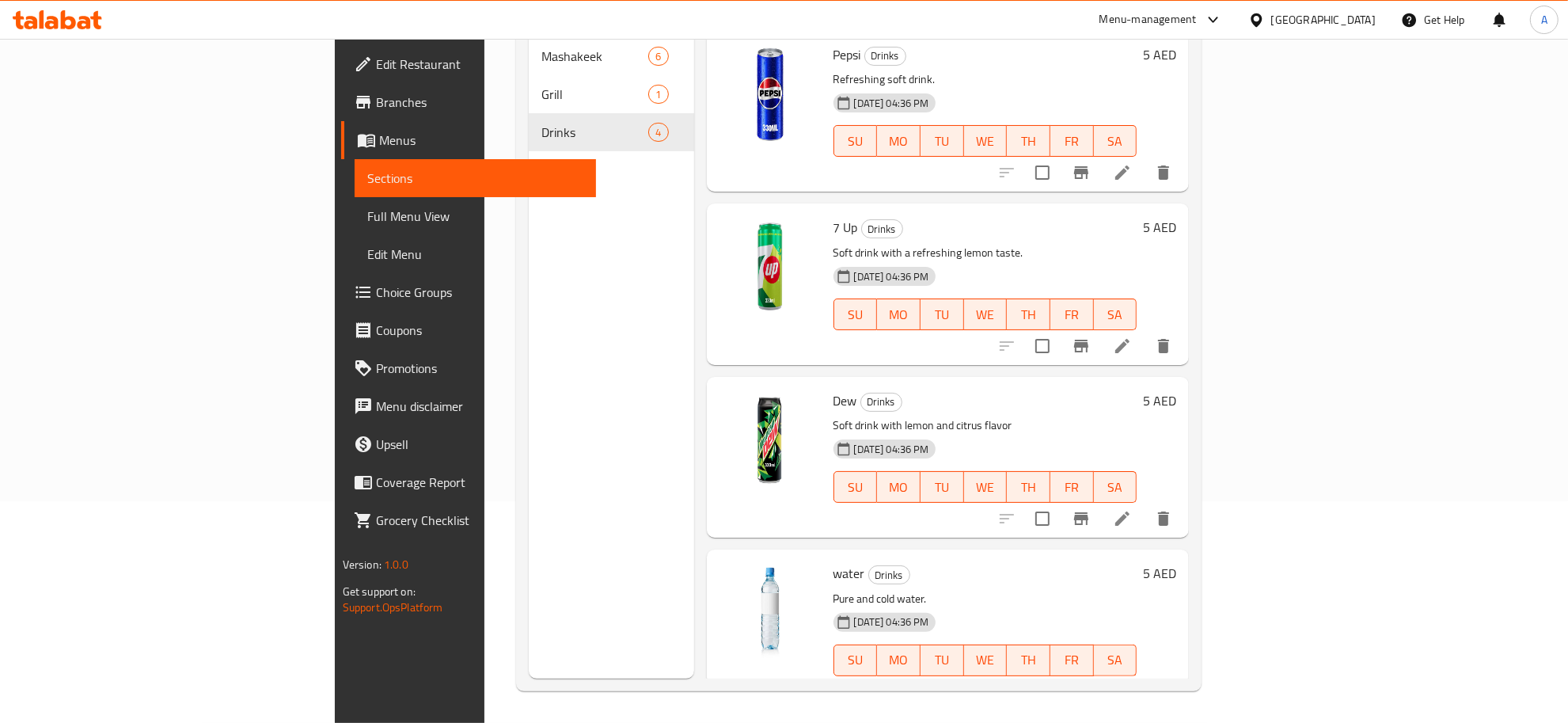
scroll to position [199, 0]
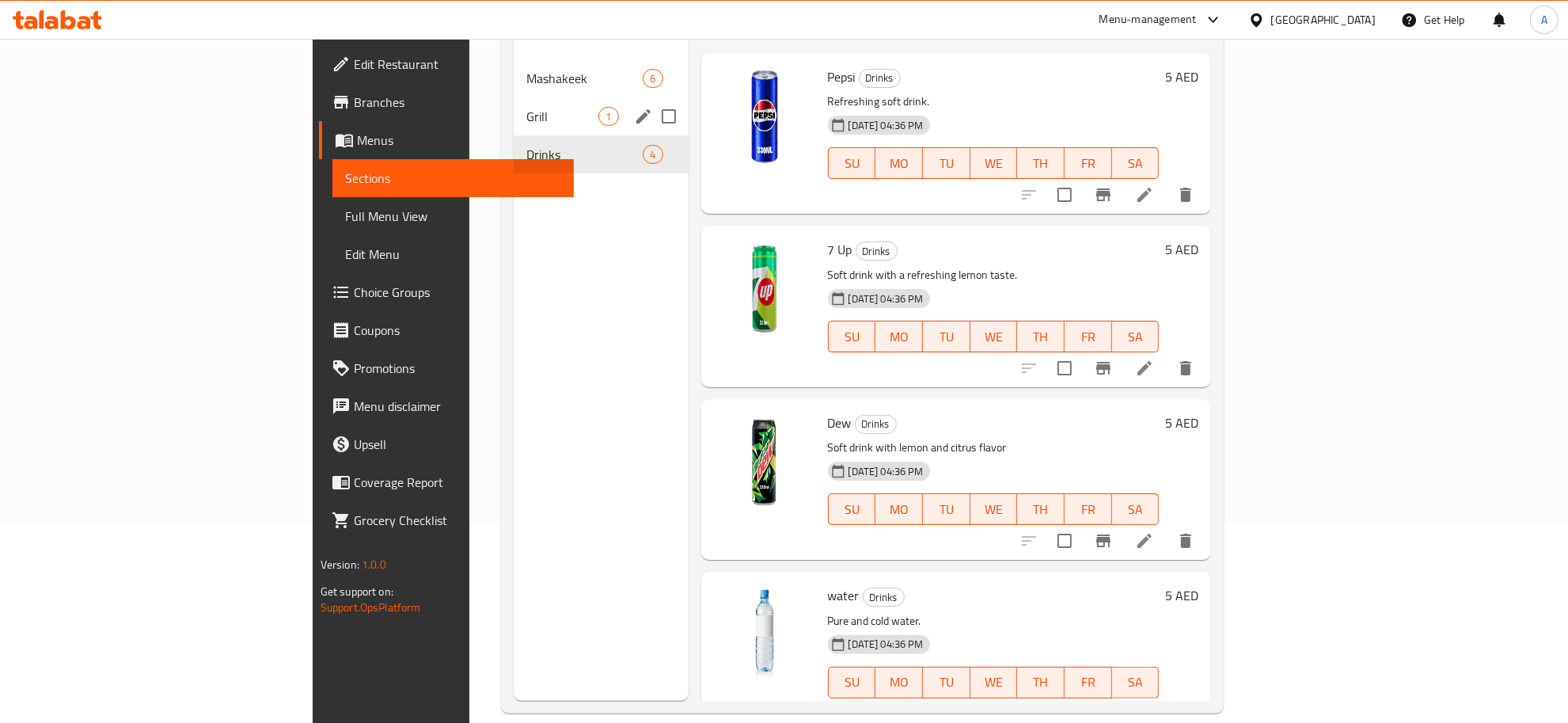
click at [514, 98] on div "Grill 1" at bounding box center [601, 116] width 175 height 38
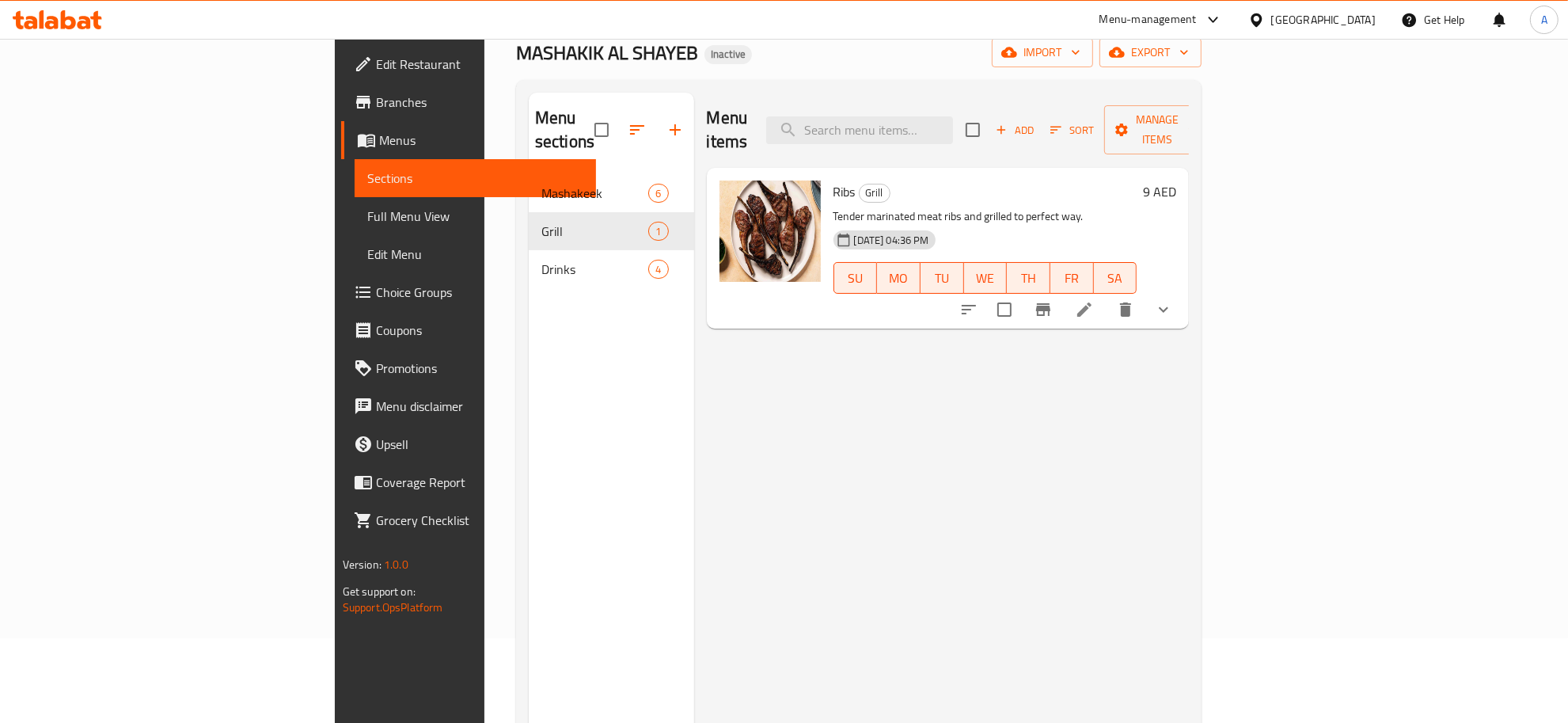
scroll to position [48, 0]
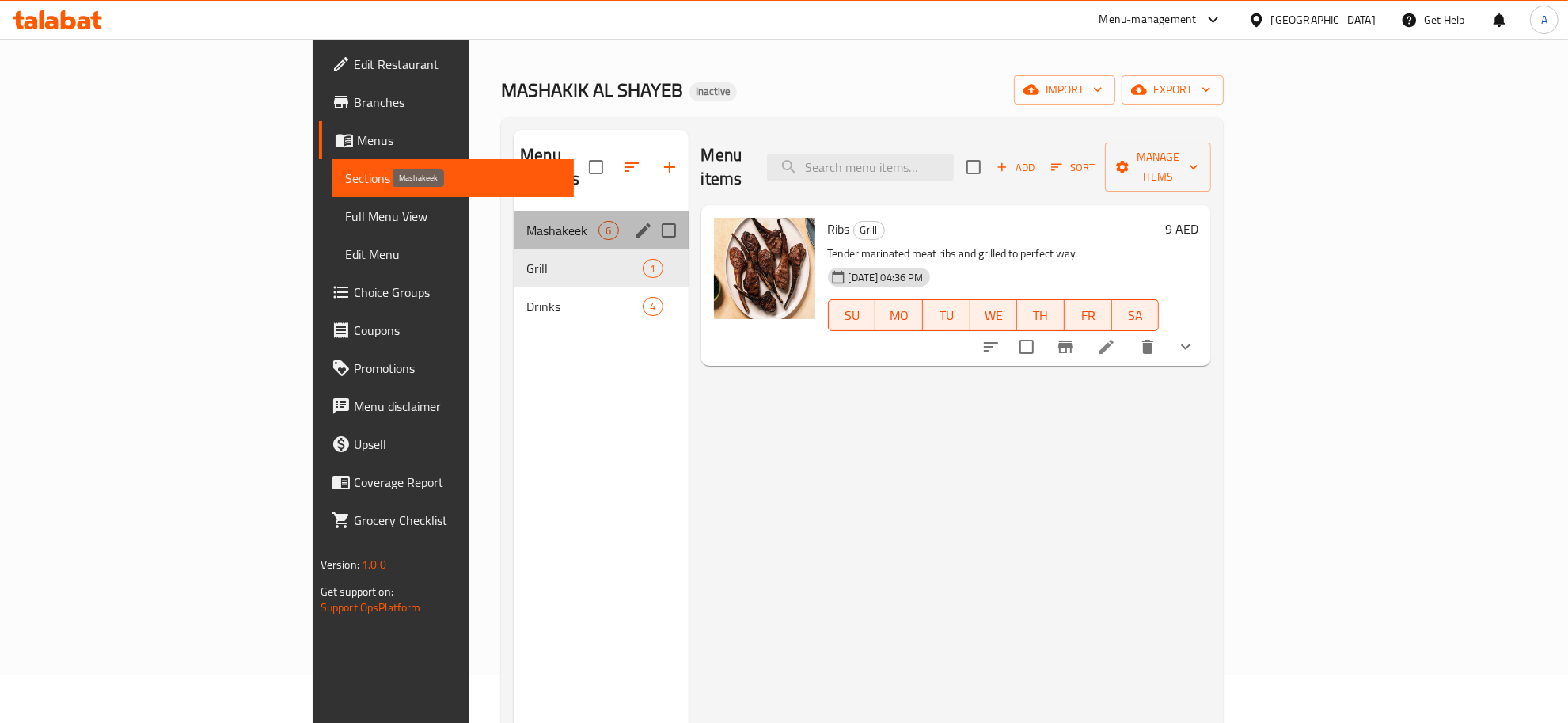
click at [527, 221] on span "Mashakeek" at bounding box center [563, 229] width 72 height 19
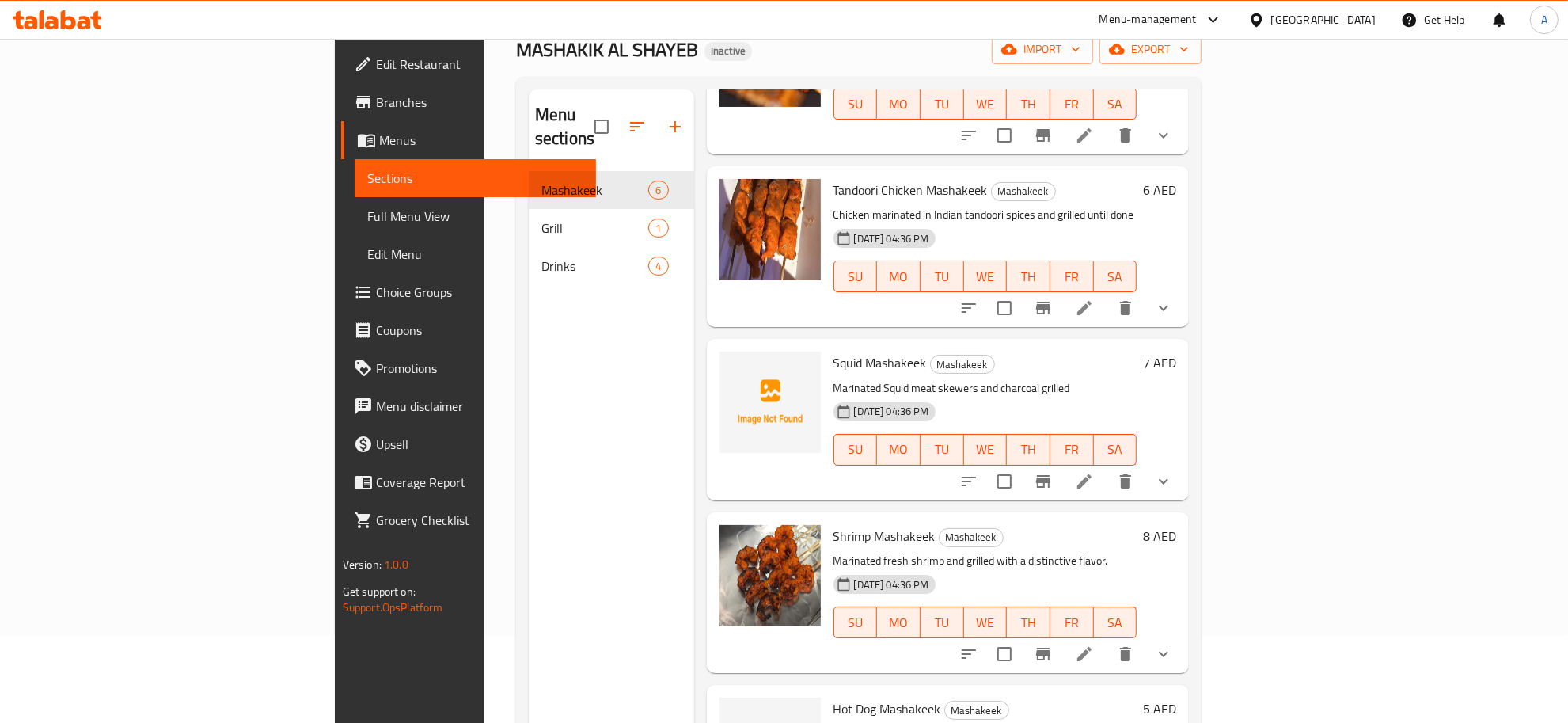
scroll to position [353, 0]
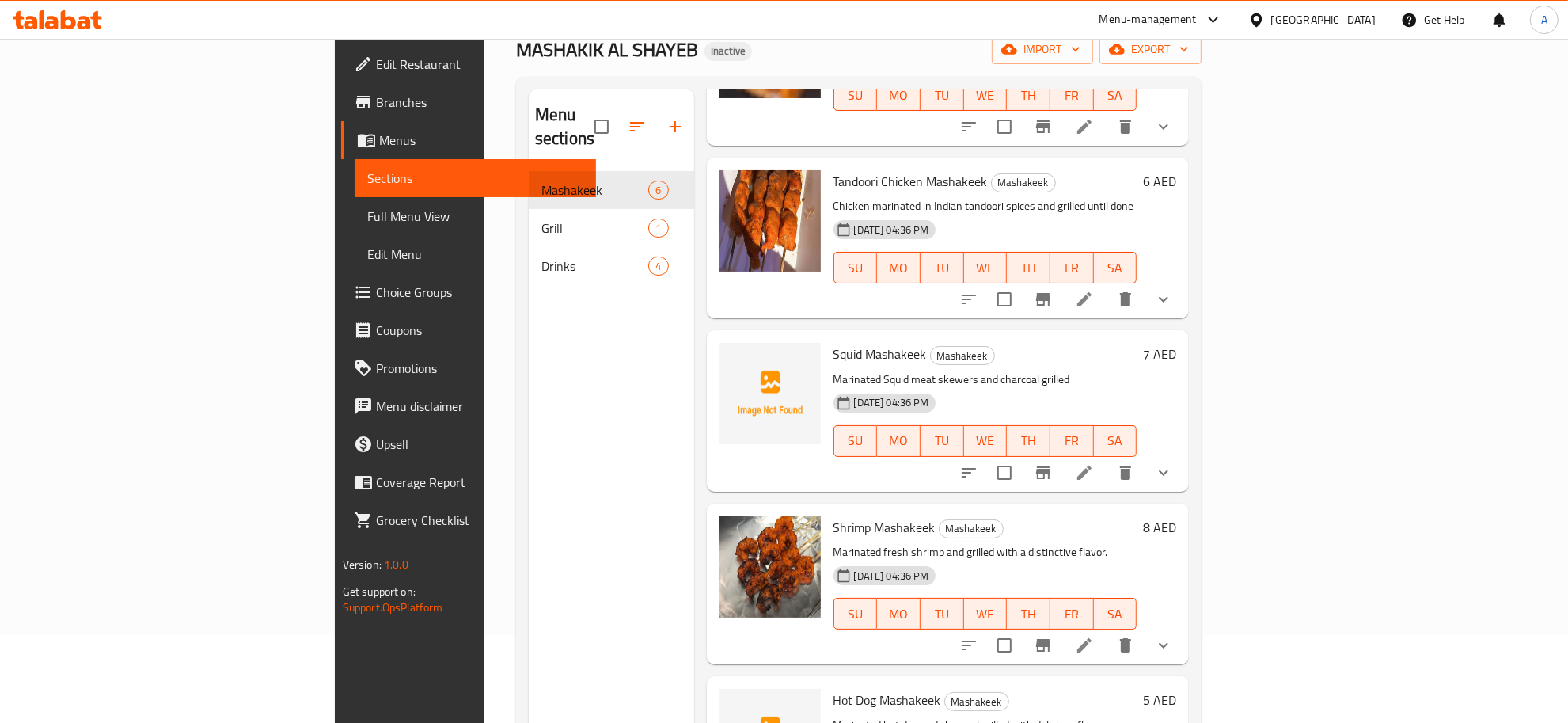
click at [1094, 463] on icon at bounding box center [1084, 472] width 19 height 19
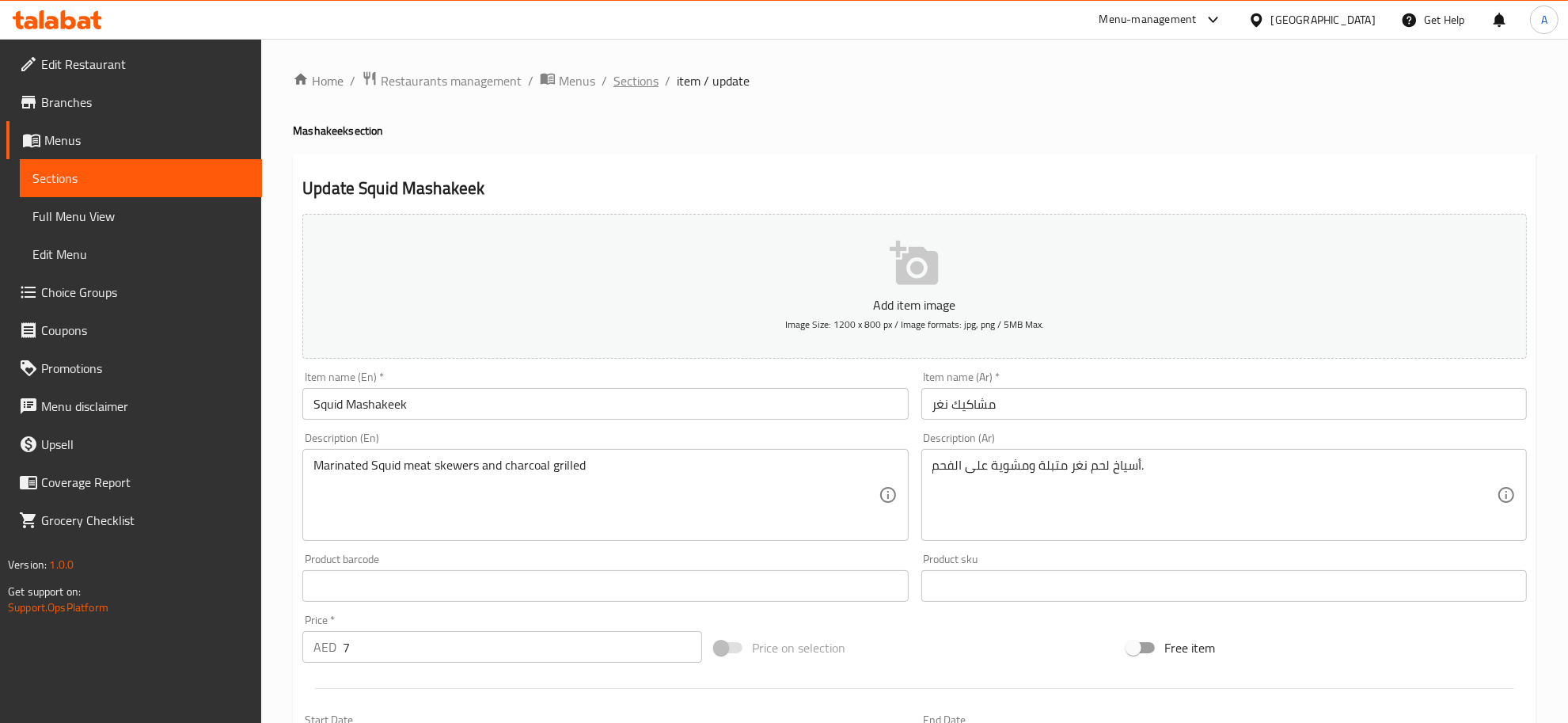
click at [631, 76] on span "Sections" at bounding box center [636, 80] width 45 height 19
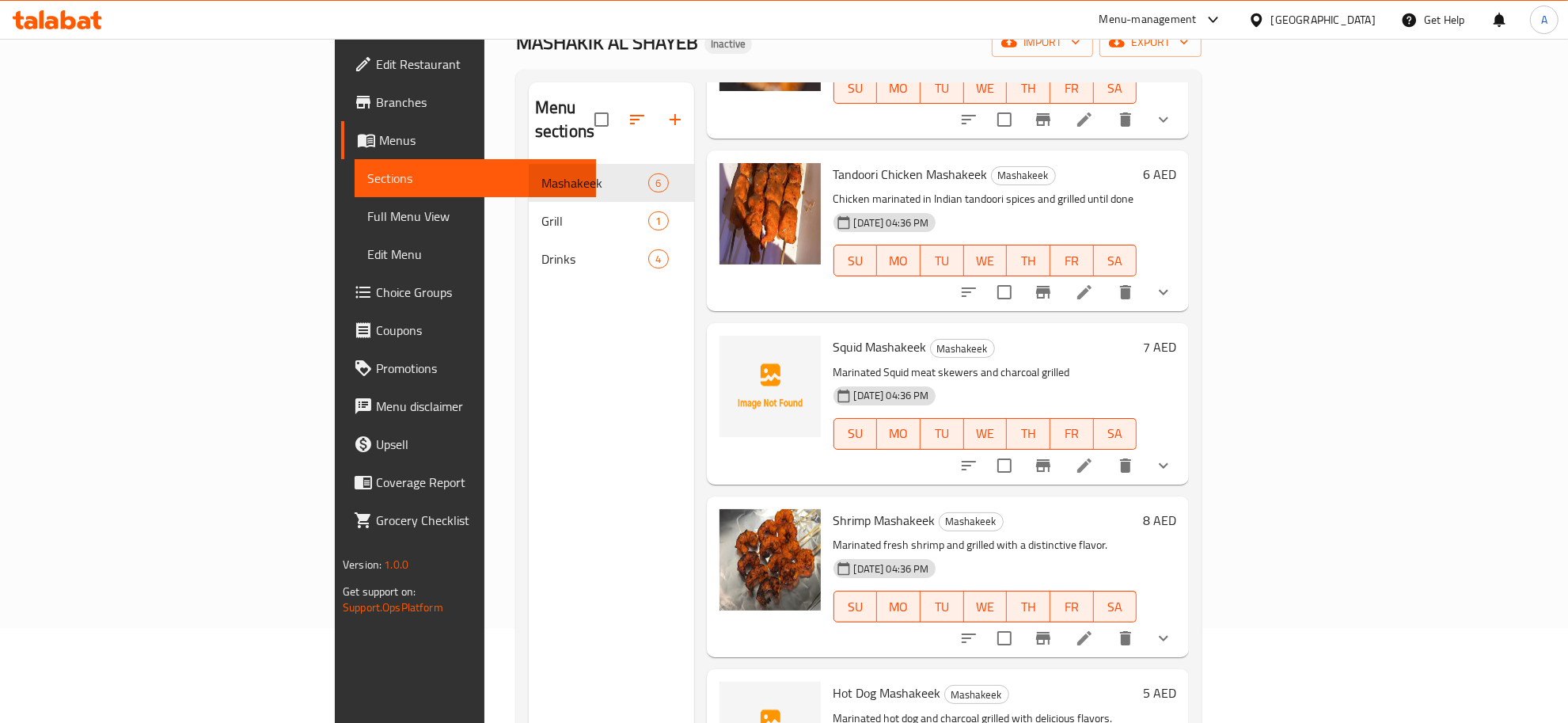
scroll to position [222, 0]
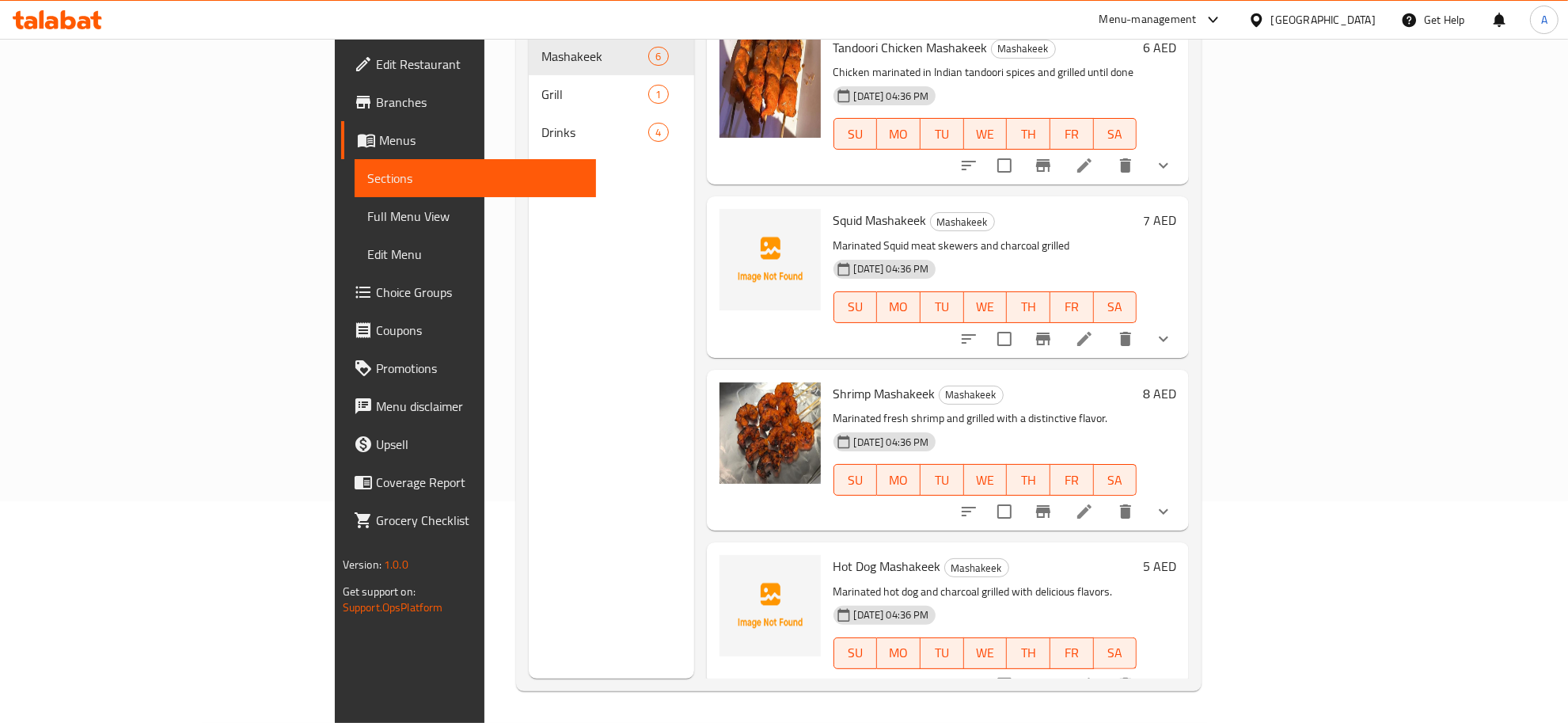
click at [831, 548] on div "Hot Dog Mashakeek Mashakeek Marinated hot dog and charcoal grilled with delicio…" at bounding box center [985, 623] width 317 height 148
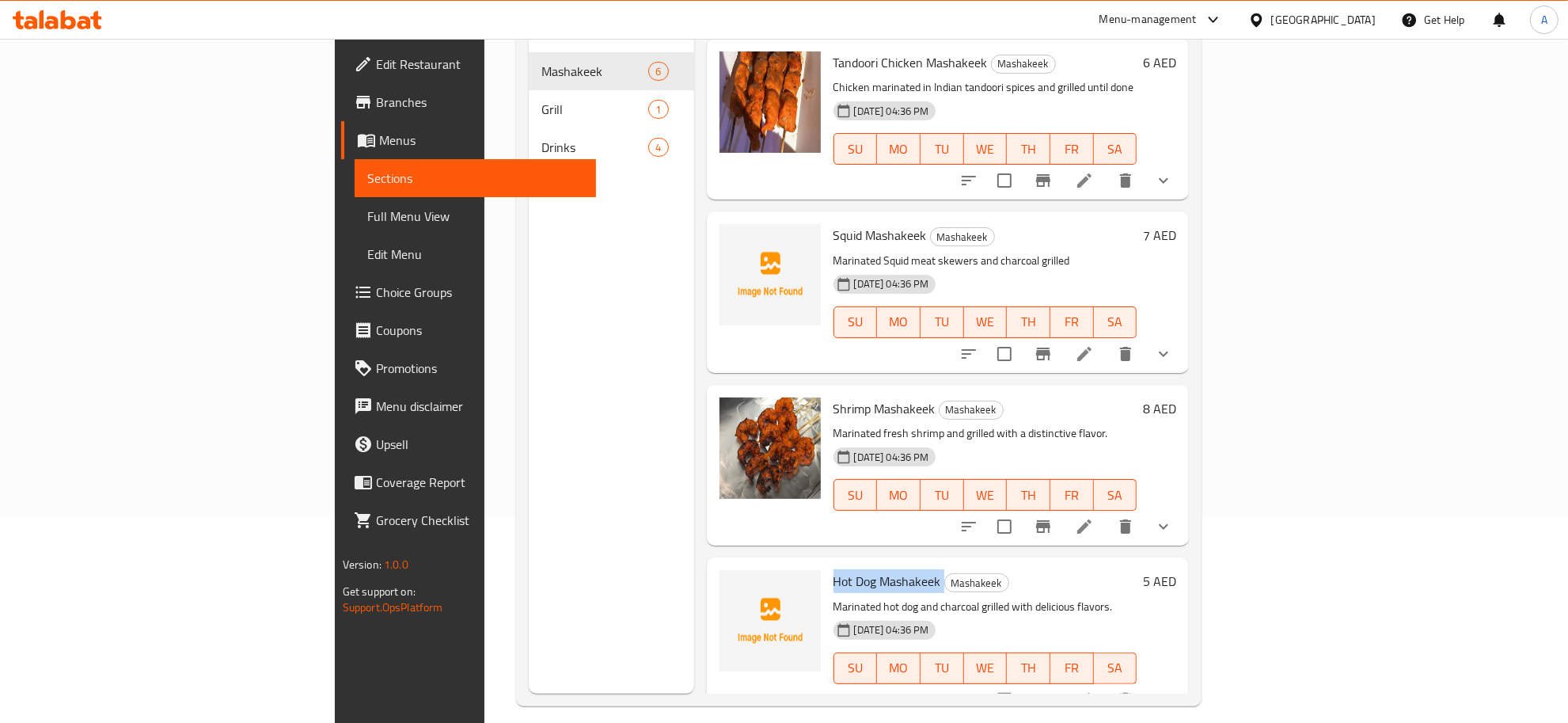
scroll to position [0, 0]
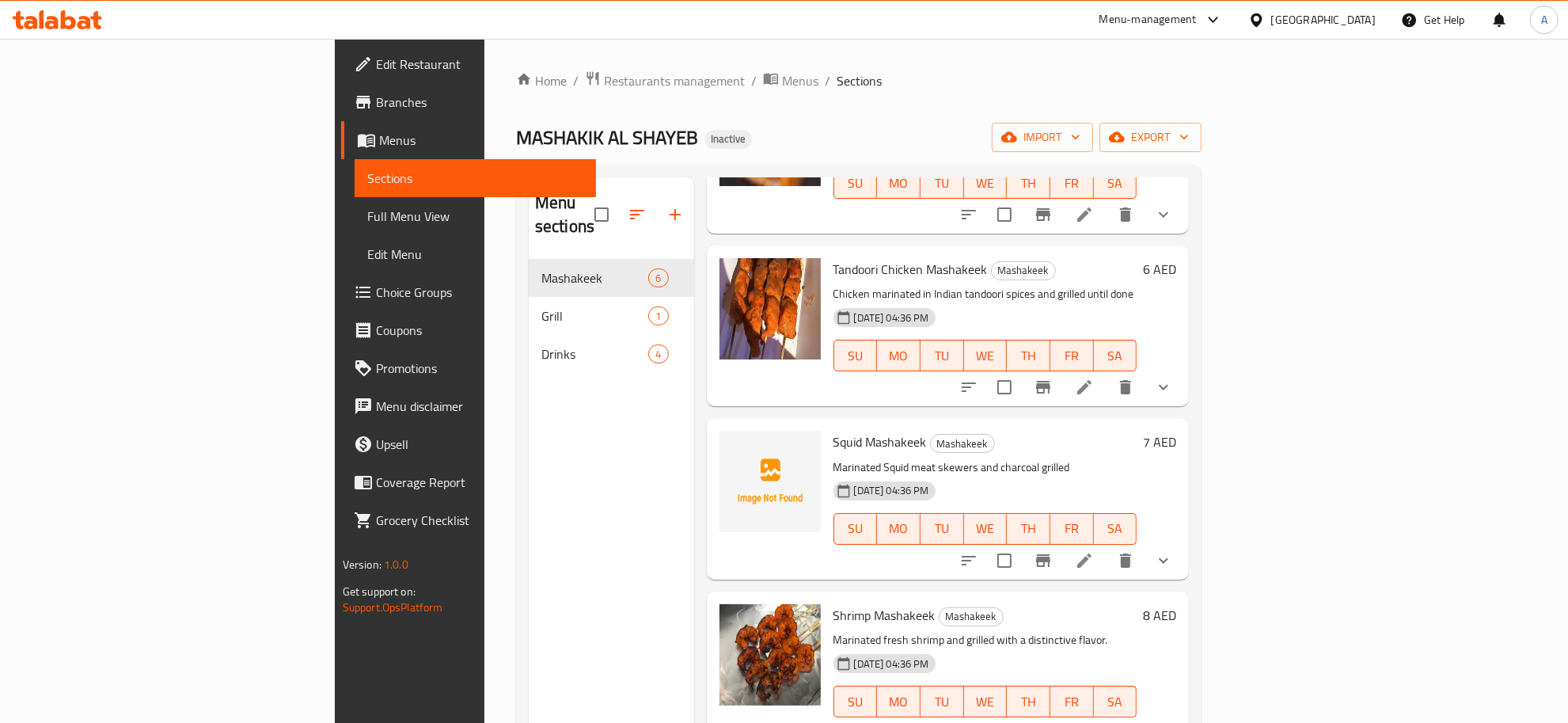
click at [1202, 154] on div "Home / Restaurants management / Menus / Sections MASHAKIK AL SHAYEB Inactive im…" at bounding box center [859, 491] width 686 height 842
click at [1202, 151] on button "export" at bounding box center [1150, 138] width 102 height 29
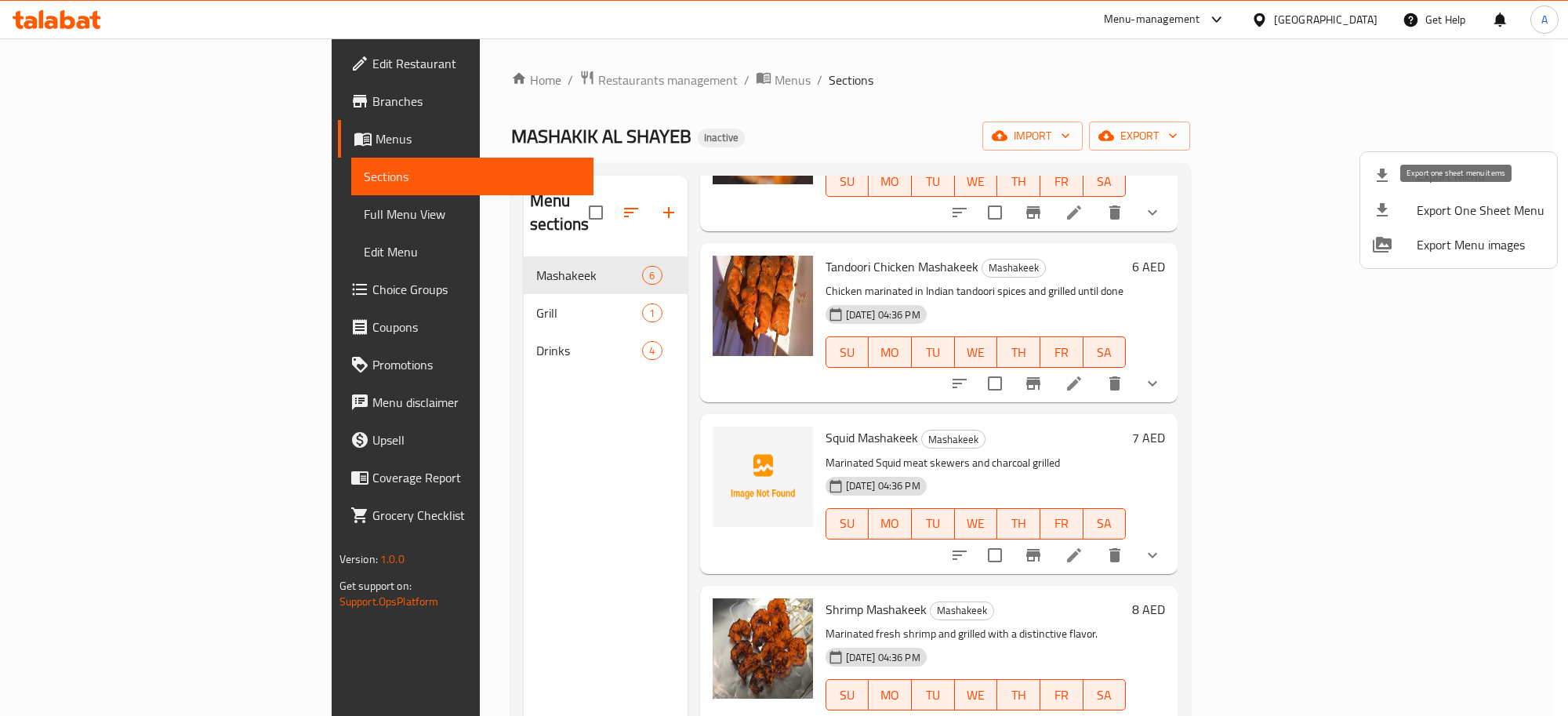
click at [1399, 197] on li "Export One Sheet Menu" at bounding box center [1459, 211] width 197 height 35
click at [1460, 131] on div at bounding box center [784, 358] width 1568 height 716
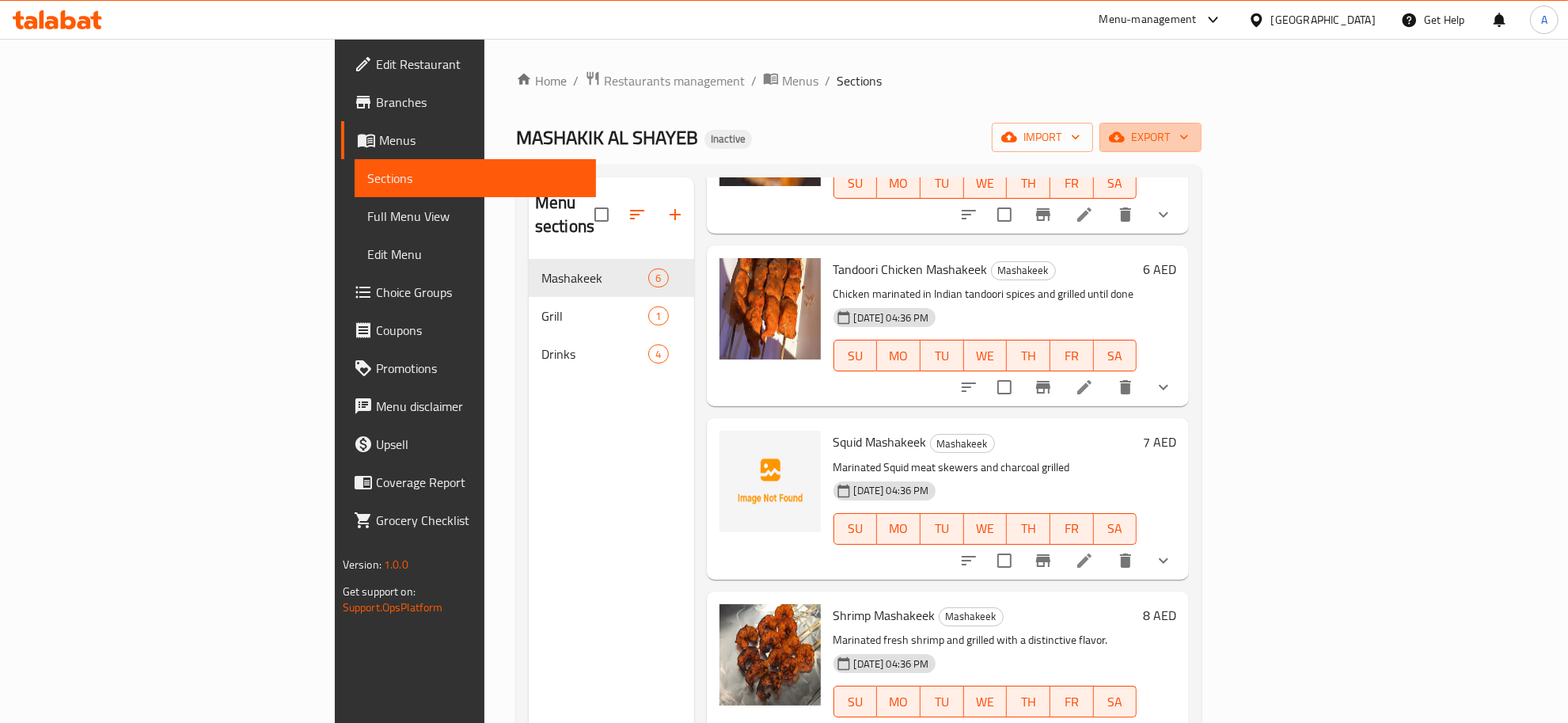
click at [1189, 133] on span "export" at bounding box center [1150, 138] width 77 height 20
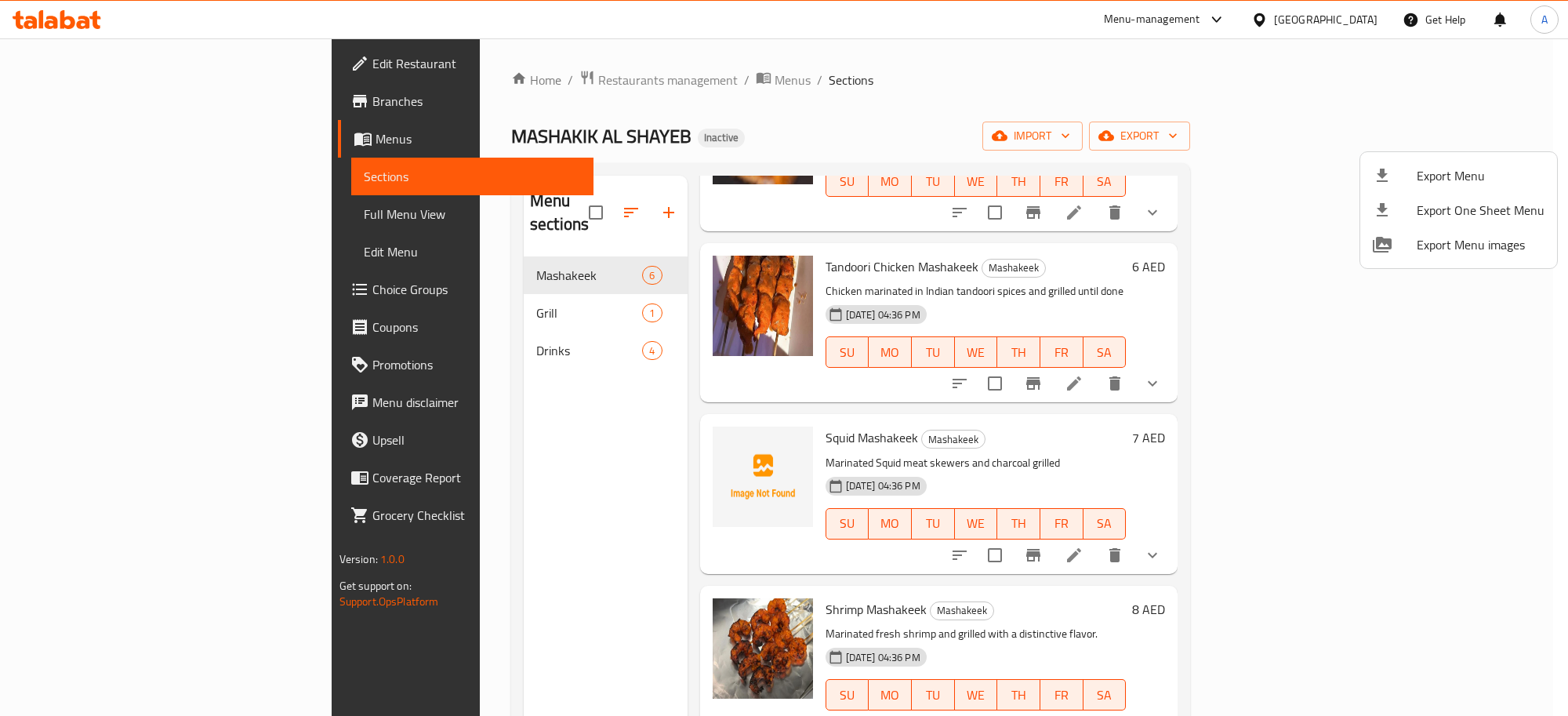
click at [1408, 173] on div at bounding box center [1394, 175] width 43 height 18
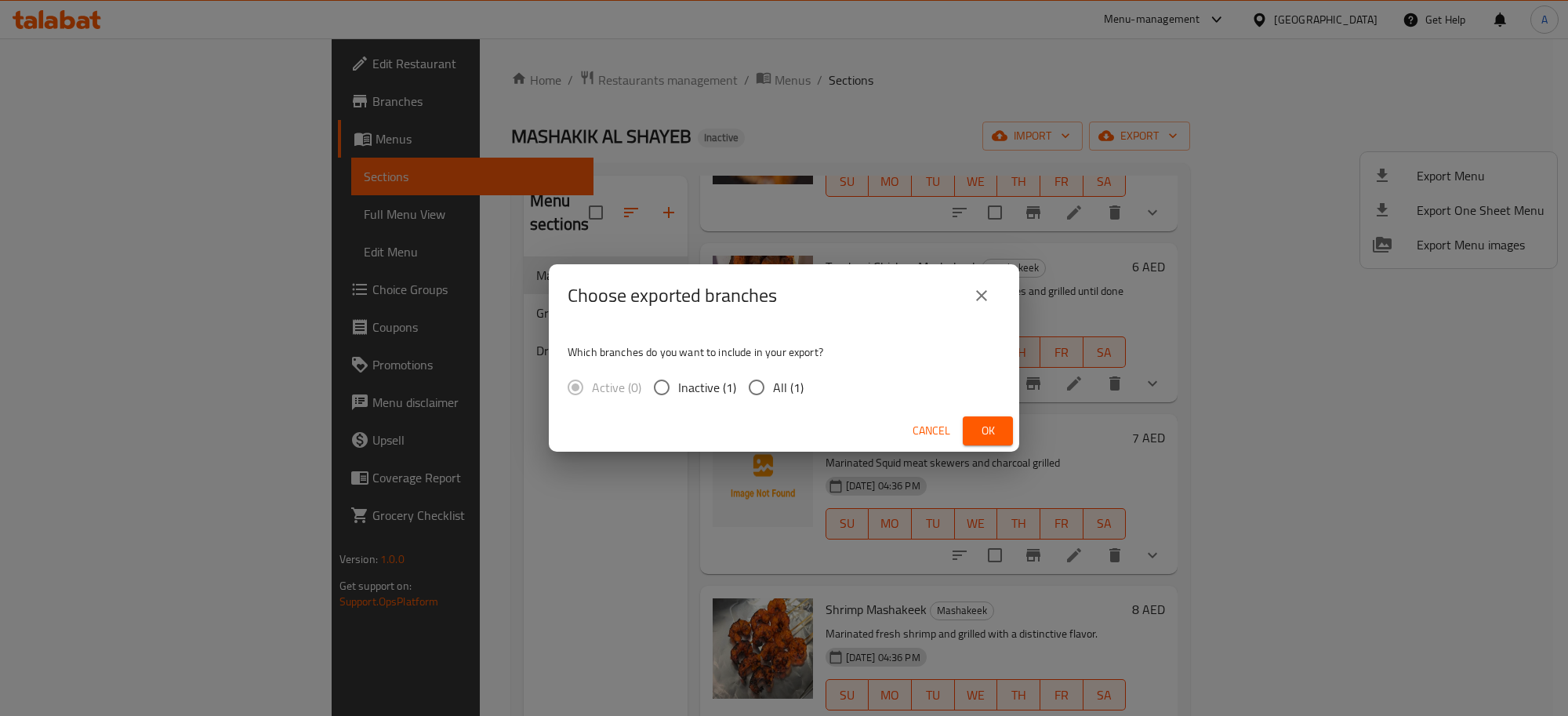
click at [792, 394] on span "All (1)" at bounding box center [788, 387] width 31 height 18
click at [773, 394] on input "All (1)" at bounding box center [756, 387] width 33 height 33
radio input "true"
click at [1010, 426] on button "Ok" at bounding box center [987, 431] width 50 height 29
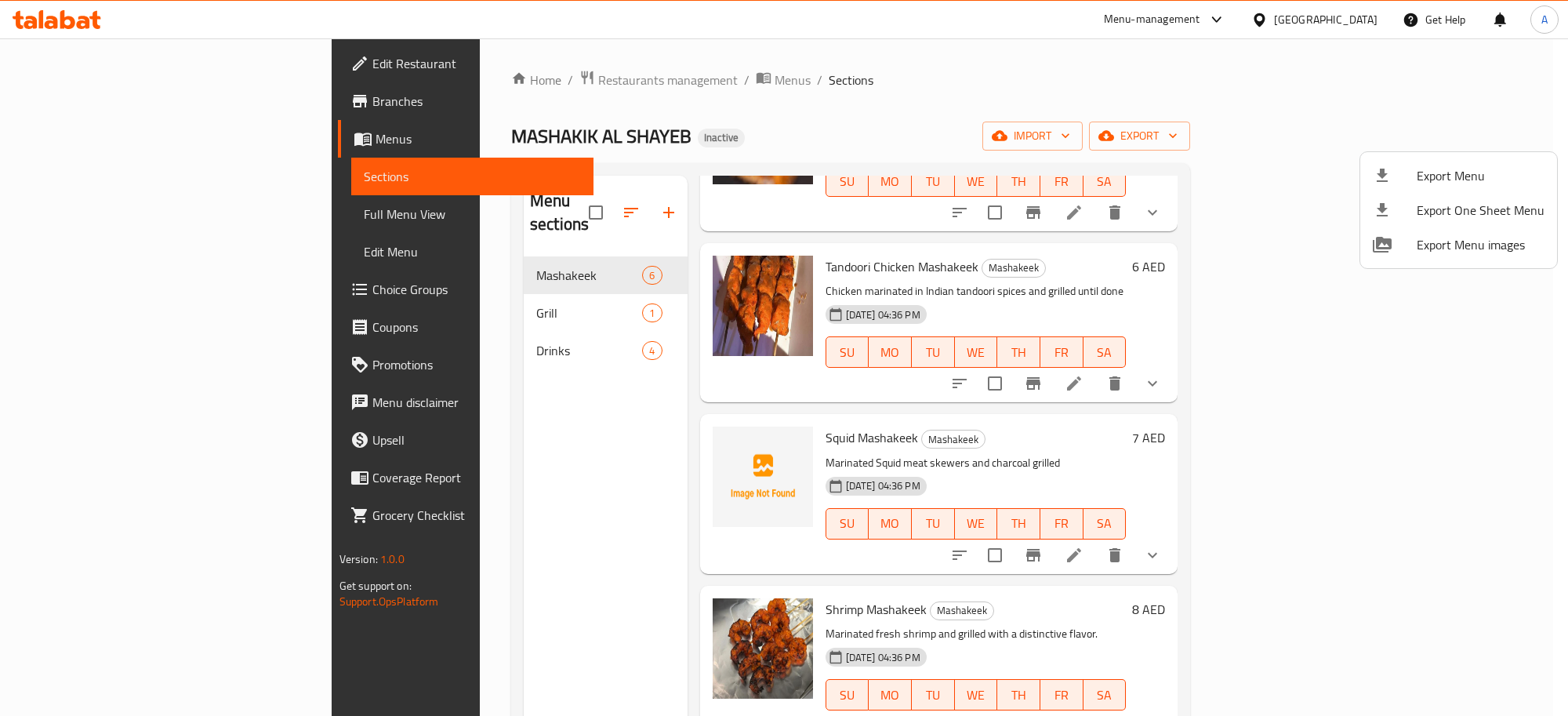
click at [78, 214] on div at bounding box center [784, 358] width 1568 height 716
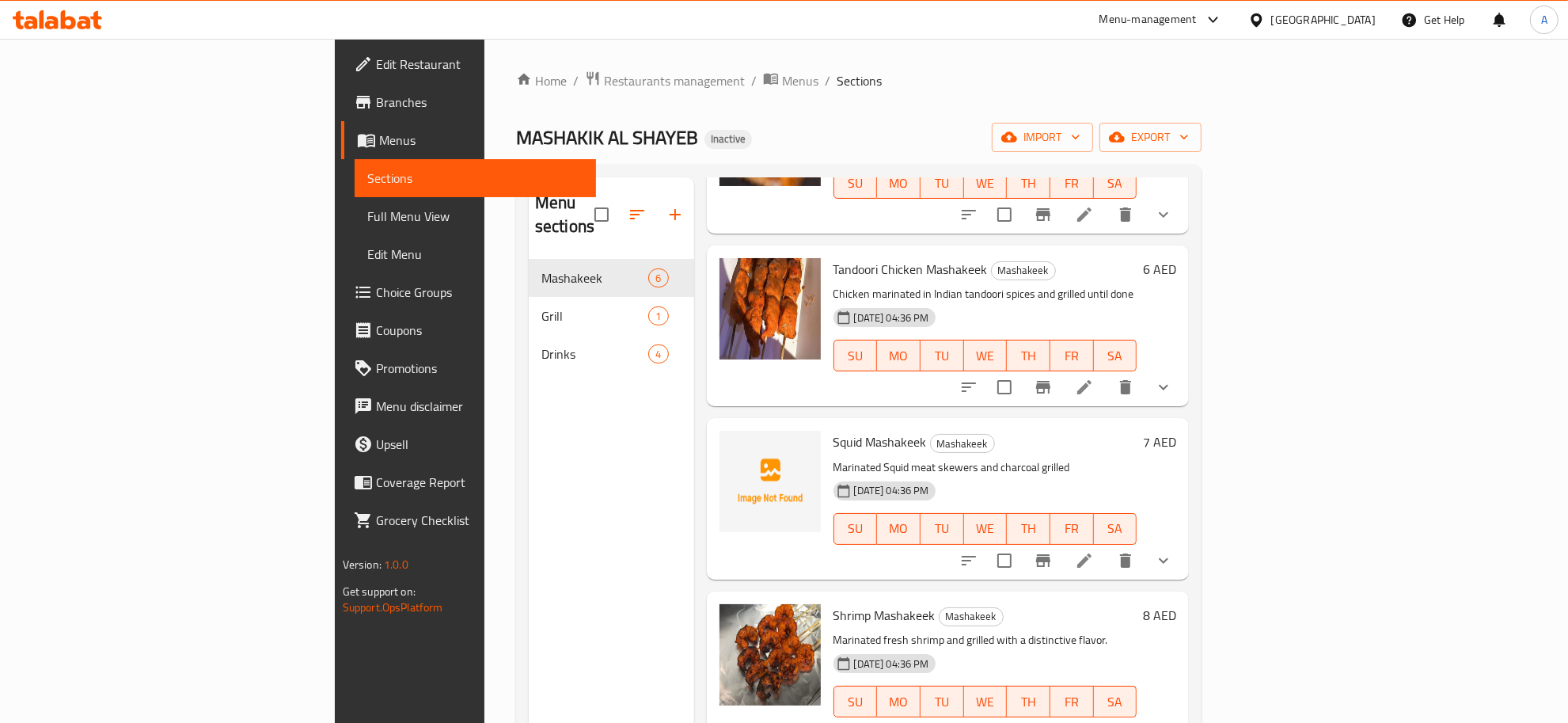
click at [368, 216] on span "Full Menu View" at bounding box center [476, 216] width 217 height 19
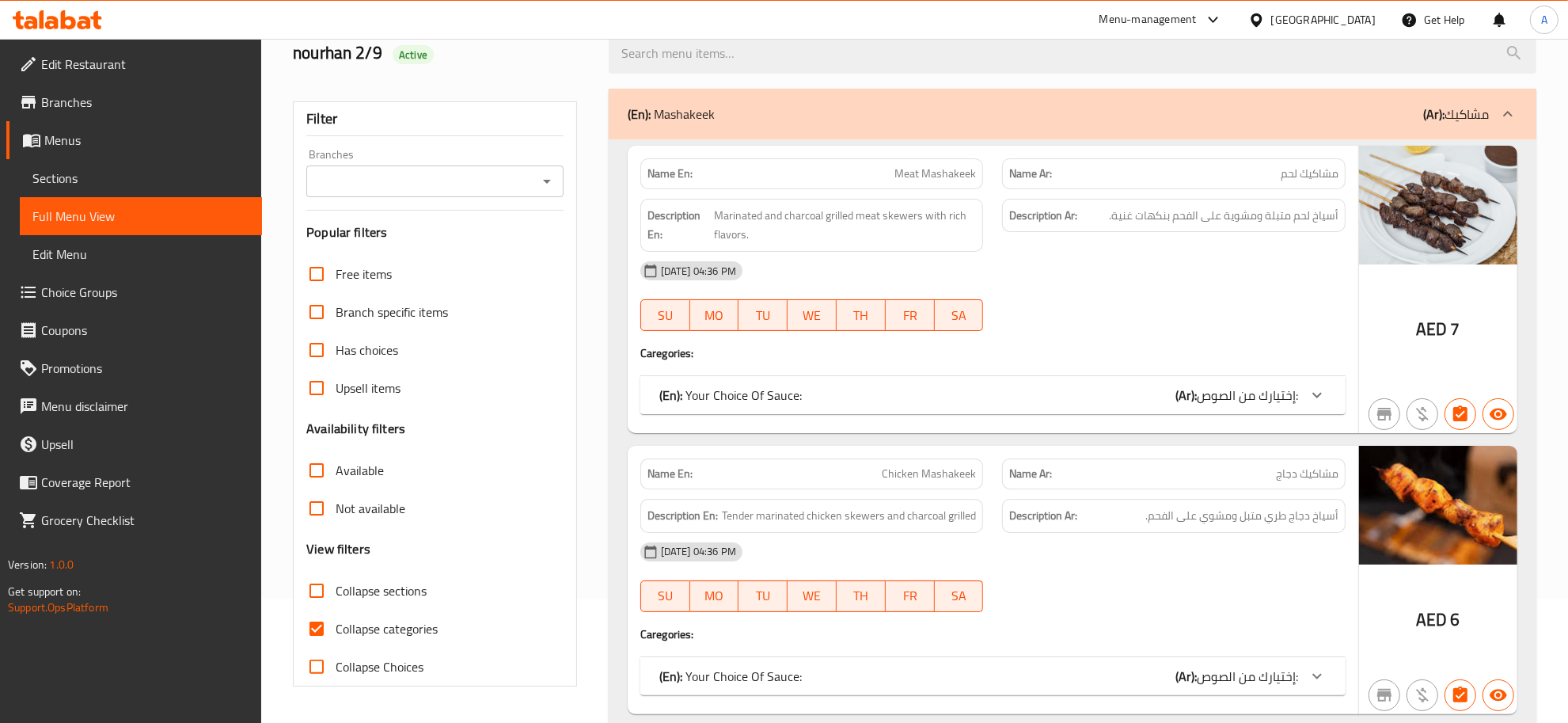
scroll to position [129, 0]
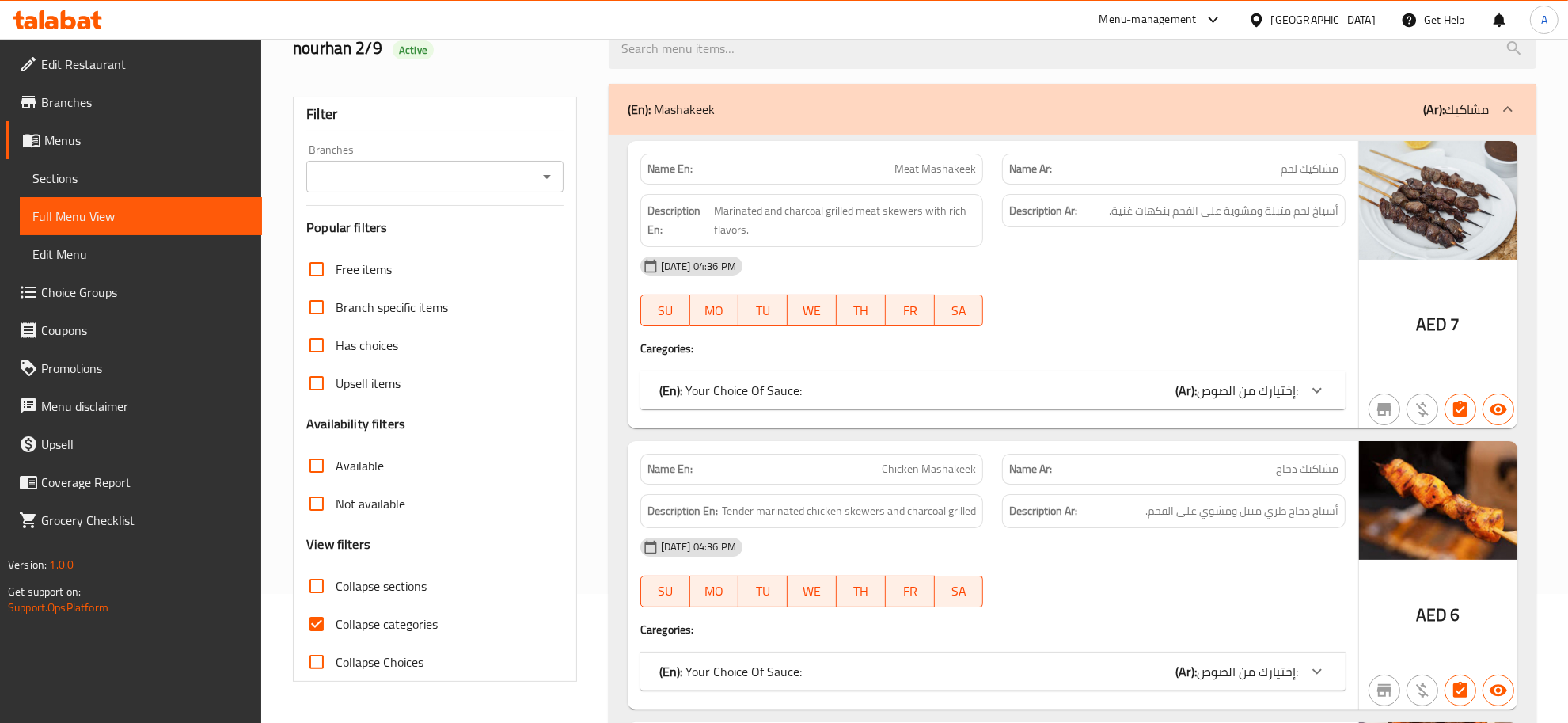
drag, startPoint x: 363, startPoint y: 611, endPoint x: 390, endPoint y: 606, distance: 27.5
click at [363, 611] on label "Collapse categories" at bounding box center [368, 623] width 141 height 38
click at [336, 611] on input "Collapse categories" at bounding box center [316, 623] width 38 height 38
checkbox input "false"
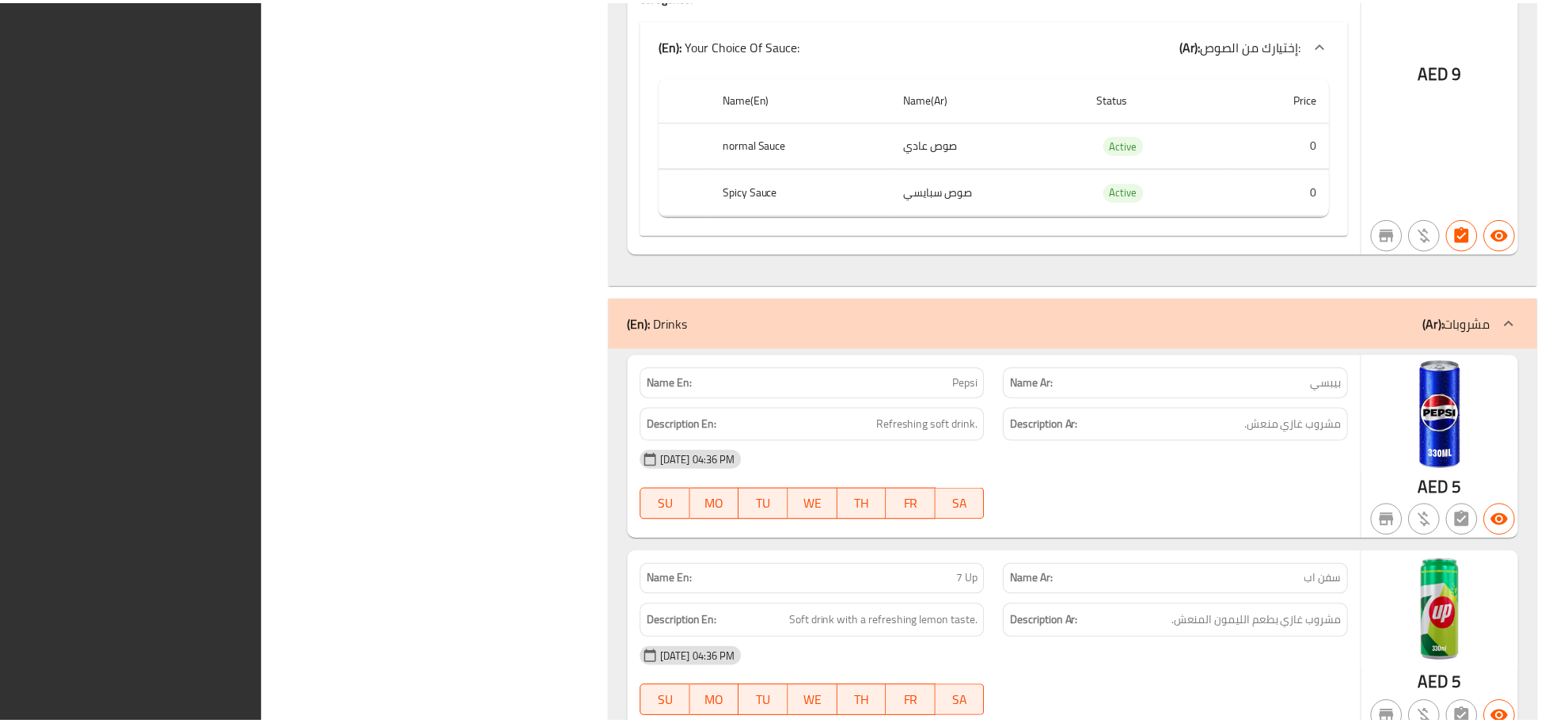
scroll to position [3870, 0]
